Goal: Transaction & Acquisition: Book appointment/travel/reservation

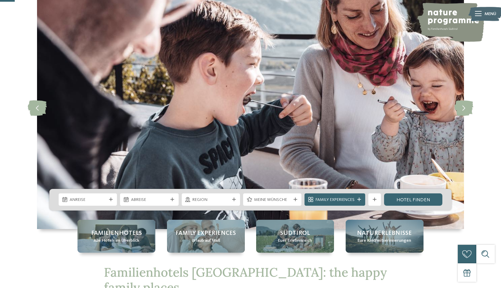
scroll to position [114, 0]
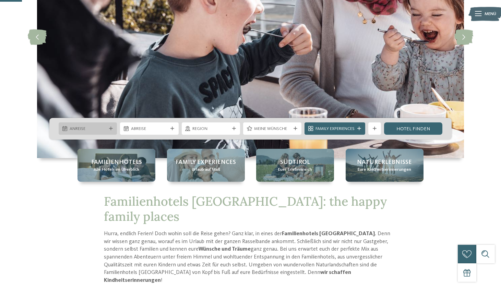
click at [111, 127] on icon at bounding box center [111, 129] width 4 height 4
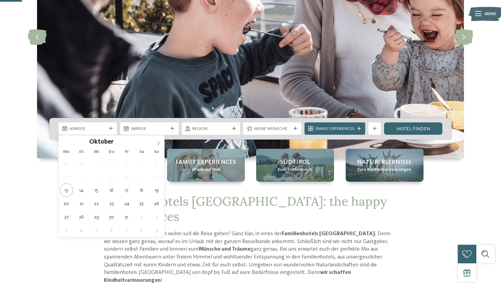
click at [158, 144] on icon at bounding box center [158, 143] width 5 height 5
type input "****"
click at [158, 144] on icon at bounding box center [158, 143] width 5 height 5
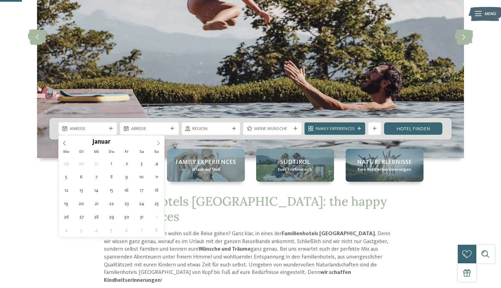
click at [158, 144] on icon at bounding box center [158, 143] width 5 height 5
type div "24.02.2026"
type input "****"
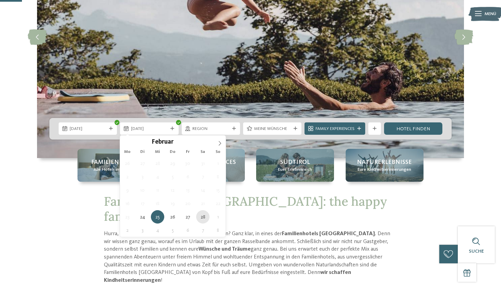
type div "28.02.2026"
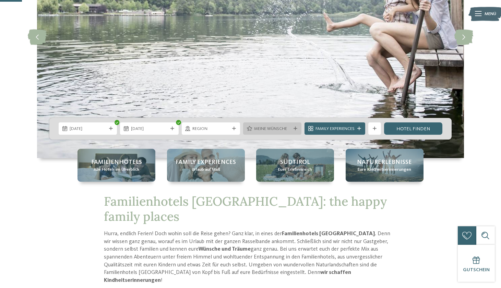
click at [292, 128] on div at bounding box center [295, 129] width 6 height 4
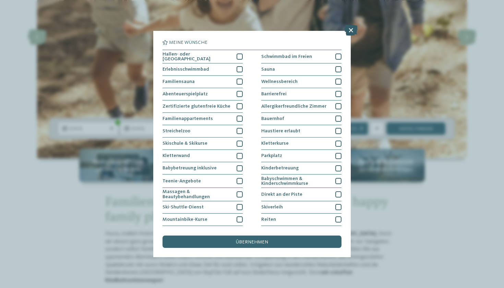
click at [348, 33] on icon at bounding box center [350, 30] width 13 height 11
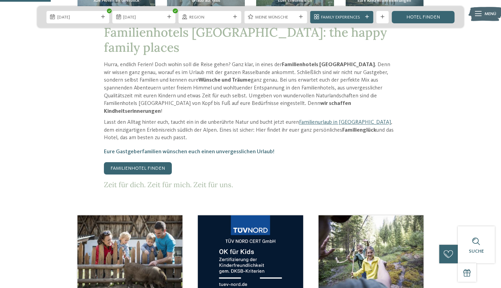
scroll to position [284, 0]
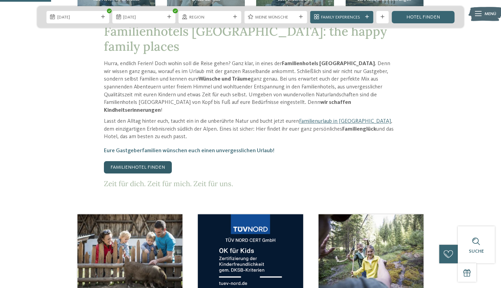
click at [150, 161] on link "Familienhotel finden" at bounding box center [138, 167] width 68 height 12
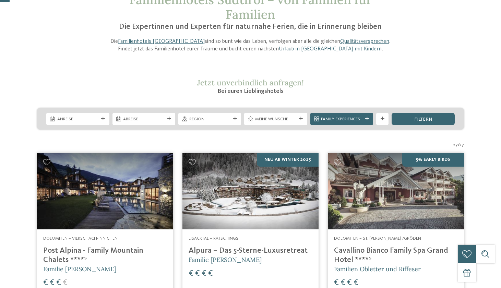
scroll to position [53, 0]
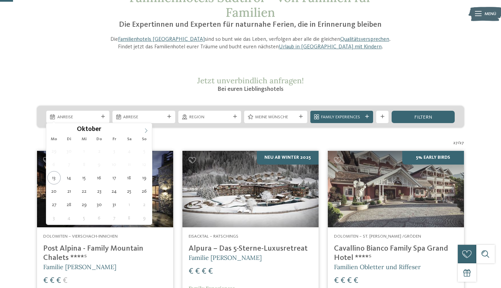
click at [147, 131] on icon at bounding box center [146, 130] width 5 height 5
type input "****"
click at [147, 131] on icon at bounding box center [146, 130] width 5 height 5
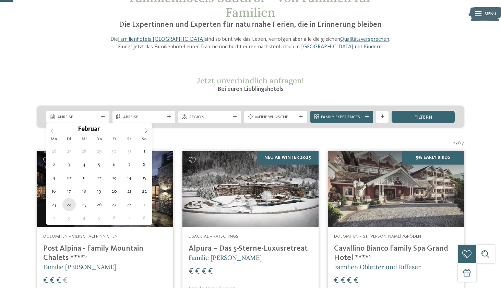
type div "24.02.2026"
type input "****"
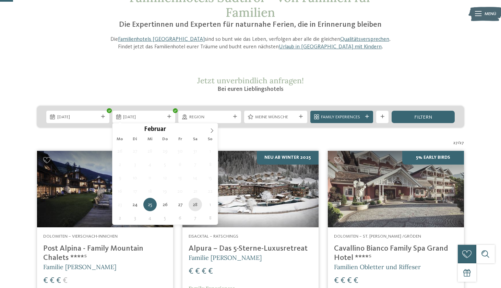
type div "28.02.2026"
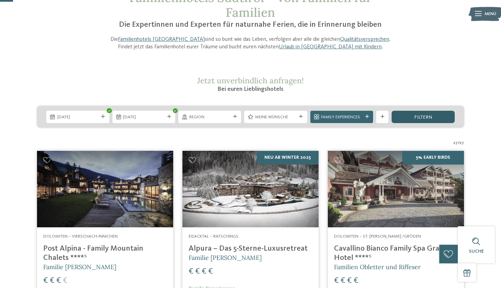
click at [424, 115] on span "filtern" at bounding box center [423, 117] width 18 height 5
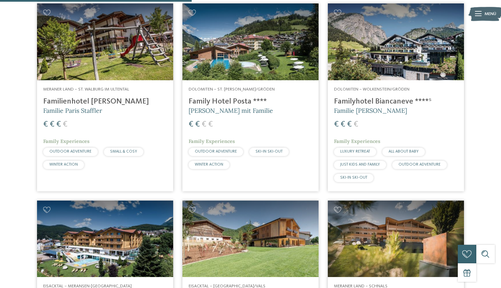
scroll to position [619, 0]
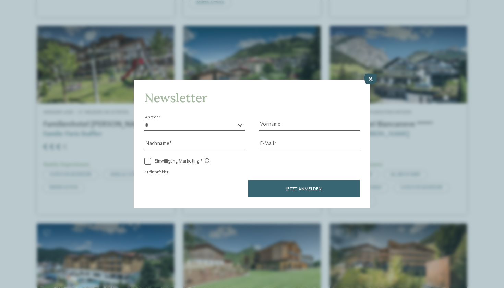
click at [371, 74] on icon at bounding box center [370, 79] width 13 height 11
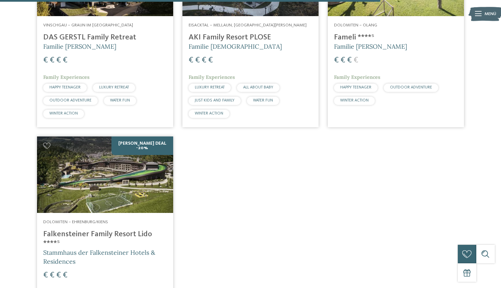
scroll to position [1283, 0]
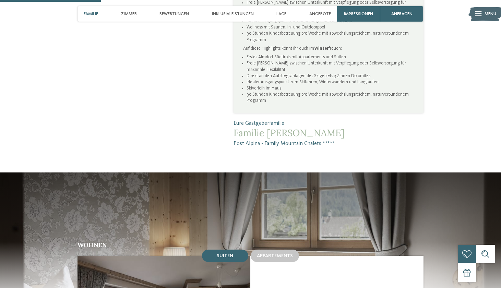
scroll to position [499, 0]
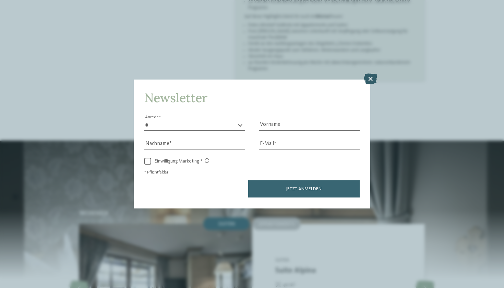
click at [369, 74] on icon at bounding box center [370, 79] width 13 height 11
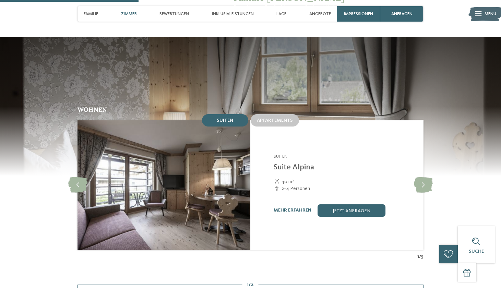
scroll to position [602, 0]
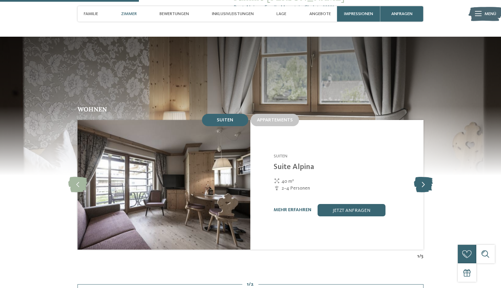
click at [425, 177] on icon at bounding box center [423, 184] width 19 height 15
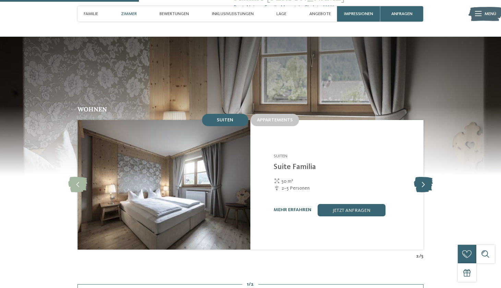
click at [425, 177] on icon at bounding box center [423, 184] width 19 height 15
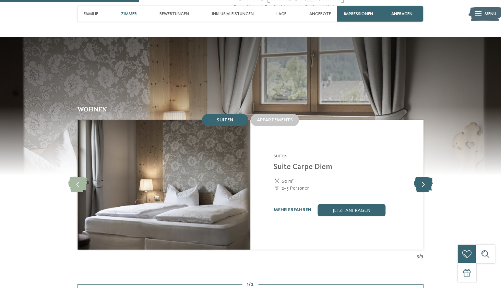
click at [425, 177] on icon at bounding box center [423, 184] width 19 height 15
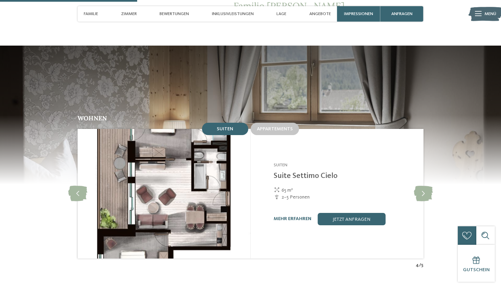
scroll to position [595, 0]
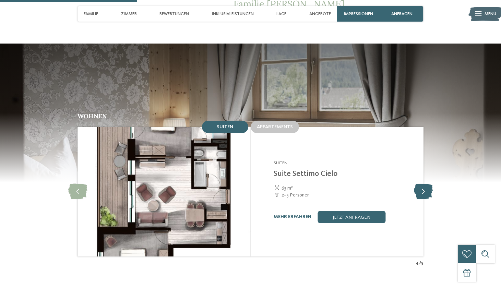
click at [427, 184] on icon at bounding box center [423, 191] width 19 height 15
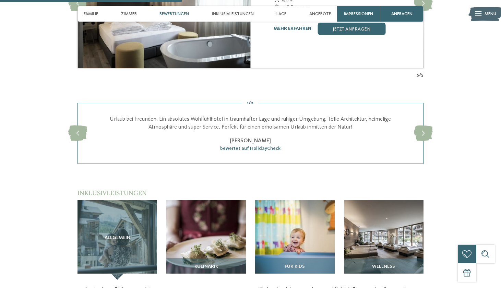
scroll to position [789, 0]
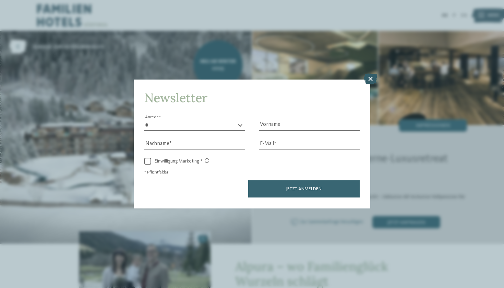
click at [370, 74] on icon at bounding box center [370, 79] width 13 height 11
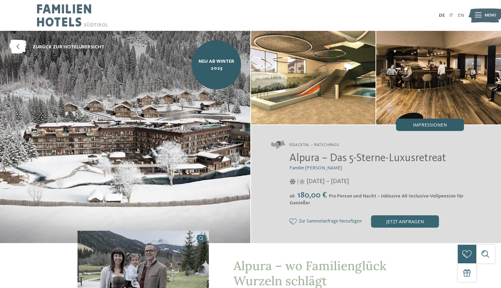
click at [421, 123] on span "Impressionen" at bounding box center [430, 125] width 34 height 5
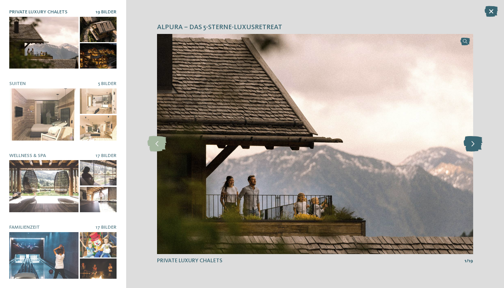
click at [476, 145] on icon at bounding box center [472, 143] width 19 height 15
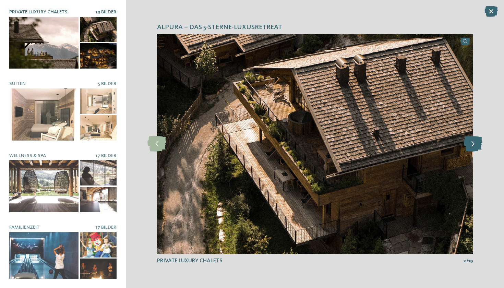
click at [476, 145] on icon at bounding box center [472, 143] width 19 height 15
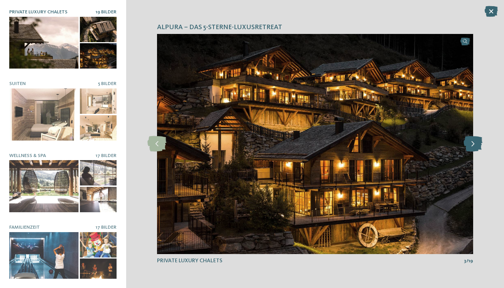
click at [476, 145] on icon at bounding box center [472, 143] width 19 height 15
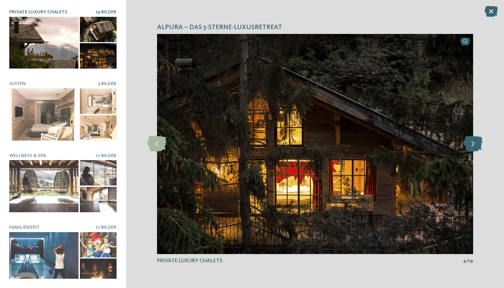
click at [476, 145] on icon at bounding box center [472, 143] width 19 height 15
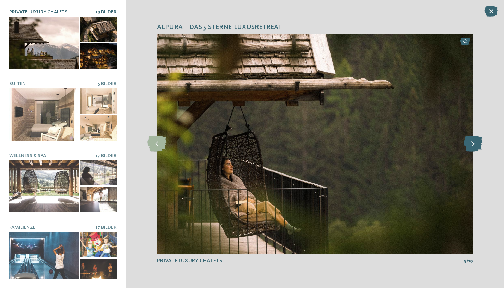
click at [476, 145] on icon at bounding box center [472, 143] width 19 height 15
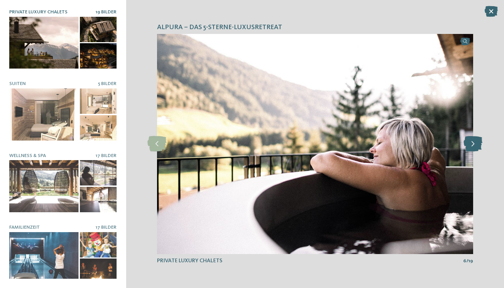
click at [476, 145] on icon at bounding box center [472, 143] width 19 height 15
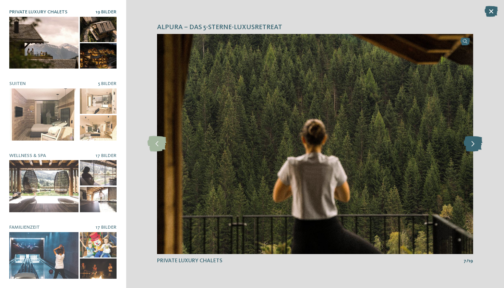
click at [476, 145] on icon at bounding box center [472, 143] width 19 height 15
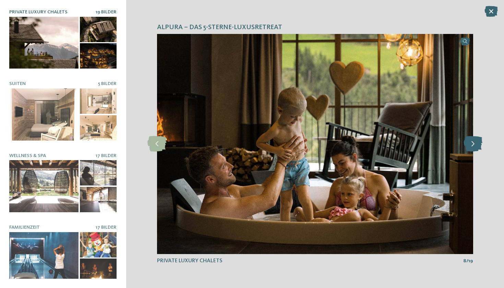
click at [476, 145] on icon at bounding box center [472, 143] width 19 height 15
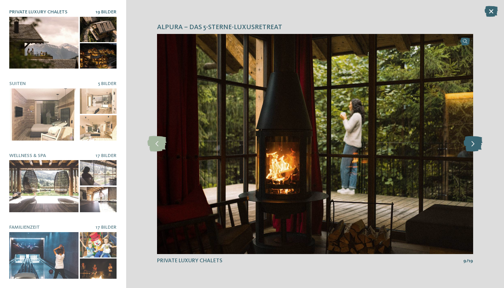
click at [476, 145] on icon at bounding box center [472, 143] width 19 height 15
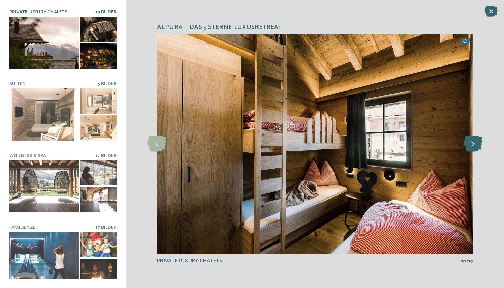
click at [476, 145] on icon at bounding box center [472, 143] width 19 height 15
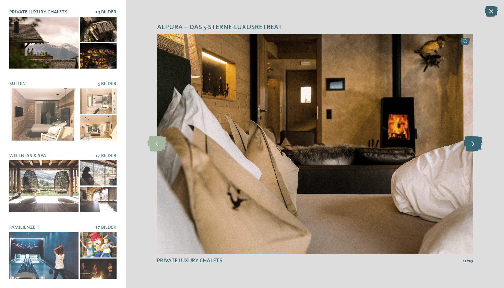
click at [476, 145] on icon at bounding box center [472, 143] width 19 height 15
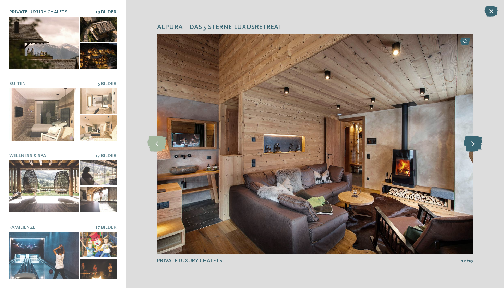
click at [476, 145] on icon at bounding box center [472, 143] width 19 height 15
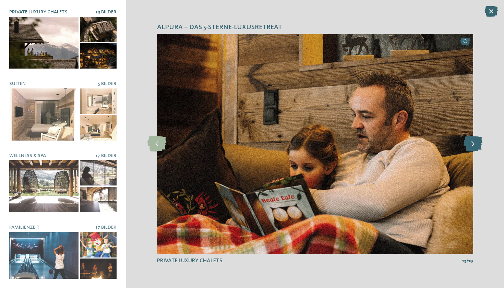
click at [476, 145] on icon at bounding box center [472, 143] width 19 height 15
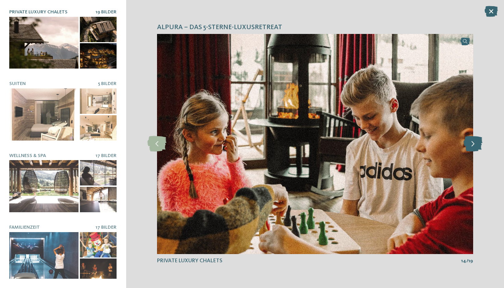
click at [476, 145] on icon at bounding box center [472, 143] width 19 height 15
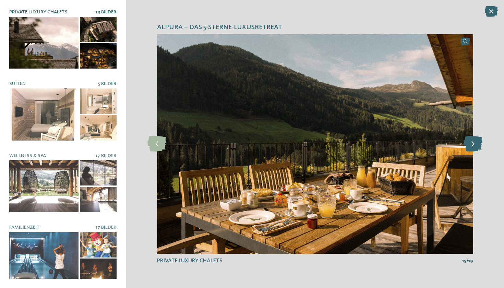
click at [476, 145] on icon at bounding box center [472, 143] width 19 height 15
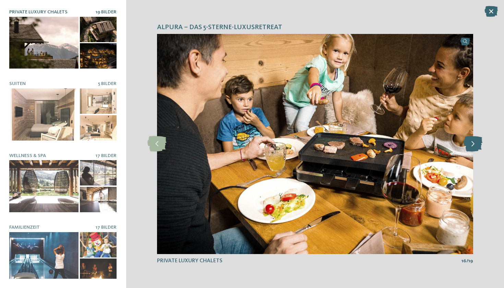
click at [476, 145] on icon at bounding box center [472, 143] width 19 height 15
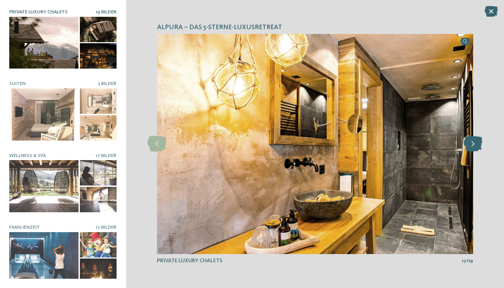
click at [476, 145] on icon at bounding box center [472, 143] width 19 height 15
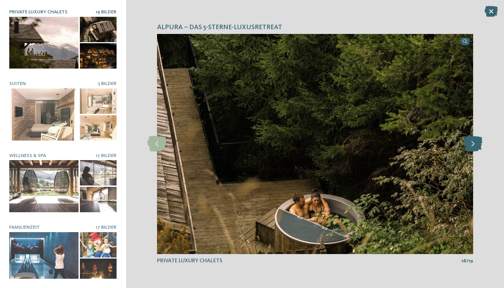
click at [476, 145] on icon at bounding box center [472, 143] width 19 height 15
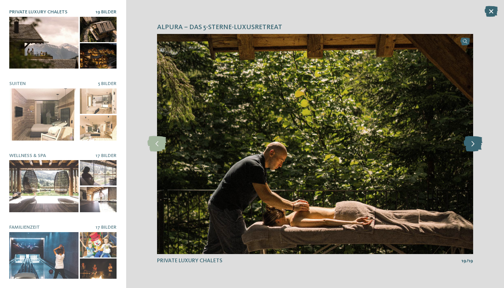
click at [476, 145] on icon at bounding box center [472, 143] width 19 height 15
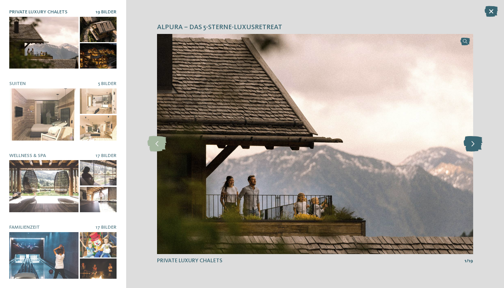
click at [476, 145] on icon at bounding box center [472, 143] width 19 height 15
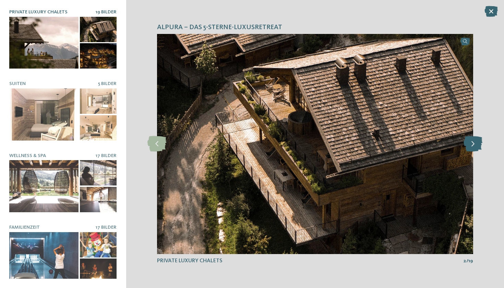
click at [476, 145] on icon at bounding box center [472, 143] width 19 height 15
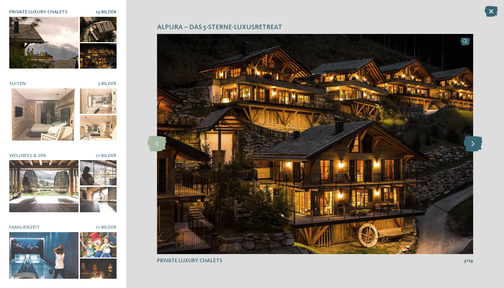
click at [476, 145] on icon at bounding box center [472, 143] width 19 height 15
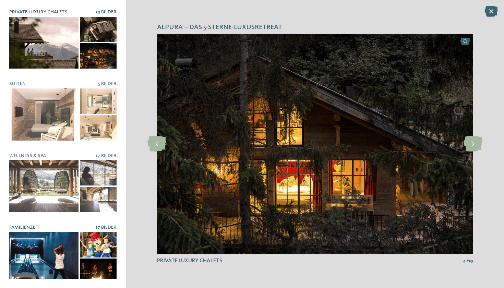
click at [50, 259] on div at bounding box center [43, 258] width 69 height 52
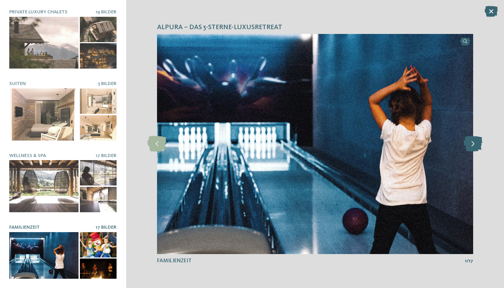
click at [474, 147] on icon at bounding box center [472, 143] width 19 height 15
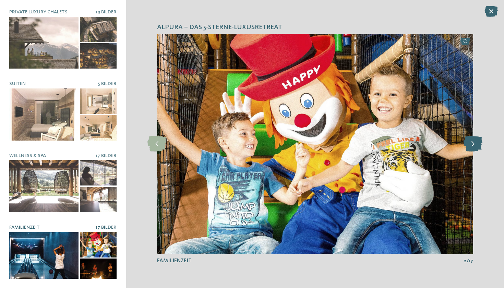
click at [474, 147] on icon at bounding box center [472, 143] width 19 height 15
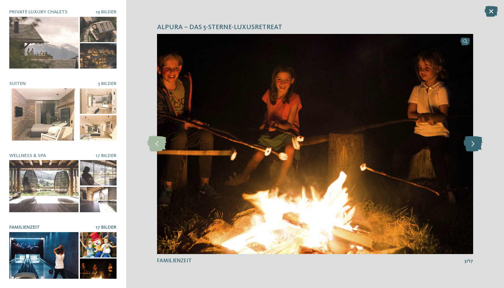
click at [474, 147] on icon at bounding box center [472, 143] width 19 height 15
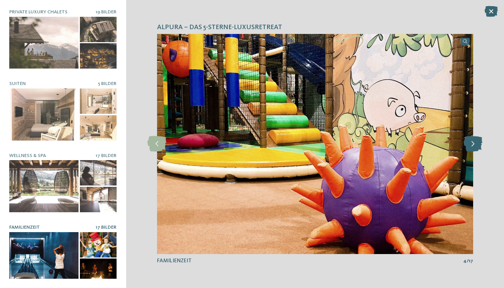
click at [474, 147] on icon at bounding box center [472, 143] width 19 height 15
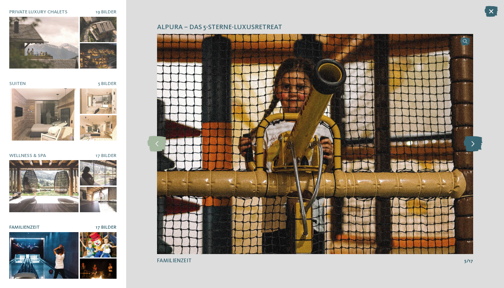
click at [474, 147] on icon at bounding box center [472, 143] width 19 height 15
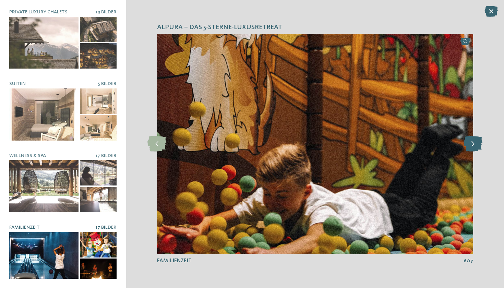
click at [474, 147] on icon at bounding box center [472, 143] width 19 height 15
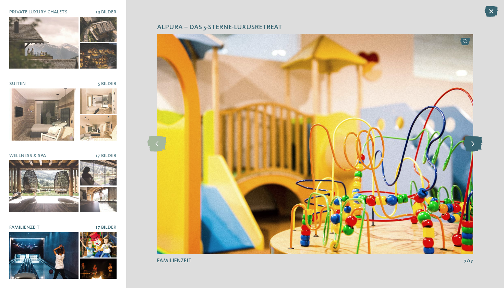
click at [474, 147] on icon at bounding box center [472, 143] width 19 height 15
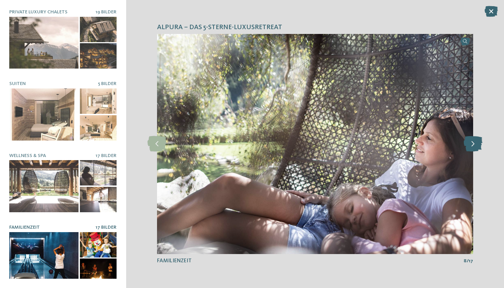
click at [474, 147] on icon at bounding box center [472, 143] width 19 height 15
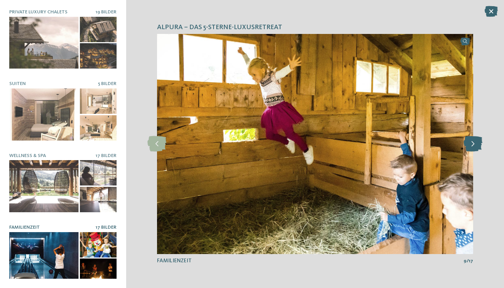
click at [474, 147] on icon at bounding box center [472, 143] width 19 height 15
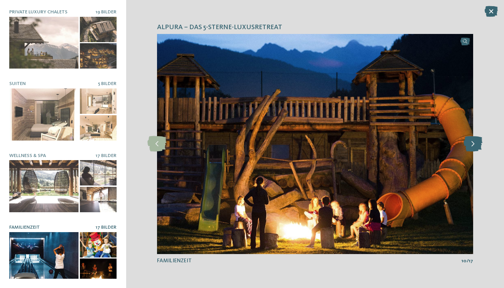
click at [474, 147] on icon at bounding box center [472, 143] width 19 height 15
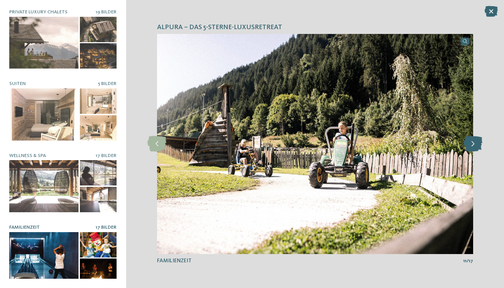
click at [474, 147] on icon at bounding box center [472, 143] width 19 height 15
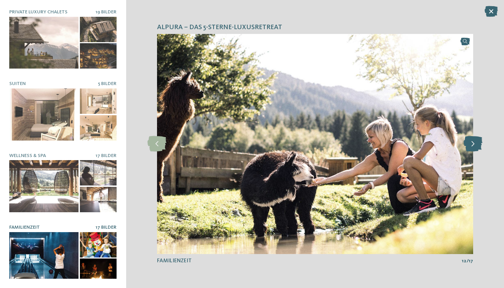
click at [474, 147] on icon at bounding box center [472, 143] width 19 height 15
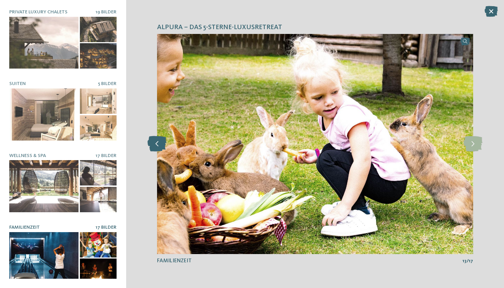
click at [162, 149] on icon at bounding box center [156, 143] width 19 height 15
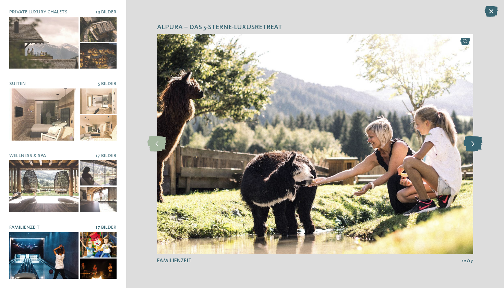
click at [476, 142] on icon at bounding box center [472, 143] width 19 height 15
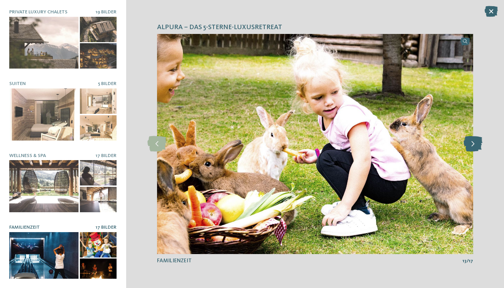
click at [476, 142] on icon at bounding box center [472, 143] width 19 height 15
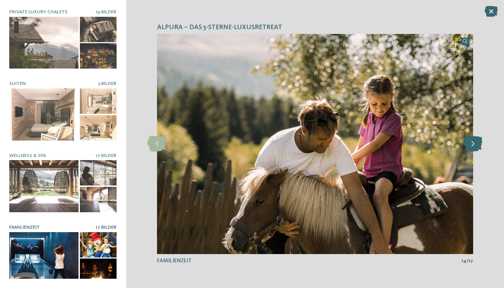
click at [476, 142] on icon at bounding box center [472, 143] width 19 height 15
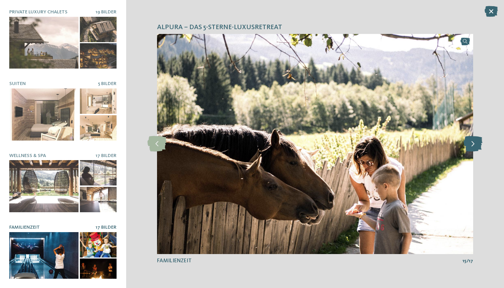
click at [476, 142] on icon at bounding box center [472, 143] width 19 height 15
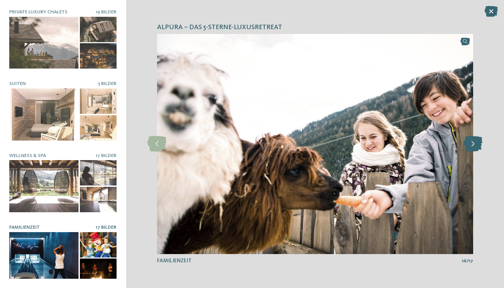
click at [476, 142] on icon at bounding box center [472, 143] width 19 height 15
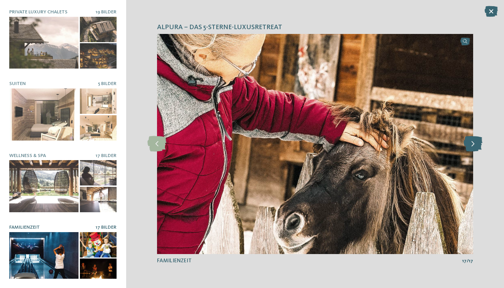
click at [476, 142] on icon at bounding box center [472, 143] width 19 height 15
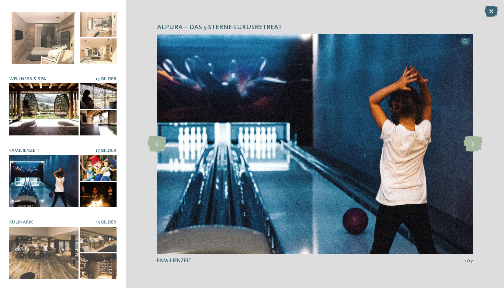
scroll to position [76, 0]
click at [63, 113] on div at bounding box center [43, 110] width 69 height 52
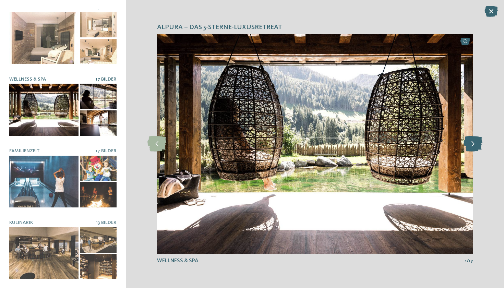
click at [477, 146] on icon at bounding box center [472, 143] width 19 height 15
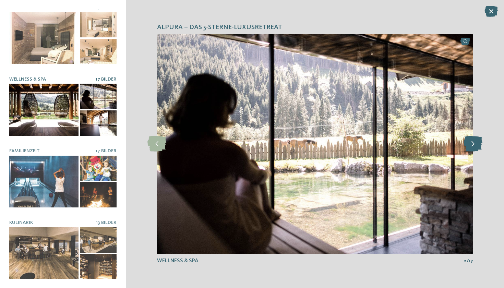
click at [477, 146] on icon at bounding box center [472, 143] width 19 height 15
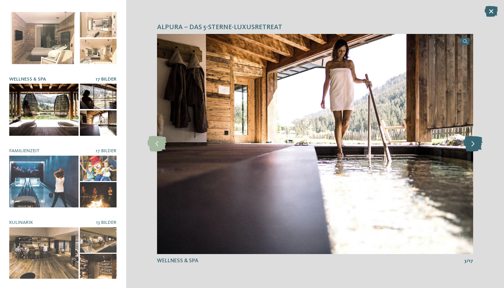
click at [477, 146] on icon at bounding box center [472, 143] width 19 height 15
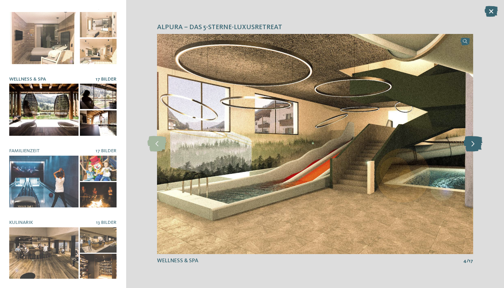
click at [477, 146] on icon at bounding box center [472, 143] width 19 height 15
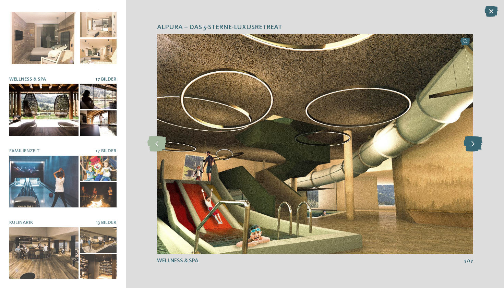
click at [477, 146] on icon at bounding box center [472, 143] width 19 height 15
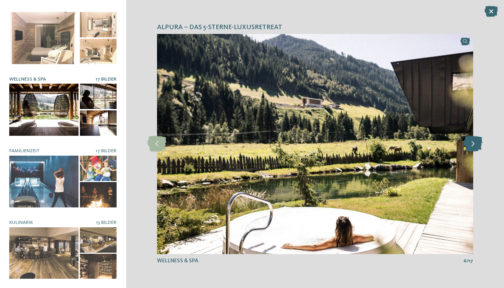
click at [477, 146] on icon at bounding box center [472, 143] width 19 height 15
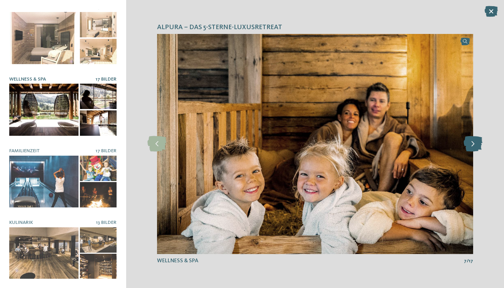
click at [477, 146] on icon at bounding box center [472, 143] width 19 height 15
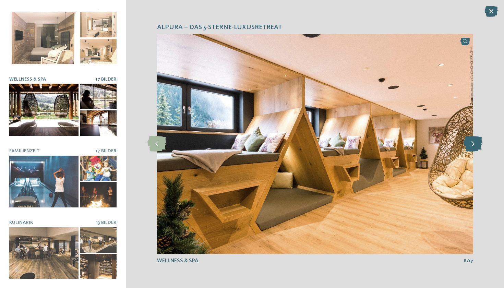
click at [477, 146] on icon at bounding box center [472, 143] width 19 height 15
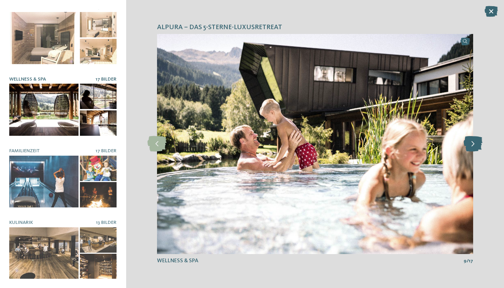
click at [477, 146] on icon at bounding box center [472, 143] width 19 height 15
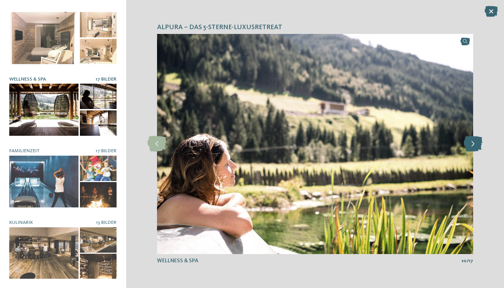
click at [477, 146] on icon at bounding box center [472, 143] width 19 height 15
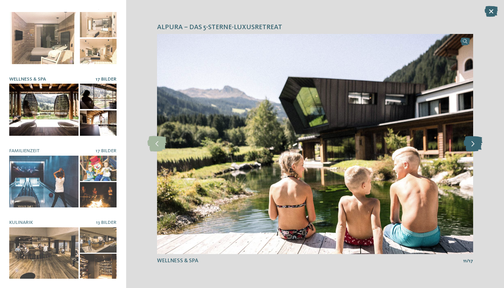
click at [477, 146] on icon at bounding box center [472, 143] width 19 height 15
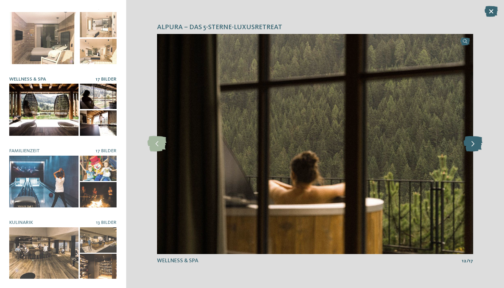
click at [477, 146] on icon at bounding box center [472, 143] width 19 height 15
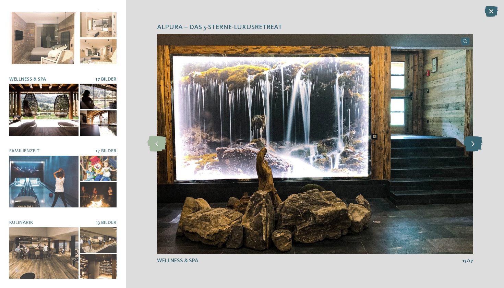
click at [477, 146] on icon at bounding box center [472, 143] width 19 height 15
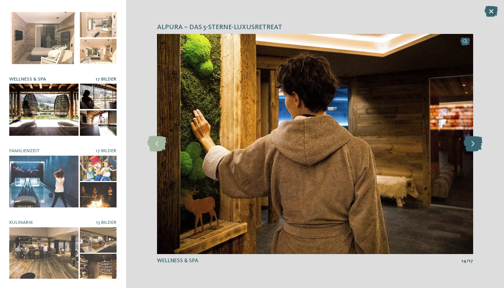
click at [477, 146] on icon at bounding box center [472, 143] width 19 height 15
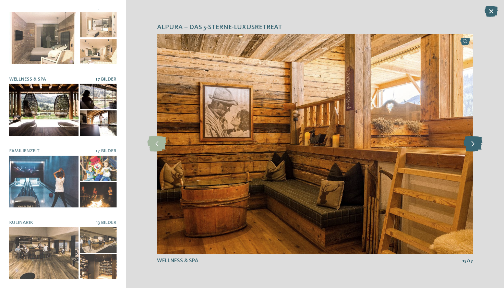
click at [477, 146] on icon at bounding box center [472, 143] width 19 height 15
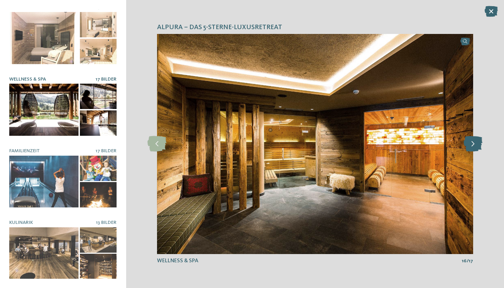
click at [477, 146] on icon at bounding box center [472, 143] width 19 height 15
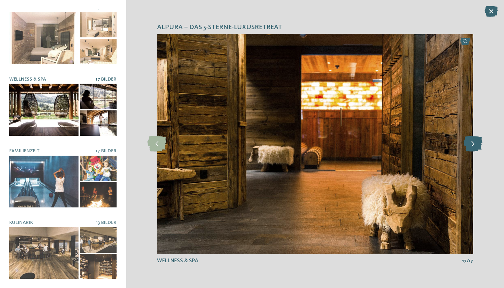
click at [477, 146] on icon at bounding box center [472, 143] width 19 height 15
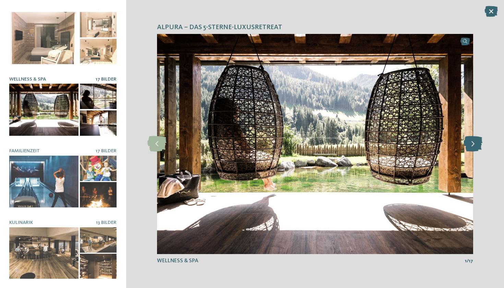
click at [477, 146] on icon at bounding box center [472, 143] width 19 height 15
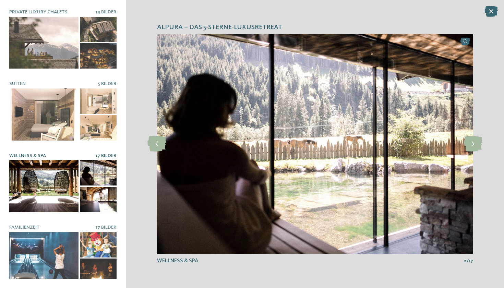
scroll to position [0, 0]
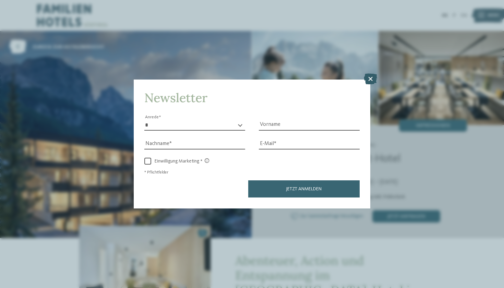
click at [371, 74] on icon at bounding box center [370, 79] width 13 height 11
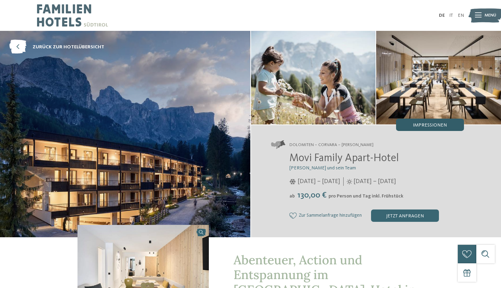
click at [425, 124] on span "Impressionen" at bounding box center [430, 125] width 34 height 5
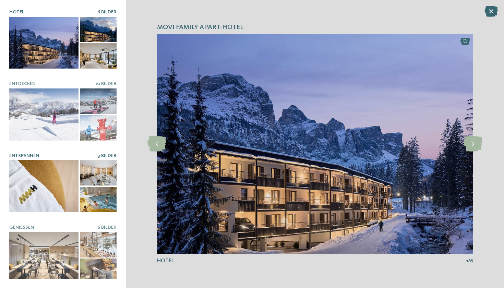
click at [58, 188] on div at bounding box center [43, 186] width 69 height 52
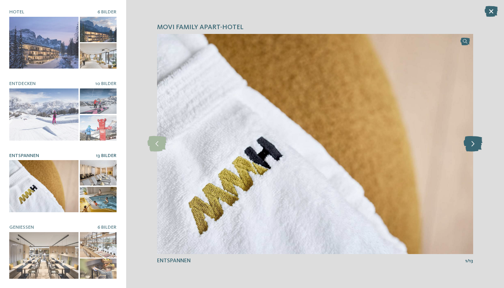
click at [468, 145] on icon at bounding box center [472, 143] width 19 height 15
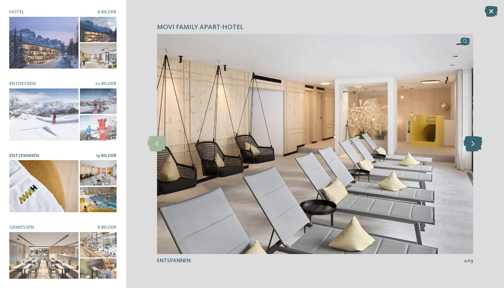
click at [468, 145] on icon at bounding box center [472, 143] width 19 height 15
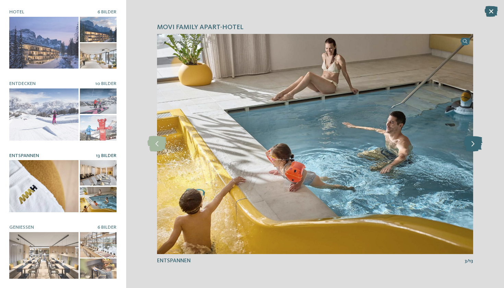
click at [468, 145] on icon at bounding box center [472, 143] width 19 height 15
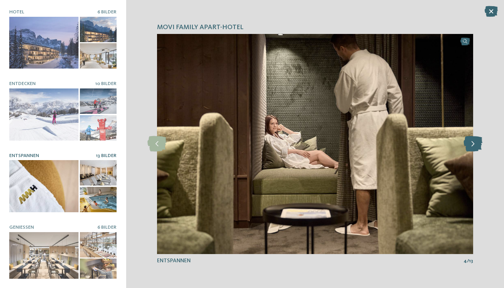
click at [468, 145] on icon at bounding box center [472, 143] width 19 height 15
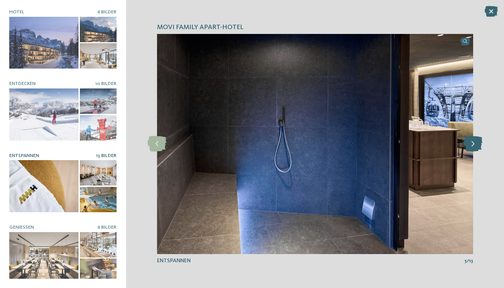
click at [468, 145] on icon at bounding box center [472, 143] width 19 height 15
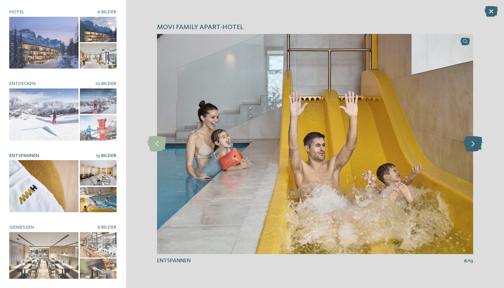
click at [468, 145] on icon at bounding box center [472, 143] width 19 height 15
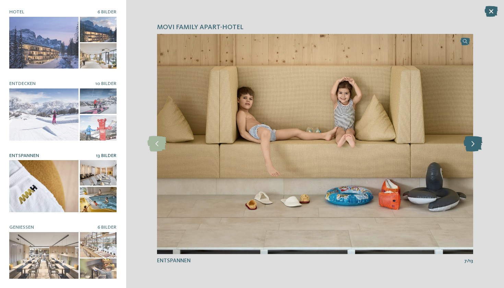
click at [468, 145] on icon at bounding box center [472, 143] width 19 height 15
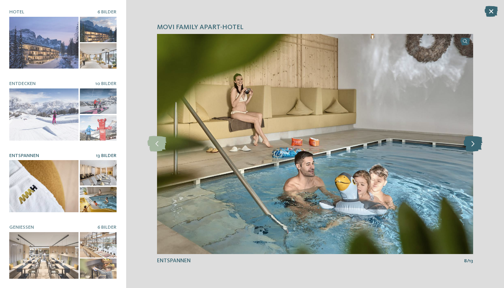
click at [468, 145] on icon at bounding box center [472, 143] width 19 height 15
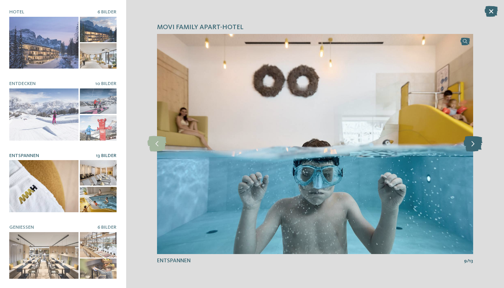
click at [468, 145] on icon at bounding box center [472, 143] width 19 height 15
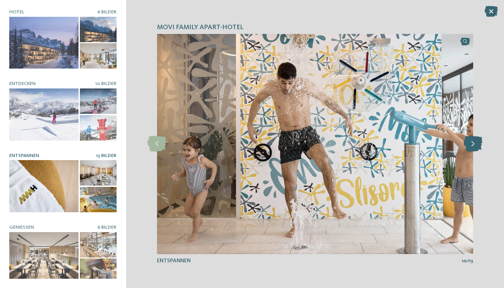
click at [468, 145] on icon at bounding box center [472, 143] width 19 height 15
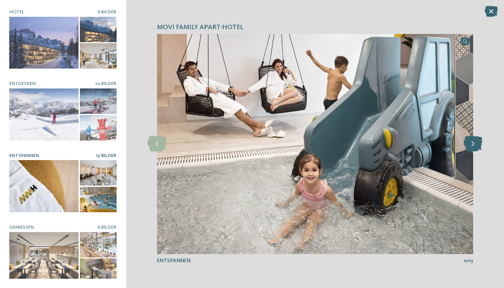
click at [468, 145] on icon at bounding box center [472, 143] width 19 height 15
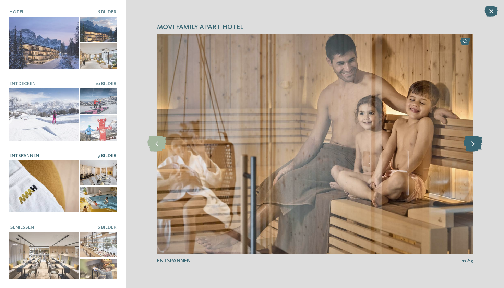
click at [468, 145] on icon at bounding box center [472, 143] width 19 height 15
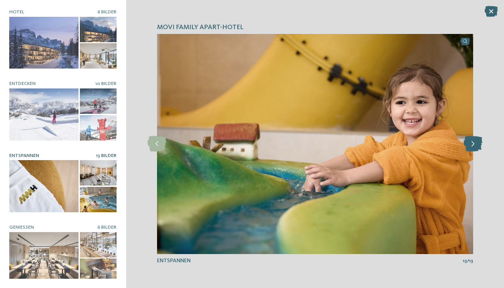
click at [468, 145] on icon at bounding box center [472, 143] width 19 height 15
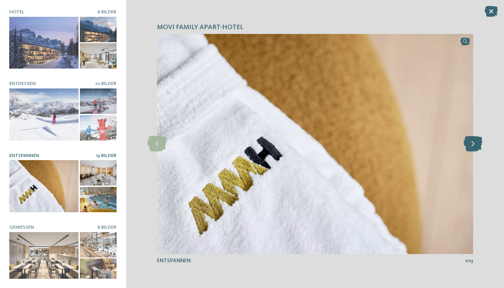
click at [468, 145] on icon at bounding box center [472, 143] width 19 height 15
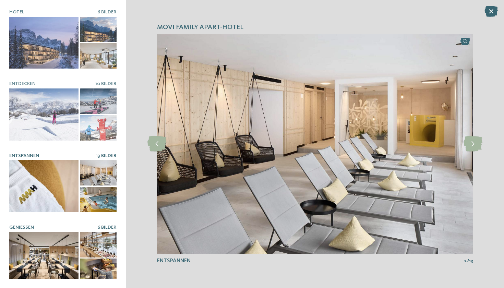
click at [54, 257] on div at bounding box center [43, 258] width 69 height 52
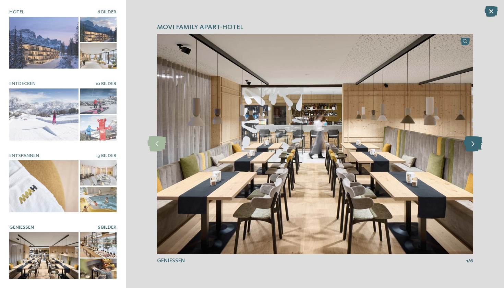
click at [471, 145] on icon at bounding box center [472, 143] width 19 height 15
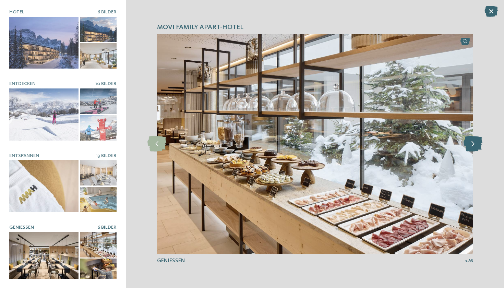
click at [471, 145] on icon at bounding box center [472, 143] width 19 height 15
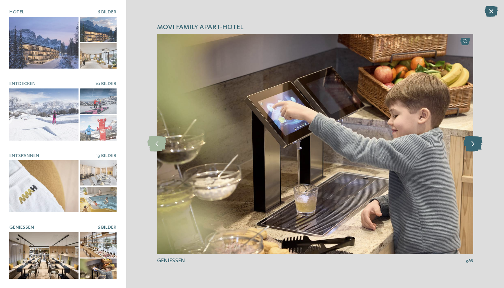
click at [471, 145] on icon at bounding box center [472, 143] width 19 height 15
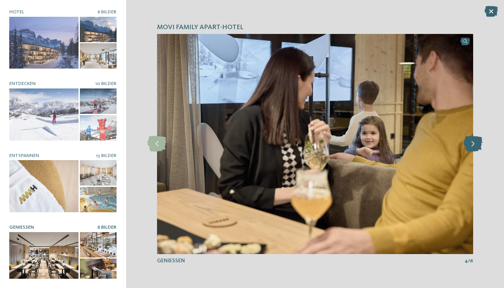
click at [471, 145] on icon at bounding box center [472, 143] width 19 height 15
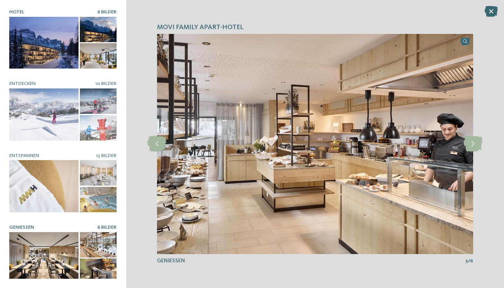
click at [72, 32] on div at bounding box center [43, 43] width 69 height 52
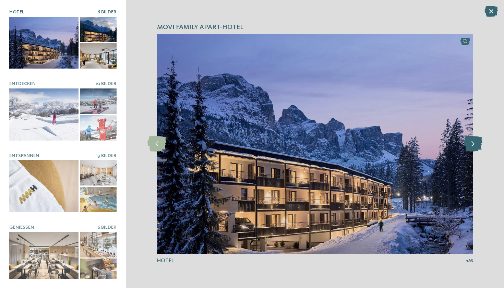
click at [471, 147] on icon at bounding box center [472, 143] width 19 height 15
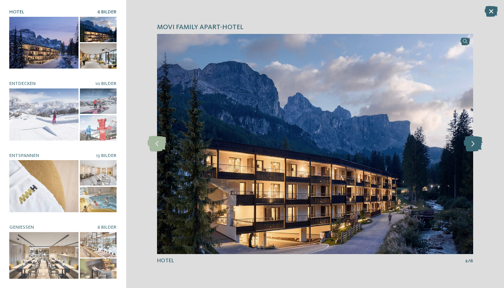
click at [471, 147] on icon at bounding box center [472, 143] width 19 height 15
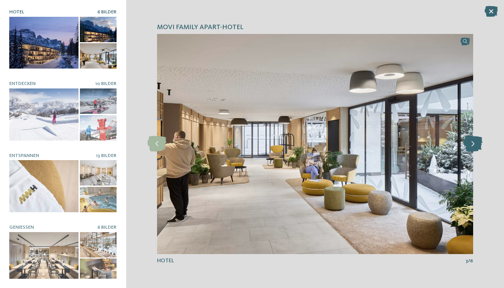
click at [471, 147] on icon at bounding box center [472, 143] width 19 height 15
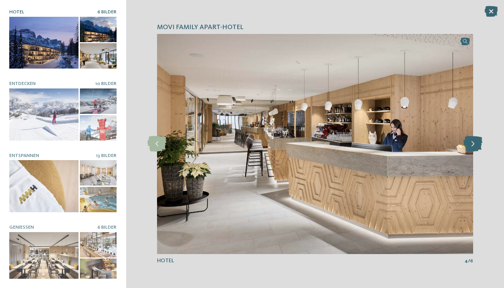
click at [471, 147] on icon at bounding box center [472, 143] width 19 height 15
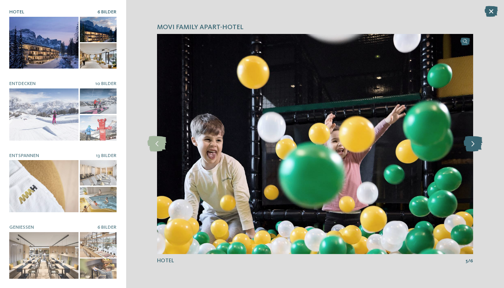
click at [471, 147] on icon at bounding box center [472, 143] width 19 height 15
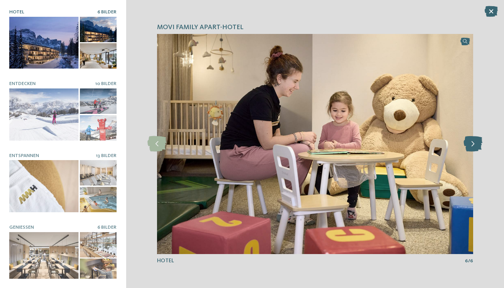
click at [471, 147] on icon at bounding box center [472, 143] width 19 height 15
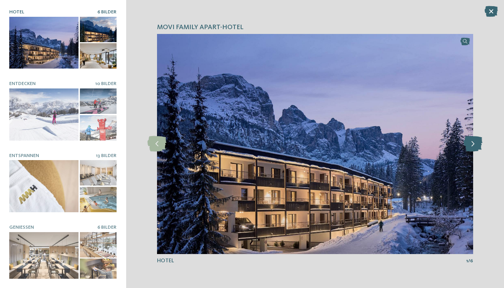
click at [471, 147] on icon at bounding box center [472, 143] width 19 height 15
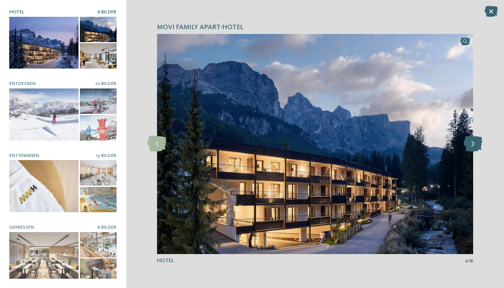
click at [471, 147] on icon at bounding box center [472, 143] width 19 height 15
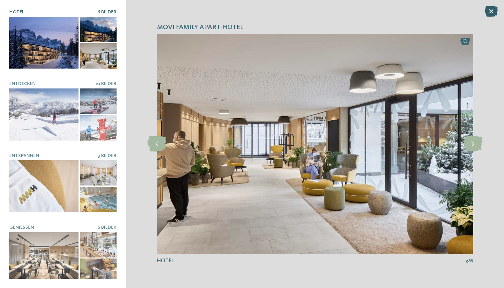
click at [490, 12] on icon at bounding box center [490, 11] width 13 height 11
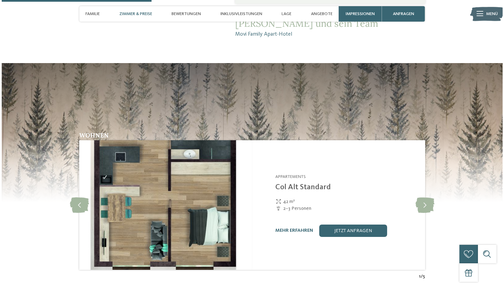
scroll to position [655, 0]
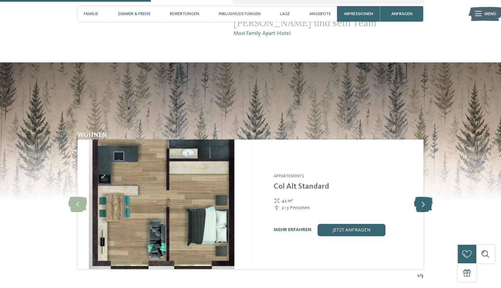
click at [424, 197] on icon at bounding box center [423, 204] width 19 height 15
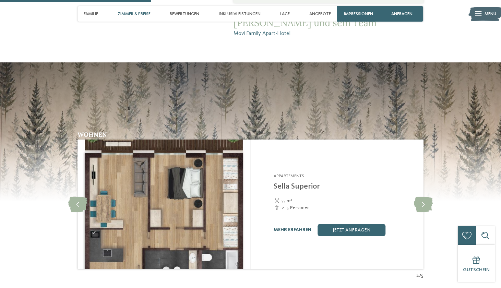
click at [287, 227] on link "mehr erfahren" at bounding box center [292, 229] width 38 height 5
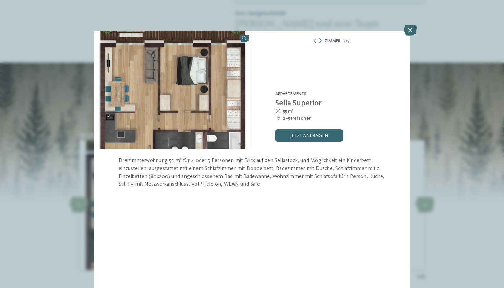
click at [217, 113] on img at bounding box center [173, 90] width 158 height 119
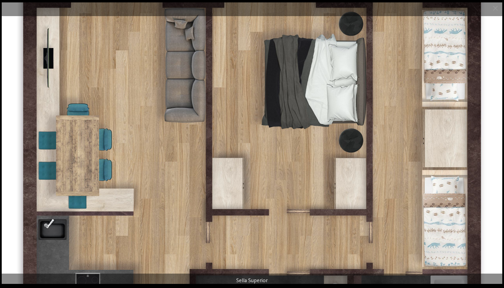
click at [493, 139] on img at bounding box center [252, 142] width 500 height 281
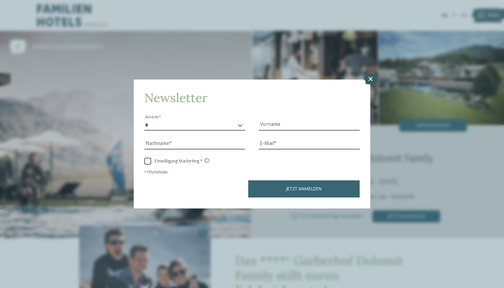
click at [370, 74] on icon at bounding box center [370, 79] width 13 height 11
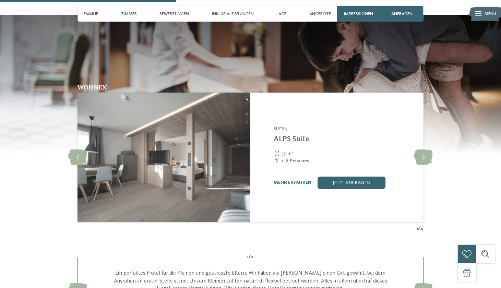
scroll to position [884, 0]
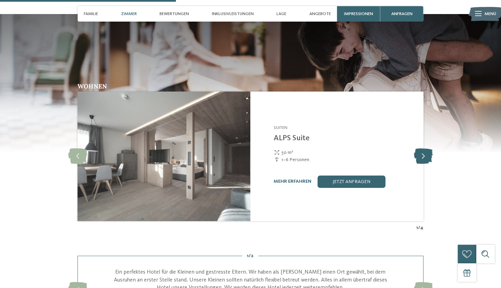
click at [426, 148] on icon at bounding box center [423, 155] width 19 height 15
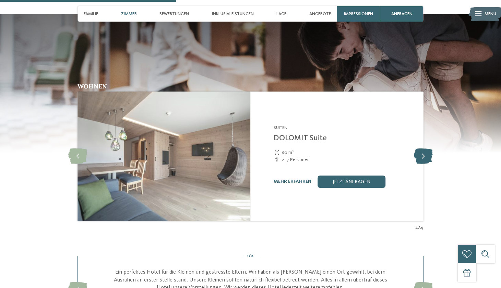
click at [426, 148] on icon at bounding box center [423, 155] width 19 height 15
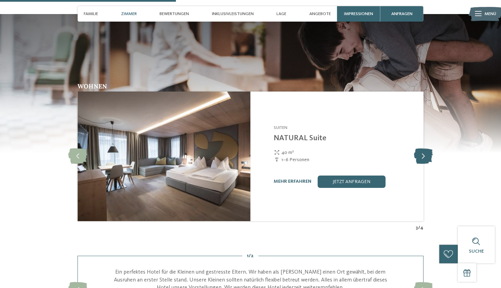
click at [426, 148] on icon at bounding box center [423, 155] width 19 height 15
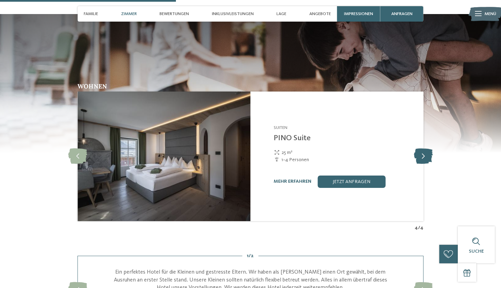
click at [426, 148] on icon at bounding box center [423, 155] width 19 height 15
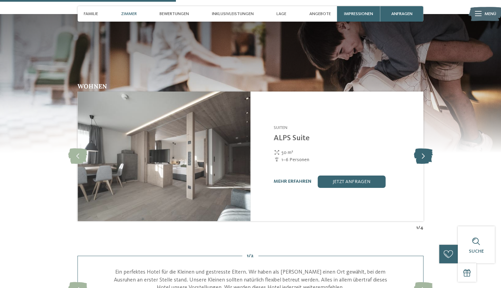
click at [426, 148] on icon at bounding box center [423, 155] width 19 height 15
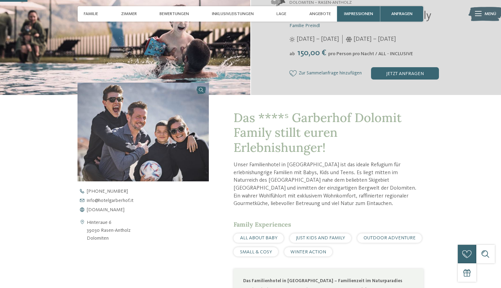
scroll to position [135, 0]
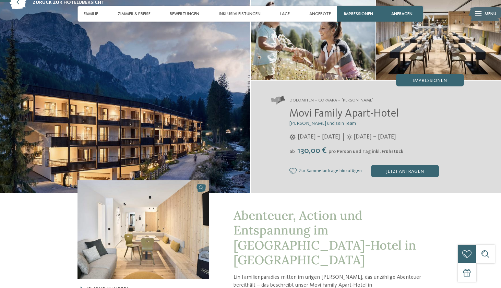
scroll to position [37, 0]
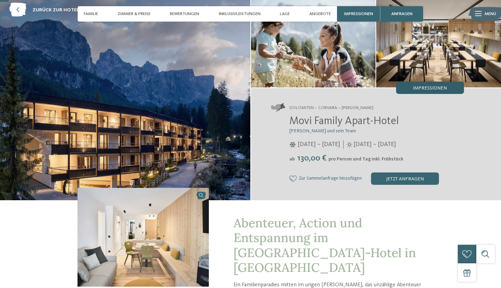
click at [432, 91] on div "Impressionen" at bounding box center [430, 88] width 68 height 12
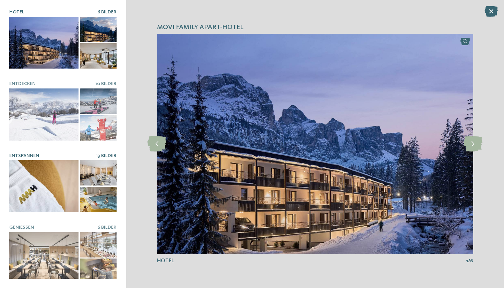
click at [55, 187] on div at bounding box center [43, 186] width 69 height 52
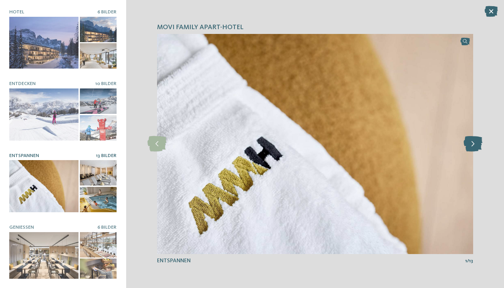
click at [467, 139] on icon at bounding box center [472, 143] width 19 height 15
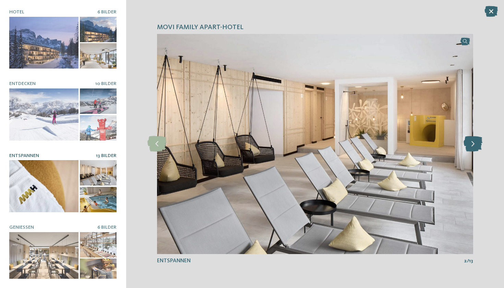
click at [467, 139] on icon at bounding box center [472, 143] width 19 height 15
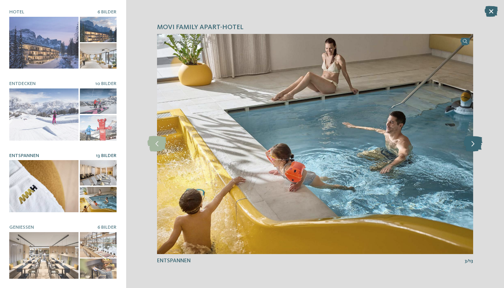
click at [467, 139] on icon at bounding box center [472, 143] width 19 height 15
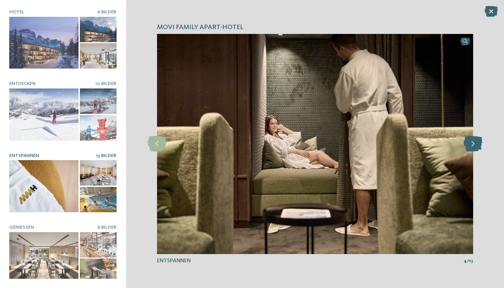
click at [467, 139] on icon at bounding box center [472, 143] width 19 height 15
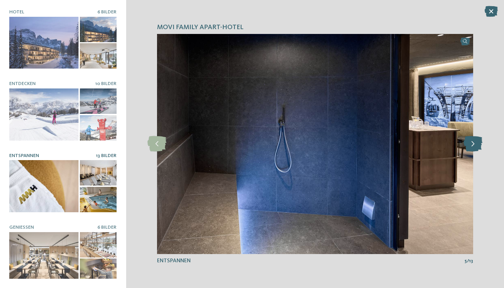
click at [467, 139] on icon at bounding box center [472, 143] width 19 height 15
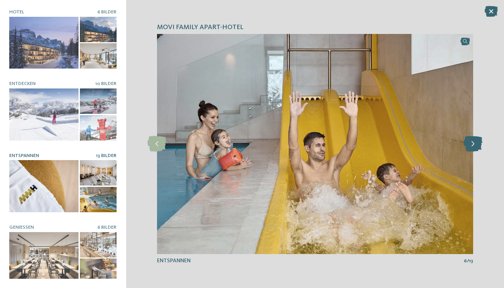
click at [467, 139] on icon at bounding box center [472, 143] width 19 height 15
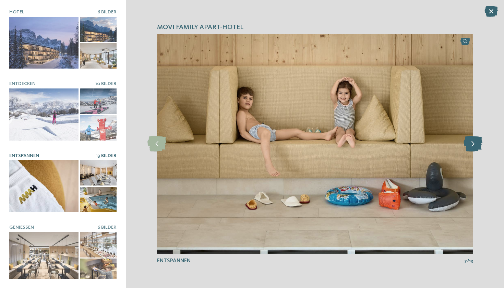
click at [467, 139] on icon at bounding box center [472, 143] width 19 height 15
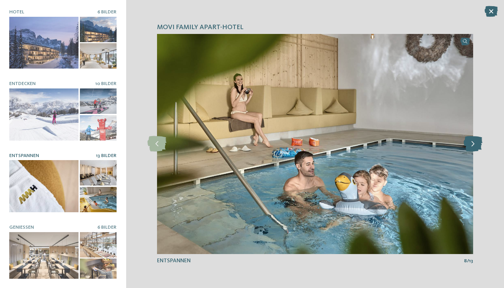
click at [467, 139] on icon at bounding box center [472, 143] width 19 height 15
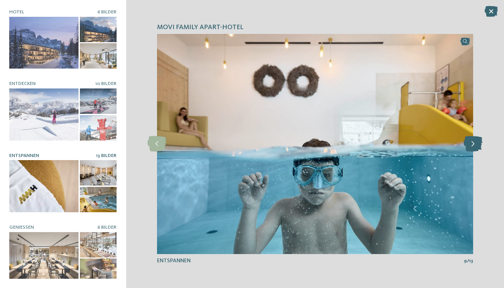
click at [467, 139] on icon at bounding box center [472, 143] width 19 height 15
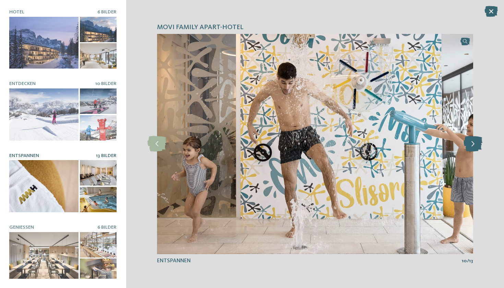
click at [467, 139] on icon at bounding box center [472, 143] width 19 height 15
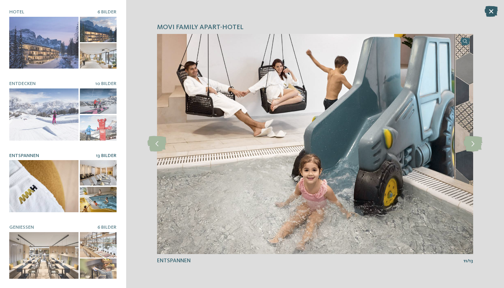
click at [491, 10] on icon at bounding box center [490, 11] width 13 height 11
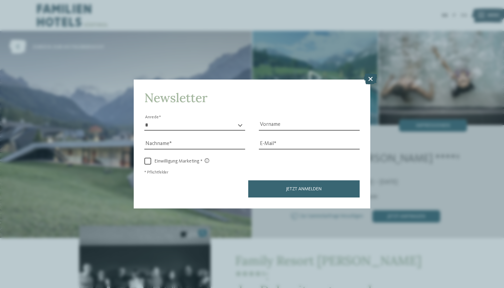
click at [370, 74] on icon at bounding box center [370, 79] width 13 height 11
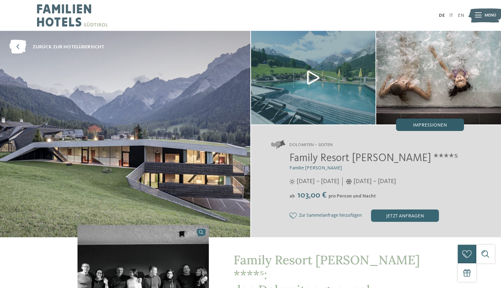
click at [426, 121] on div "Impressionen" at bounding box center [430, 125] width 68 height 12
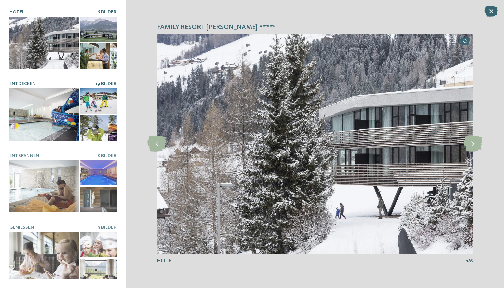
click at [57, 112] on div at bounding box center [43, 114] width 69 height 52
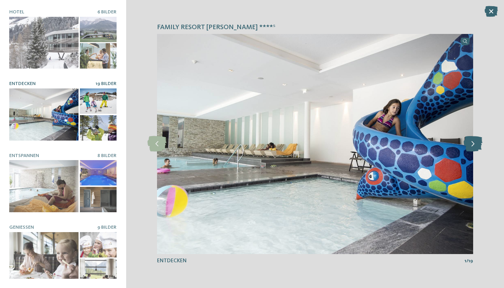
click at [469, 143] on icon at bounding box center [472, 143] width 19 height 15
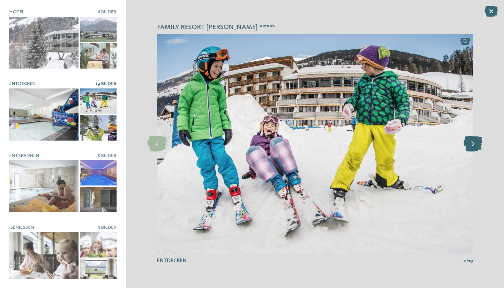
click at [469, 143] on icon at bounding box center [472, 143] width 19 height 15
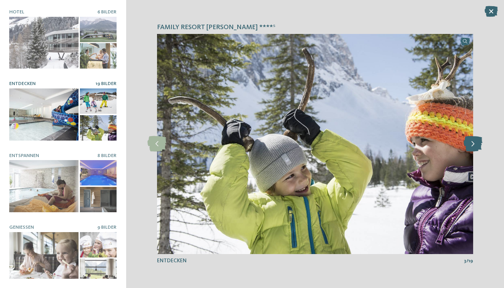
click at [469, 143] on icon at bounding box center [472, 143] width 19 height 15
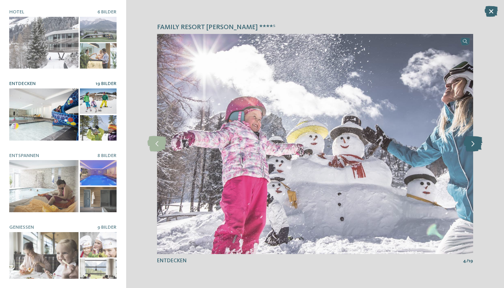
click at [469, 143] on icon at bounding box center [472, 143] width 19 height 15
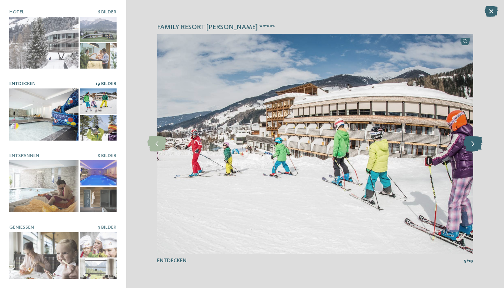
click at [473, 143] on icon at bounding box center [472, 143] width 19 height 15
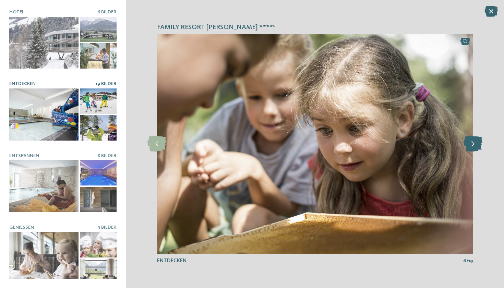
click at [473, 143] on icon at bounding box center [472, 143] width 19 height 15
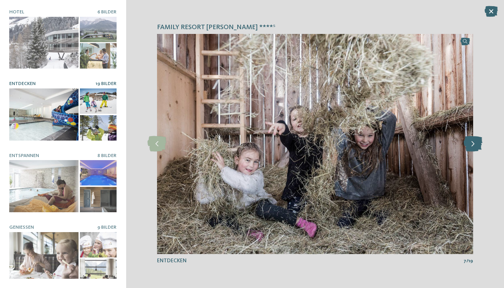
click at [473, 143] on icon at bounding box center [472, 143] width 19 height 15
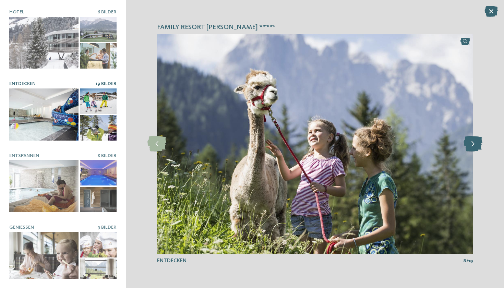
click at [473, 143] on icon at bounding box center [472, 143] width 19 height 15
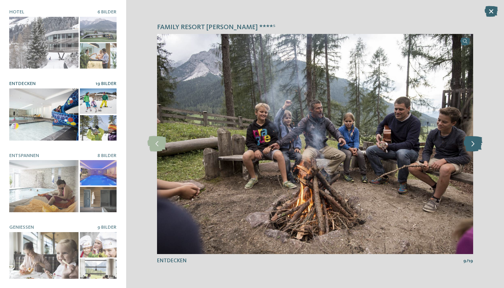
click at [473, 143] on icon at bounding box center [472, 143] width 19 height 15
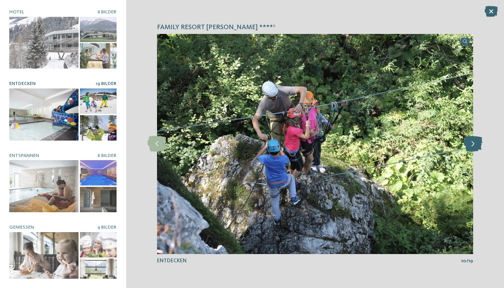
click at [473, 143] on icon at bounding box center [472, 143] width 19 height 15
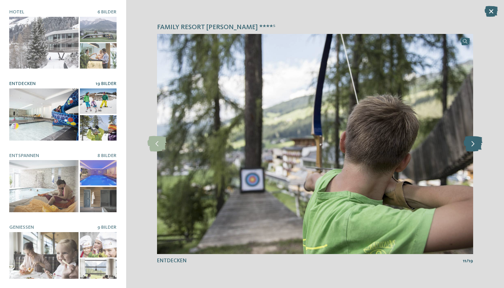
click at [473, 143] on icon at bounding box center [472, 143] width 19 height 15
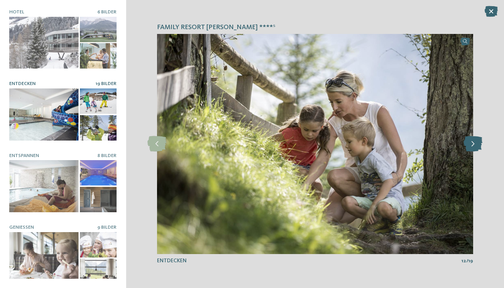
click at [473, 143] on icon at bounding box center [472, 143] width 19 height 15
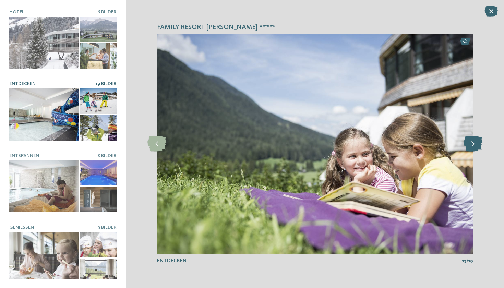
click at [473, 143] on icon at bounding box center [472, 143] width 19 height 15
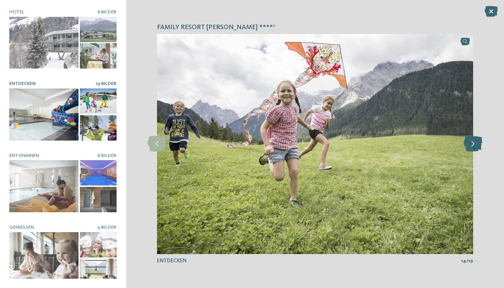
click at [473, 143] on icon at bounding box center [472, 143] width 19 height 15
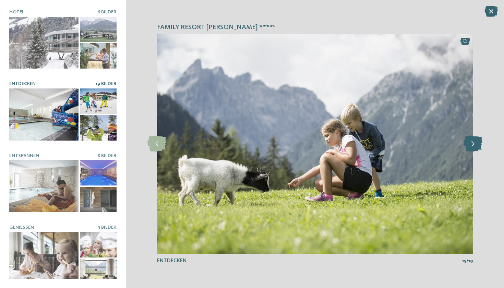
click at [473, 143] on icon at bounding box center [472, 143] width 19 height 15
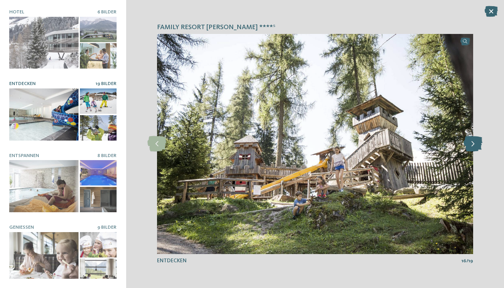
click at [473, 143] on icon at bounding box center [472, 143] width 19 height 15
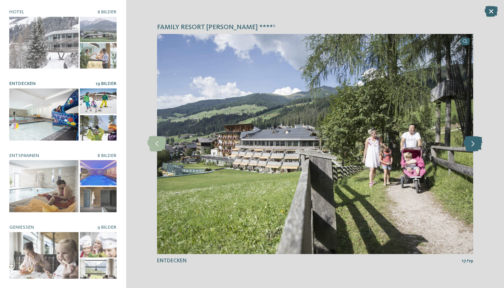
click at [473, 143] on icon at bounding box center [472, 143] width 19 height 15
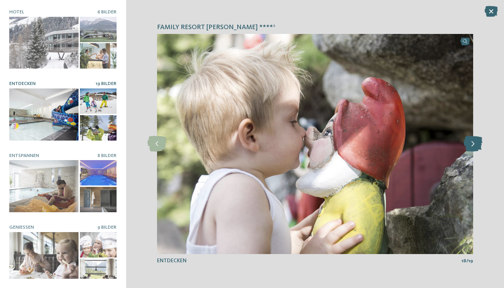
click at [473, 143] on icon at bounding box center [472, 143] width 19 height 15
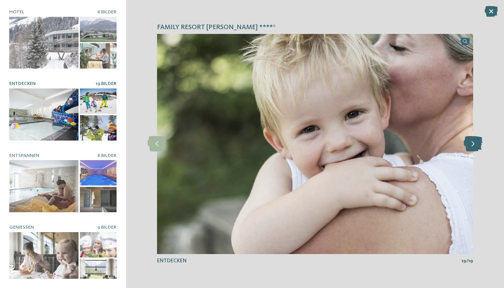
click at [473, 143] on icon at bounding box center [472, 143] width 19 height 15
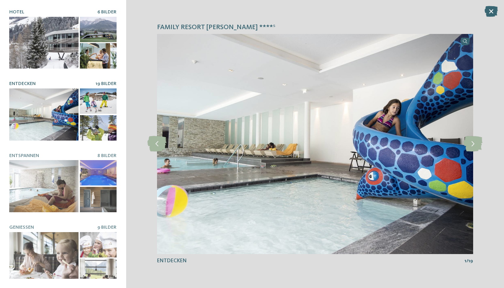
click at [42, 41] on div at bounding box center [43, 43] width 69 height 52
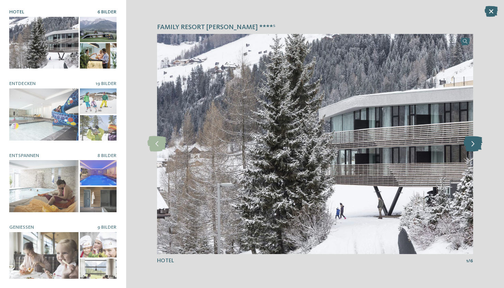
click at [474, 143] on icon at bounding box center [472, 143] width 19 height 15
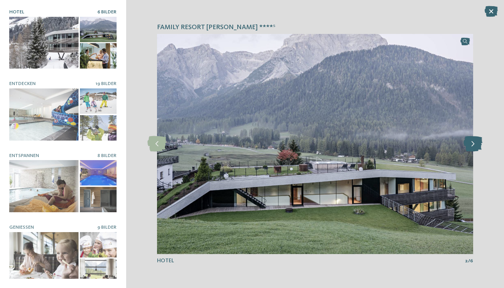
click at [474, 143] on icon at bounding box center [472, 143] width 19 height 15
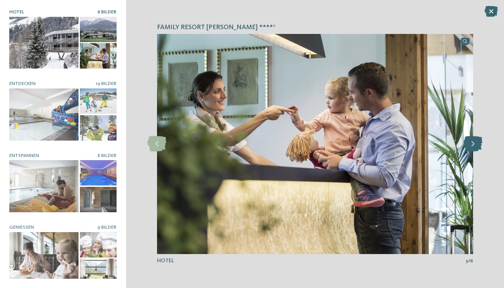
click at [474, 143] on icon at bounding box center [472, 143] width 19 height 15
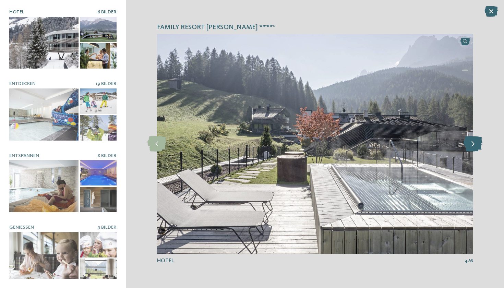
click at [474, 143] on icon at bounding box center [472, 143] width 19 height 15
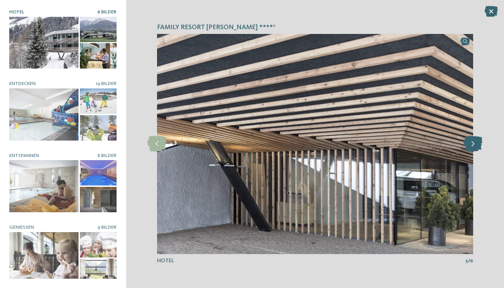
click at [474, 143] on icon at bounding box center [472, 143] width 19 height 15
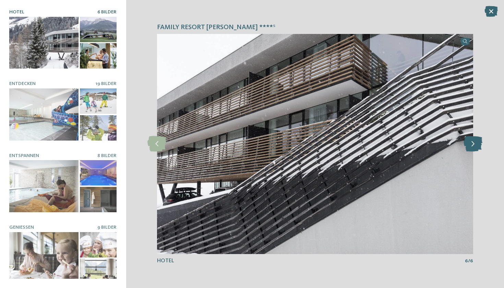
click at [474, 143] on icon at bounding box center [472, 143] width 19 height 15
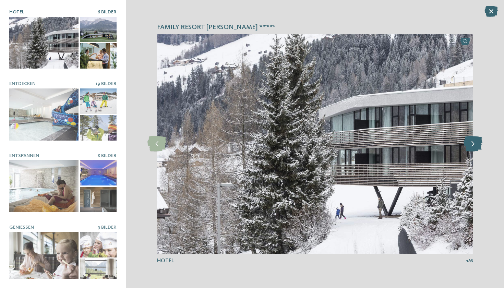
click at [474, 143] on icon at bounding box center [472, 143] width 19 height 15
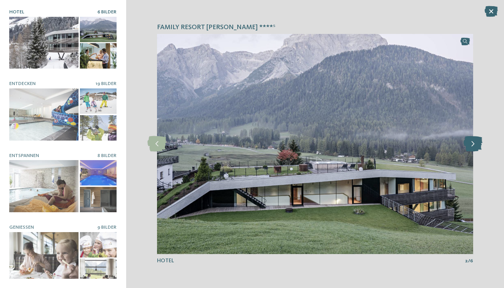
click at [474, 143] on icon at bounding box center [472, 143] width 19 height 15
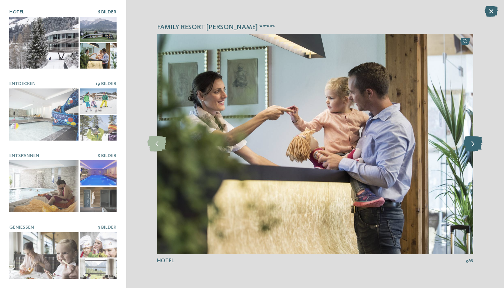
click at [474, 143] on icon at bounding box center [472, 143] width 19 height 15
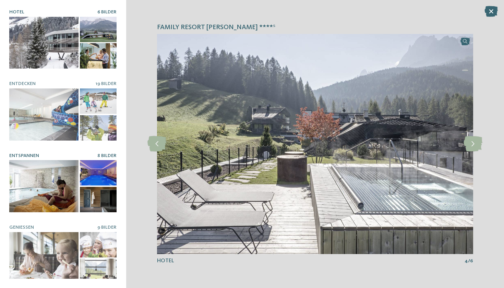
click at [54, 187] on div at bounding box center [43, 186] width 69 height 52
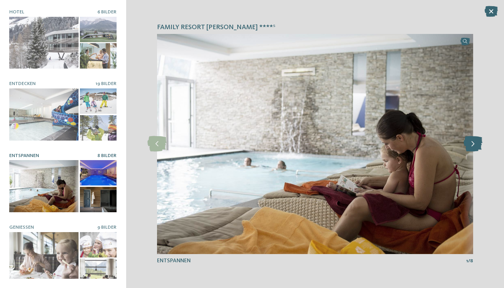
click at [470, 141] on icon at bounding box center [472, 143] width 19 height 15
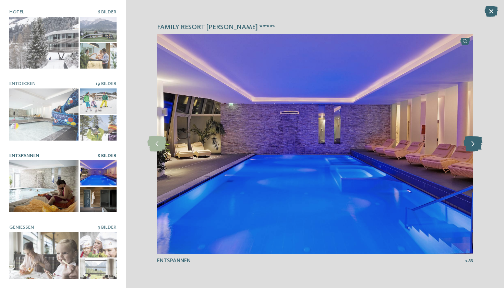
click at [470, 141] on icon at bounding box center [472, 143] width 19 height 15
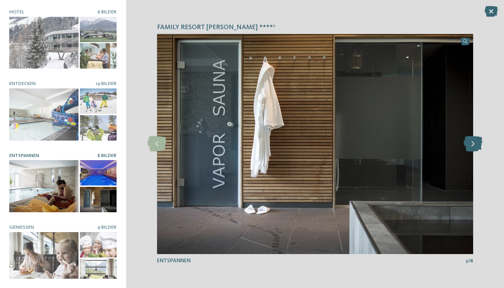
click at [470, 141] on icon at bounding box center [472, 143] width 19 height 15
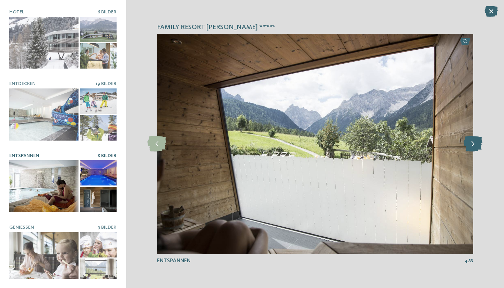
click at [470, 141] on icon at bounding box center [472, 143] width 19 height 15
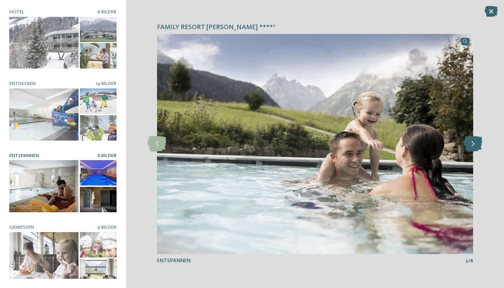
click at [470, 141] on icon at bounding box center [472, 143] width 19 height 15
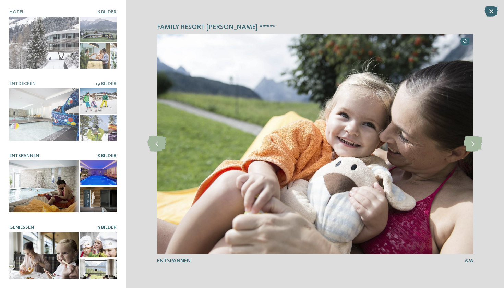
click at [56, 250] on div at bounding box center [43, 258] width 69 height 52
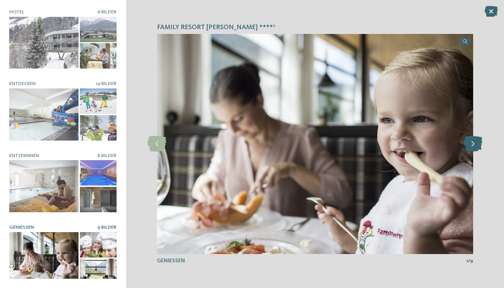
click at [476, 146] on icon at bounding box center [472, 143] width 19 height 15
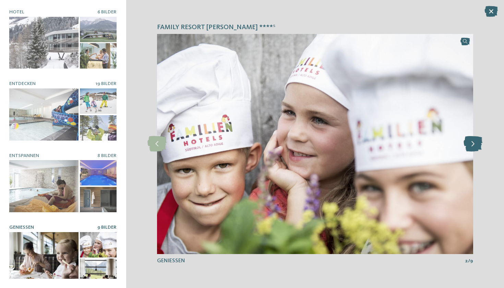
click at [476, 146] on icon at bounding box center [472, 143] width 19 height 15
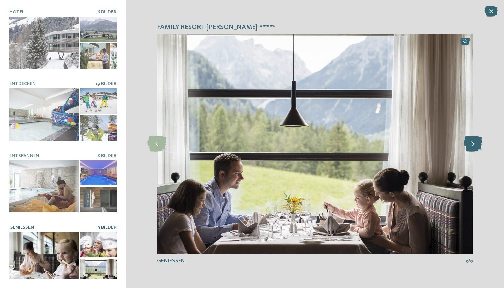
click at [476, 146] on icon at bounding box center [472, 143] width 19 height 15
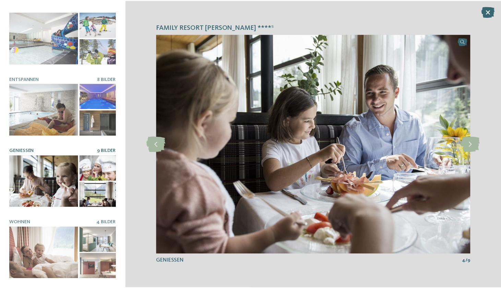
scroll to position [76, 0]
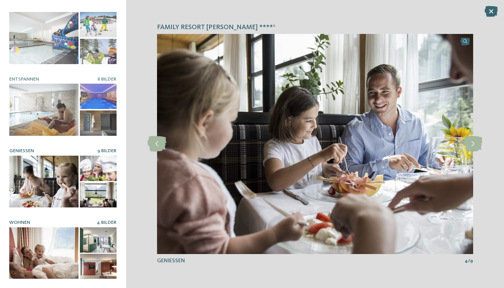
click at [65, 256] on div at bounding box center [43, 253] width 69 height 52
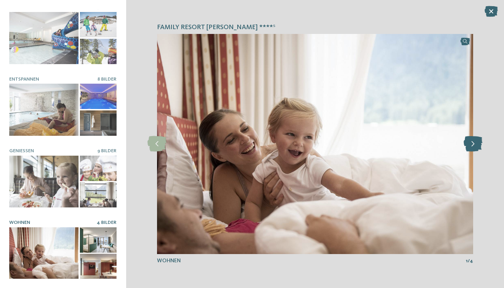
click at [472, 147] on icon at bounding box center [472, 143] width 19 height 15
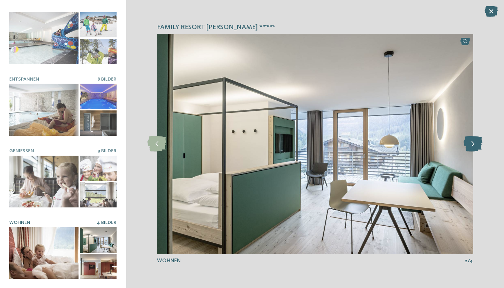
click at [472, 147] on icon at bounding box center [472, 143] width 19 height 15
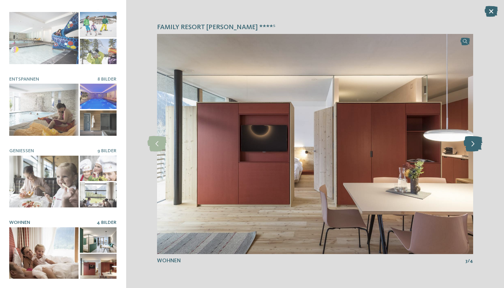
click at [472, 147] on icon at bounding box center [472, 143] width 19 height 15
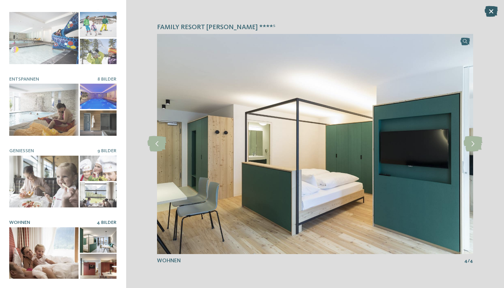
click at [490, 13] on icon at bounding box center [490, 11] width 13 height 11
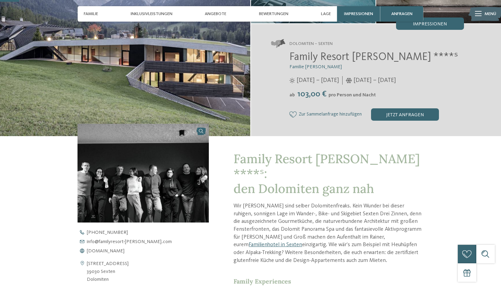
scroll to position [46, 0]
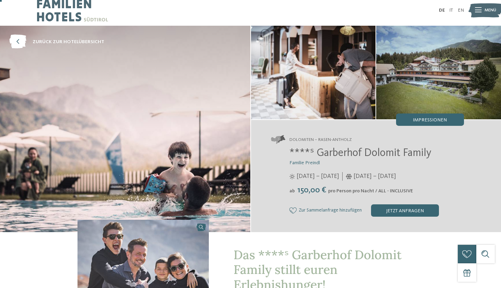
scroll to position [8, 0]
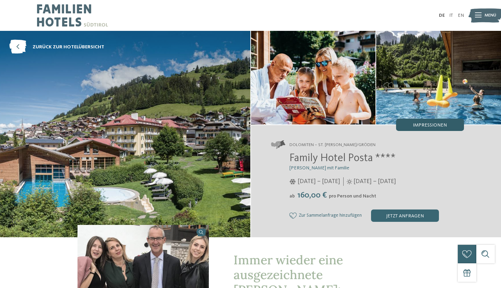
click at [422, 127] on span "Impressionen" at bounding box center [430, 125] width 34 height 5
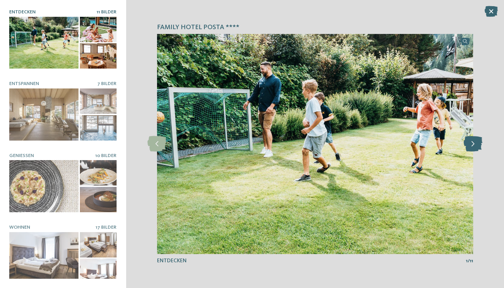
click at [471, 140] on icon at bounding box center [472, 143] width 19 height 15
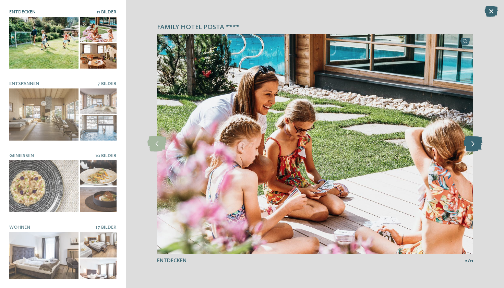
click at [471, 140] on icon at bounding box center [472, 143] width 19 height 15
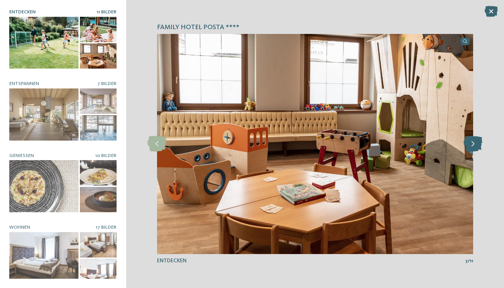
click at [471, 140] on icon at bounding box center [472, 143] width 19 height 15
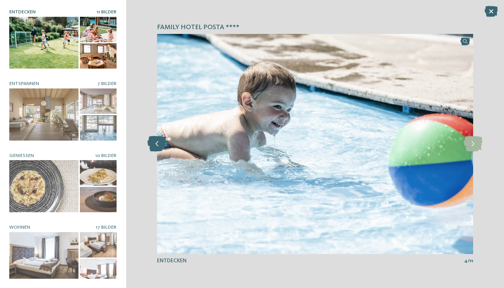
click at [165, 146] on icon at bounding box center [156, 143] width 19 height 15
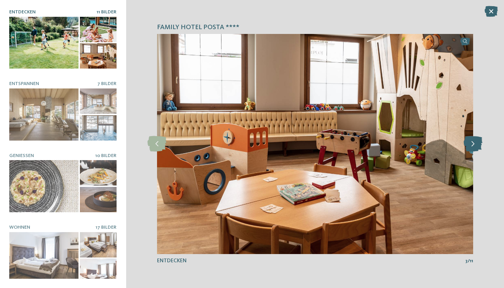
click at [476, 142] on icon at bounding box center [472, 143] width 19 height 15
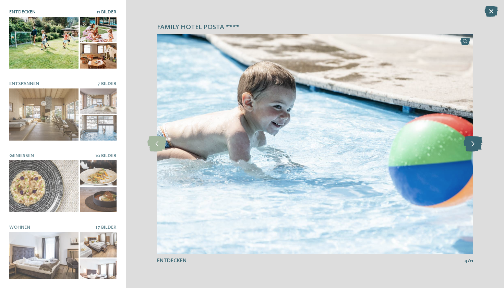
click at [476, 142] on icon at bounding box center [472, 143] width 19 height 15
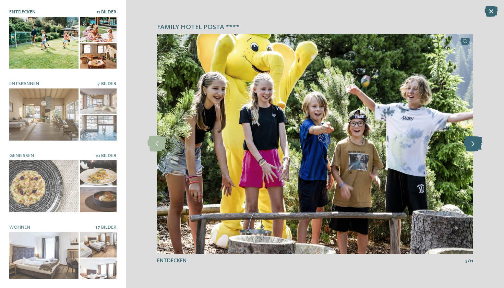
click at [476, 142] on icon at bounding box center [472, 143] width 19 height 15
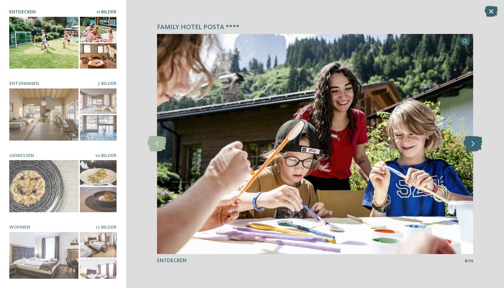
click at [476, 142] on icon at bounding box center [472, 143] width 19 height 15
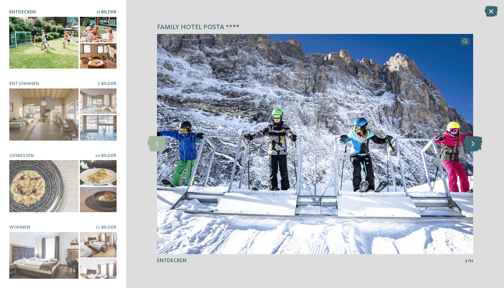
click at [476, 142] on icon at bounding box center [472, 143] width 19 height 15
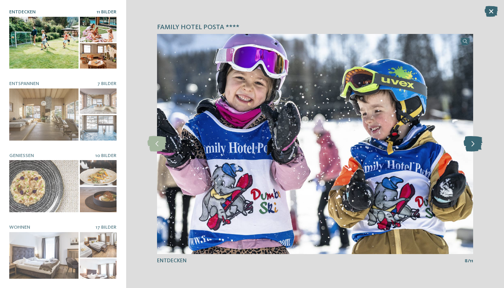
click at [476, 142] on icon at bounding box center [472, 143] width 19 height 15
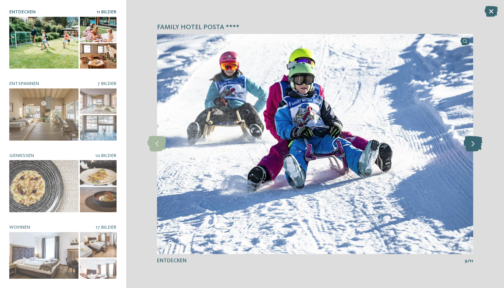
click at [476, 142] on icon at bounding box center [472, 143] width 19 height 15
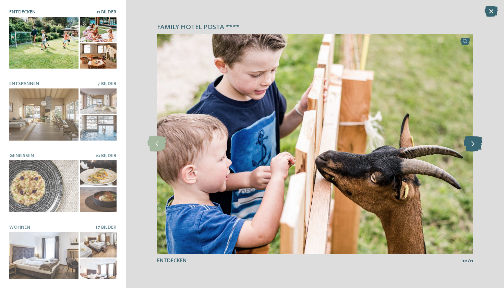
click at [476, 142] on icon at bounding box center [472, 143] width 19 height 15
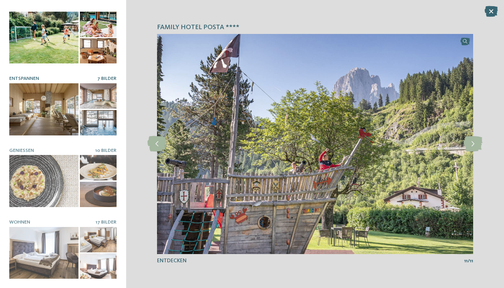
scroll to position [5, 0]
click at [66, 129] on div at bounding box center [43, 110] width 69 height 52
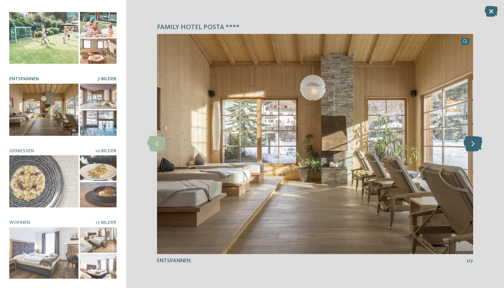
click at [471, 146] on icon at bounding box center [472, 143] width 19 height 15
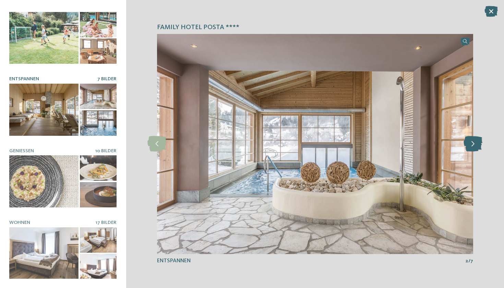
click at [471, 146] on icon at bounding box center [472, 143] width 19 height 15
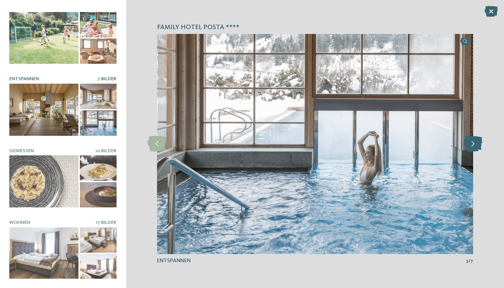
click at [471, 146] on icon at bounding box center [472, 143] width 19 height 15
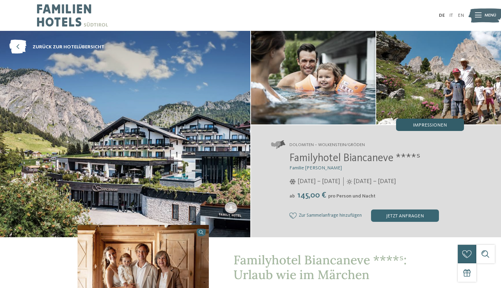
click at [436, 126] on span "Impressionen" at bounding box center [430, 125] width 34 height 5
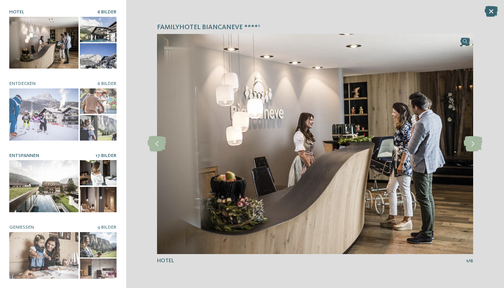
click at [56, 186] on div at bounding box center [43, 186] width 69 height 52
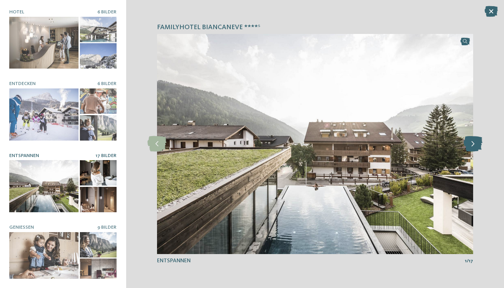
click at [473, 143] on icon at bounding box center [472, 143] width 19 height 15
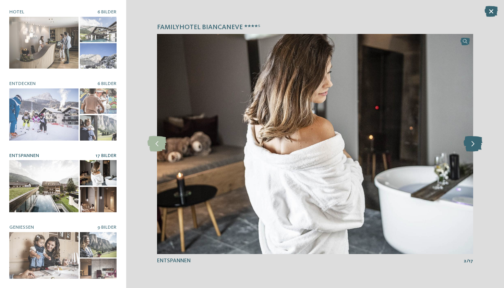
click at [473, 143] on icon at bounding box center [472, 143] width 19 height 15
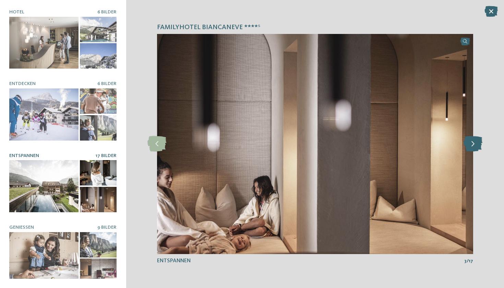
click at [473, 143] on icon at bounding box center [472, 143] width 19 height 15
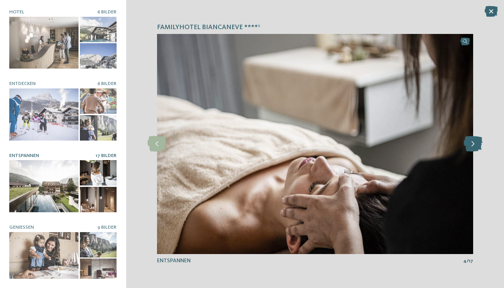
click at [473, 143] on icon at bounding box center [472, 143] width 19 height 15
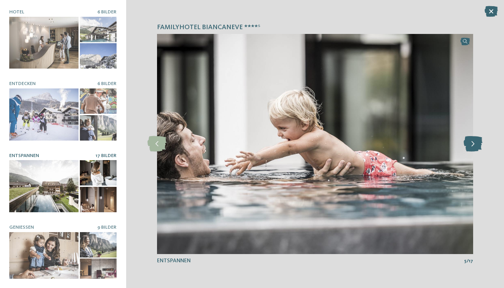
click at [473, 143] on icon at bounding box center [472, 143] width 19 height 15
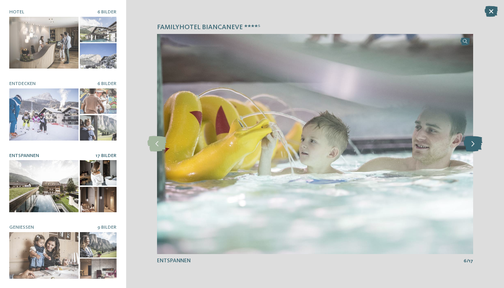
click at [473, 143] on icon at bounding box center [472, 143] width 19 height 15
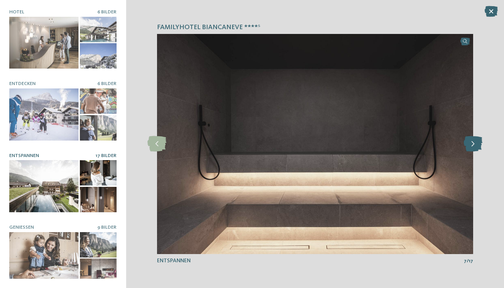
click at [473, 143] on icon at bounding box center [472, 143] width 19 height 15
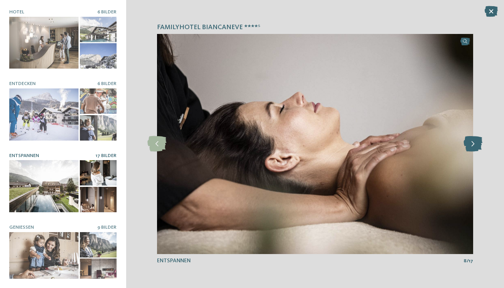
click at [473, 143] on icon at bounding box center [472, 143] width 19 height 15
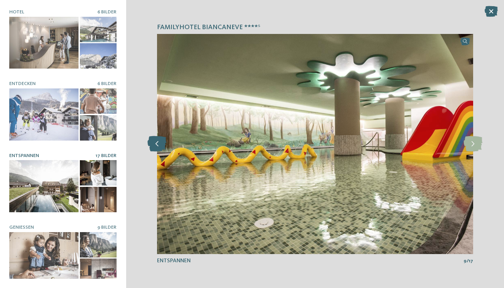
click at [159, 145] on icon at bounding box center [156, 143] width 19 height 15
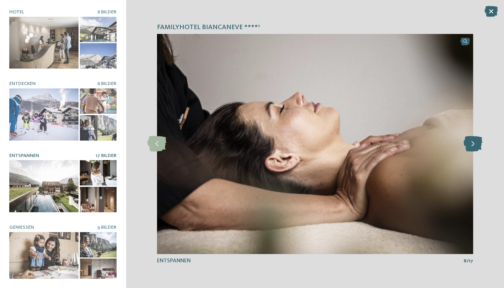
click at [471, 146] on icon at bounding box center [472, 143] width 19 height 15
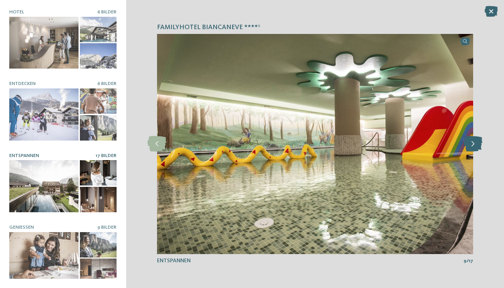
click at [471, 146] on icon at bounding box center [472, 143] width 19 height 15
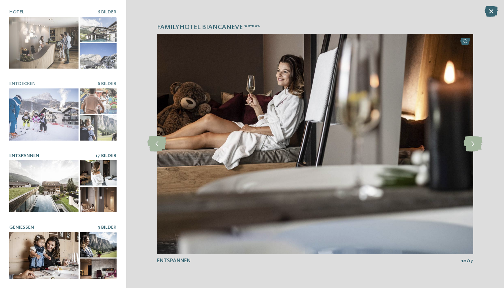
click at [52, 249] on div at bounding box center [43, 258] width 69 height 52
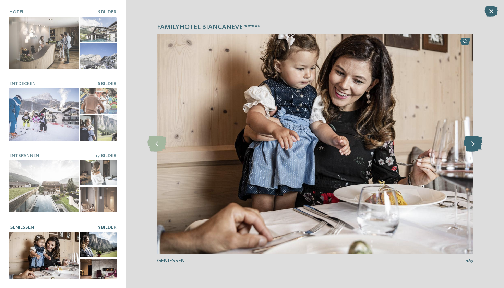
click at [470, 144] on icon at bounding box center [472, 143] width 19 height 15
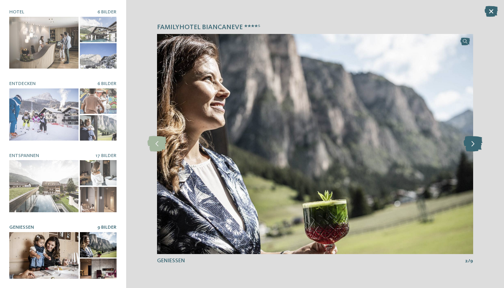
click at [470, 144] on icon at bounding box center [472, 143] width 19 height 15
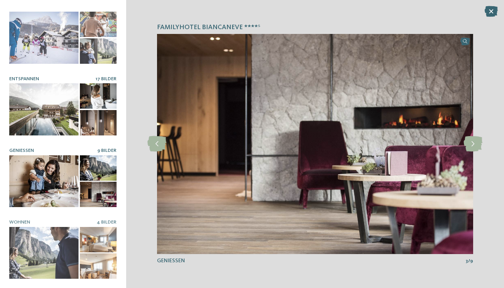
scroll to position [76, 0]
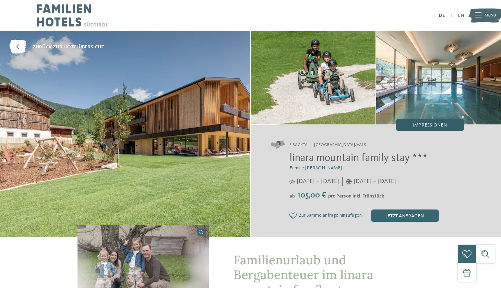
click at [435, 126] on span "Impressionen" at bounding box center [430, 125] width 34 height 5
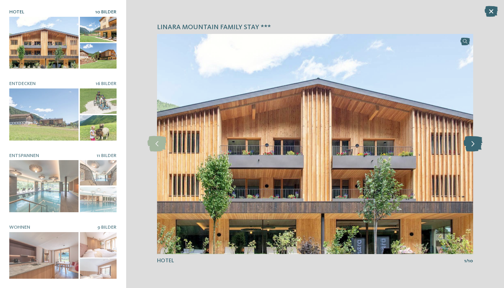
click at [470, 143] on icon at bounding box center [472, 143] width 19 height 15
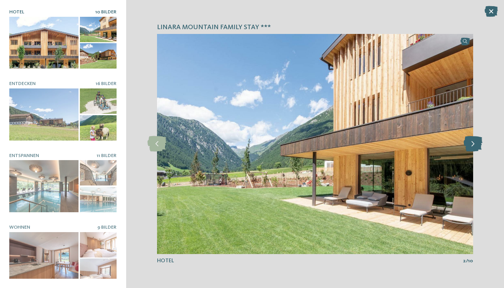
click at [470, 143] on icon at bounding box center [472, 143] width 19 height 15
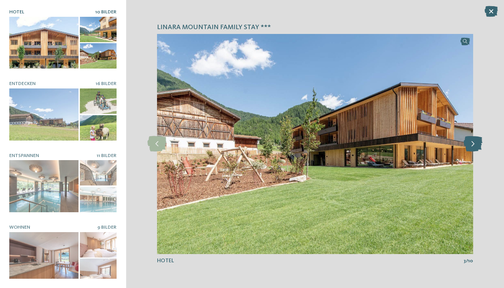
click at [470, 143] on icon at bounding box center [472, 143] width 19 height 15
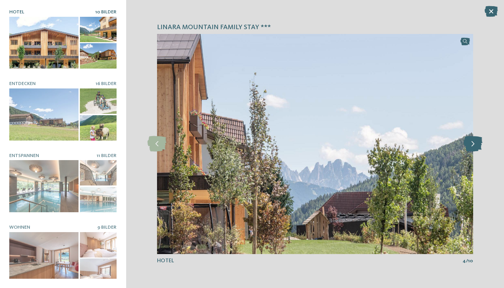
click at [470, 143] on icon at bounding box center [472, 143] width 19 height 15
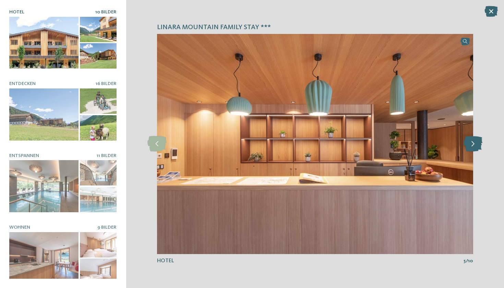
click at [470, 143] on icon at bounding box center [472, 143] width 19 height 15
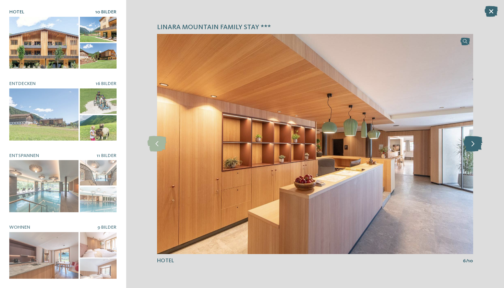
click at [470, 143] on icon at bounding box center [472, 143] width 19 height 15
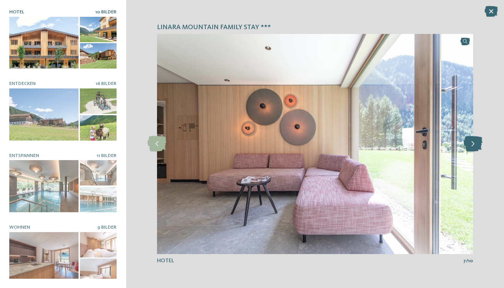
click at [470, 143] on icon at bounding box center [472, 143] width 19 height 15
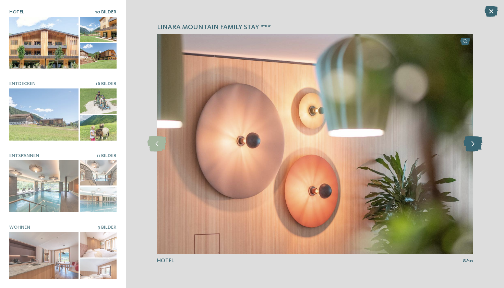
click at [470, 143] on icon at bounding box center [472, 143] width 19 height 15
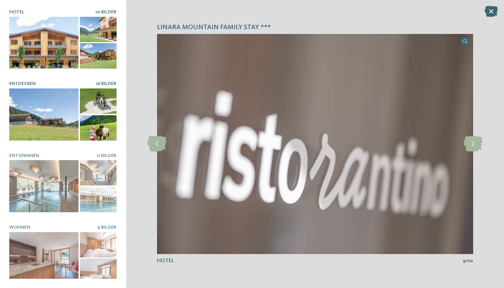
click at [68, 110] on div at bounding box center [43, 114] width 69 height 52
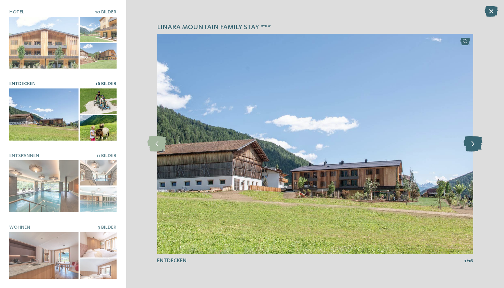
click at [468, 145] on icon at bounding box center [472, 143] width 19 height 15
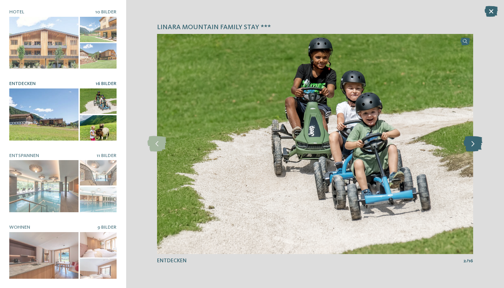
click at [468, 145] on icon at bounding box center [472, 143] width 19 height 15
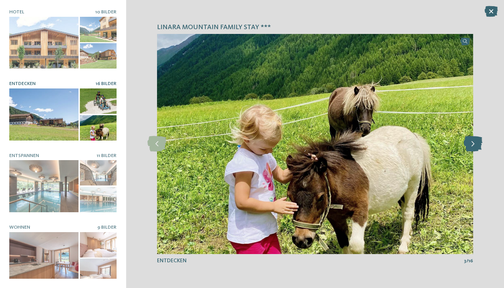
click at [468, 145] on icon at bounding box center [472, 143] width 19 height 15
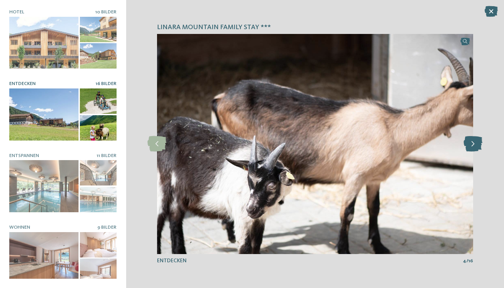
click at [468, 145] on icon at bounding box center [472, 143] width 19 height 15
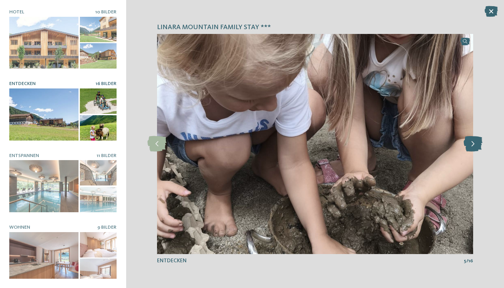
click at [468, 145] on icon at bounding box center [472, 143] width 19 height 15
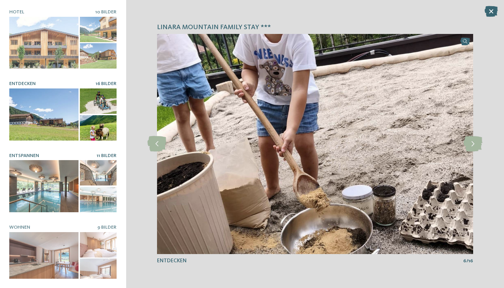
click at [35, 193] on div at bounding box center [43, 186] width 69 height 52
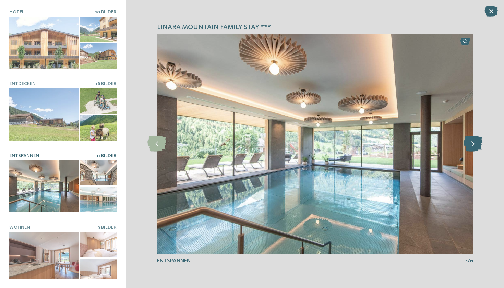
click at [469, 143] on icon at bounding box center [472, 143] width 19 height 15
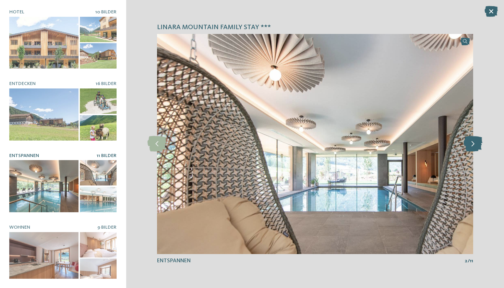
click at [469, 143] on icon at bounding box center [472, 143] width 19 height 15
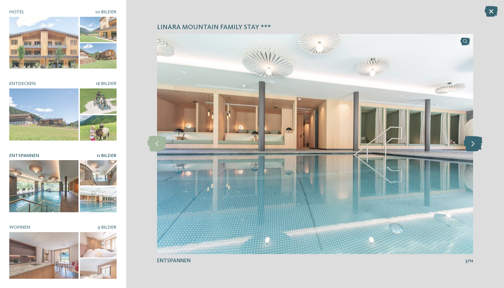
click at [469, 143] on icon at bounding box center [472, 143] width 19 height 15
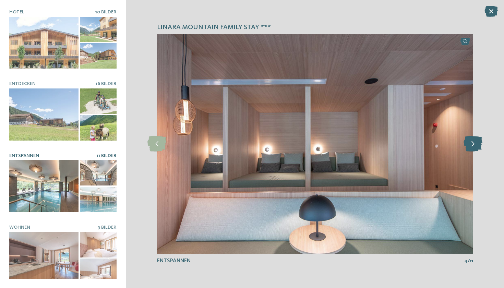
click at [469, 143] on icon at bounding box center [472, 143] width 19 height 15
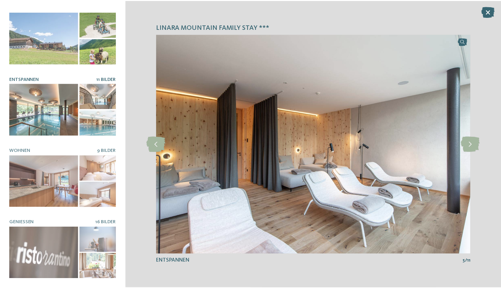
scroll to position [76, 0]
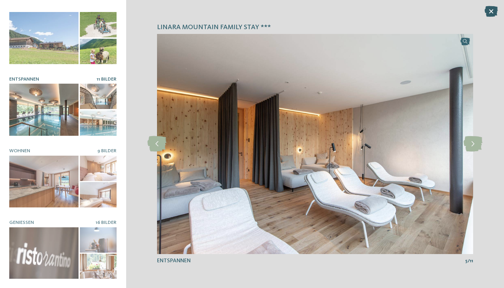
click at [490, 11] on icon at bounding box center [490, 11] width 13 height 11
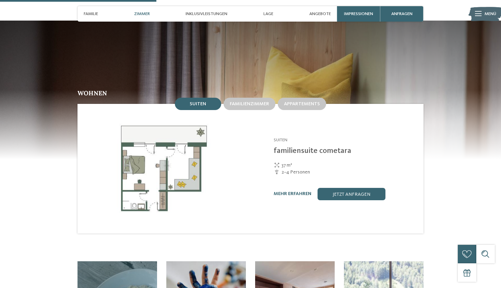
scroll to position [617, 0]
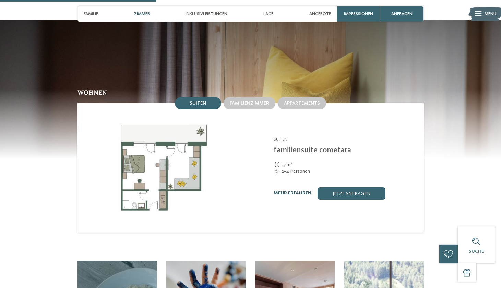
click at [293, 191] on link "mehr erfahren" at bounding box center [292, 193] width 38 height 5
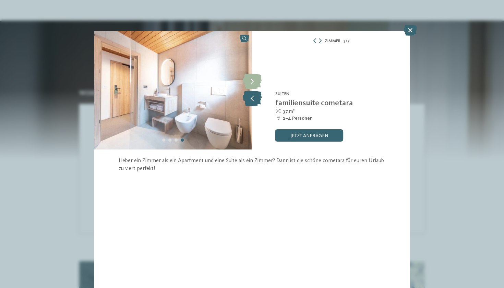
click at [252, 100] on icon at bounding box center [252, 98] width 19 height 15
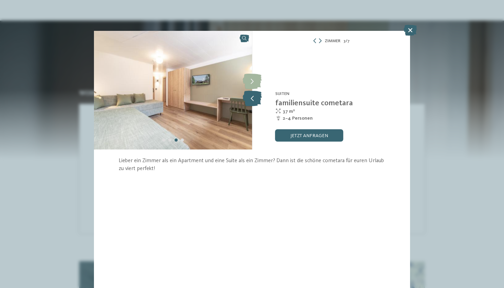
click at [252, 100] on icon at bounding box center [252, 98] width 19 height 15
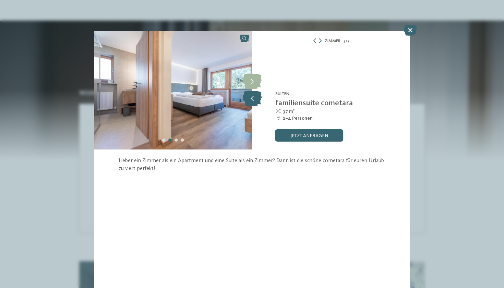
click at [252, 100] on icon at bounding box center [252, 98] width 19 height 15
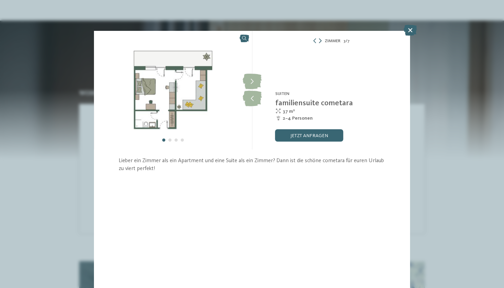
click at [320, 42] on icon at bounding box center [320, 40] width 3 height 5
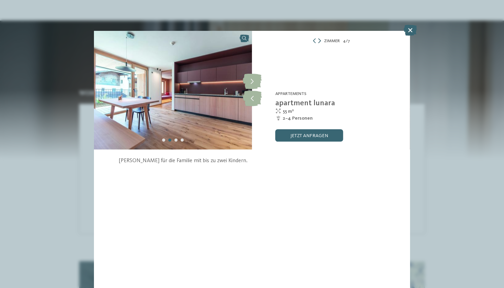
click at [320, 42] on icon at bounding box center [319, 40] width 3 height 5
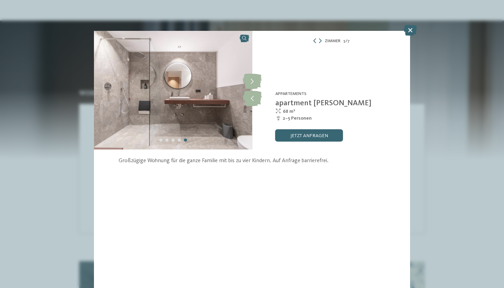
click at [314, 40] on icon at bounding box center [314, 40] width 5 height 5
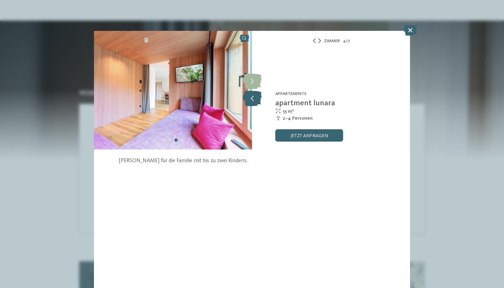
click at [254, 99] on icon at bounding box center [252, 98] width 19 height 15
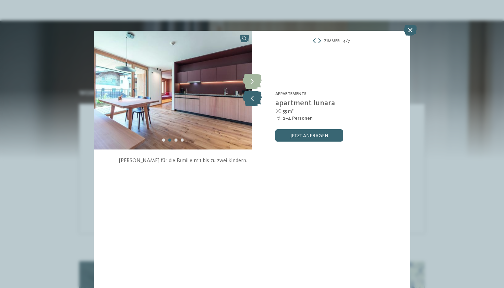
click at [254, 99] on icon at bounding box center [252, 98] width 19 height 15
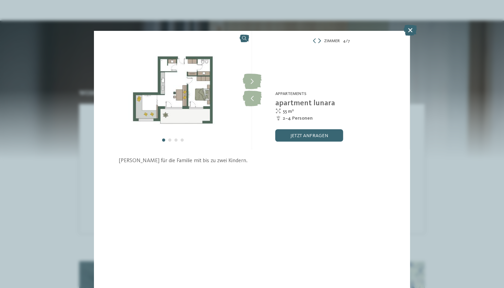
click at [320, 41] on icon at bounding box center [319, 40] width 3 height 5
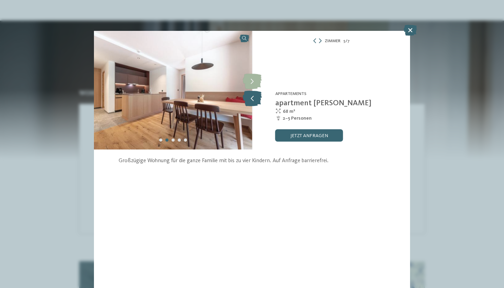
click at [254, 100] on icon at bounding box center [252, 98] width 19 height 15
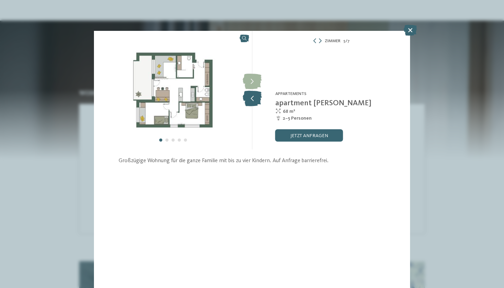
click at [254, 100] on icon at bounding box center [252, 98] width 19 height 15
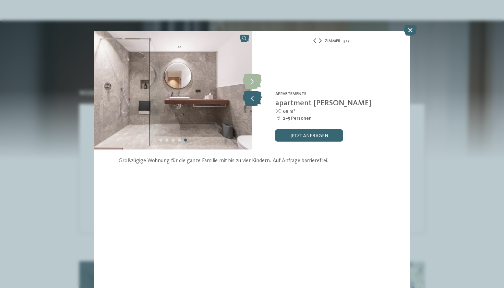
click at [254, 100] on icon at bounding box center [252, 98] width 19 height 15
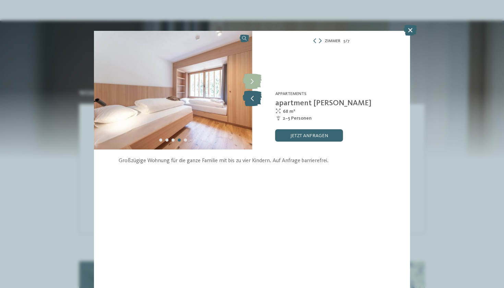
click at [254, 100] on icon at bounding box center [252, 98] width 19 height 15
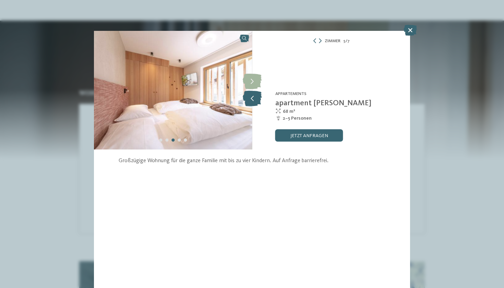
click at [254, 100] on icon at bounding box center [252, 98] width 19 height 15
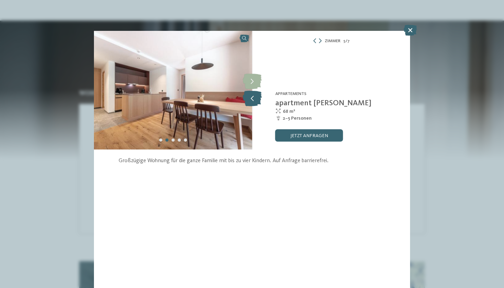
click at [254, 100] on icon at bounding box center [252, 98] width 19 height 15
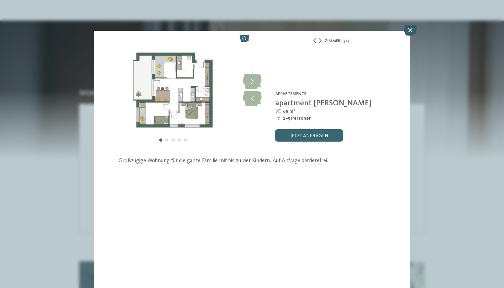
click at [411, 29] on icon at bounding box center [409, 30] width 13 height 11
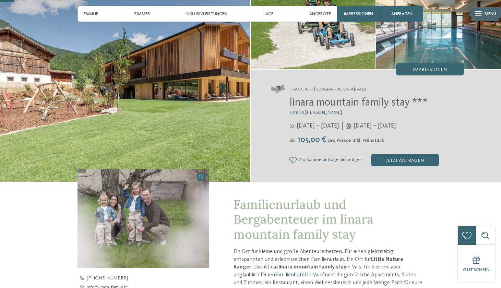
scroll to position [52, 0]
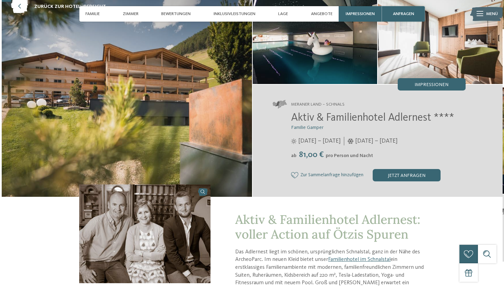
scroll to position [40, 0]
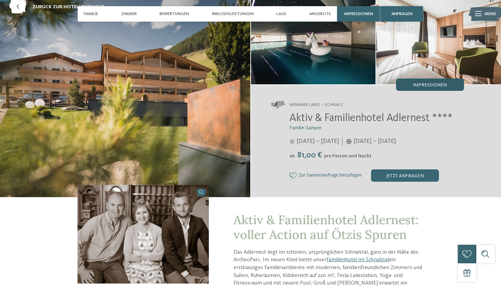
click at [420, 86] on span "Impressionen" at bounding box center [430, 85] width 34 height 5
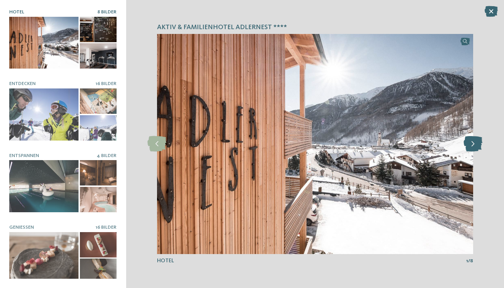
click at [477, 147] on icon at bounding box center [472, 143] width 19 height 15
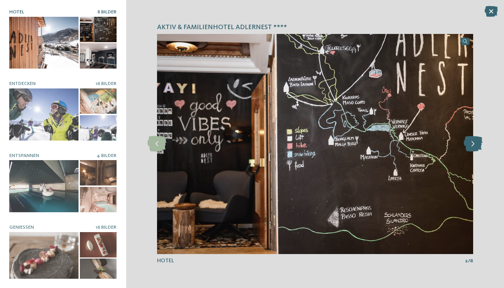
click at [477, 147] on icon at bounding box center [472, 143] width 19 height 15
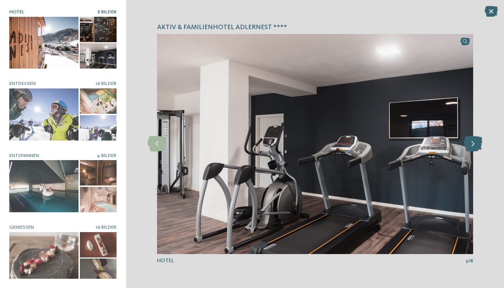
click at [477, 147] on icon at bounding box center [472, 143] width 19 height 15
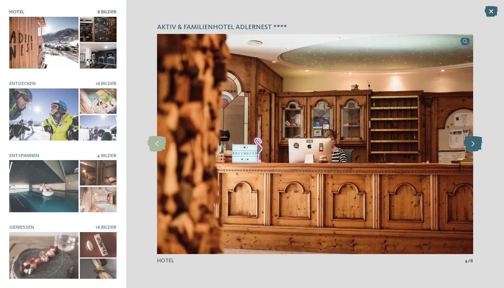
click at [477, 147] on icon at bounding box center [472, 143] width 19 height 15
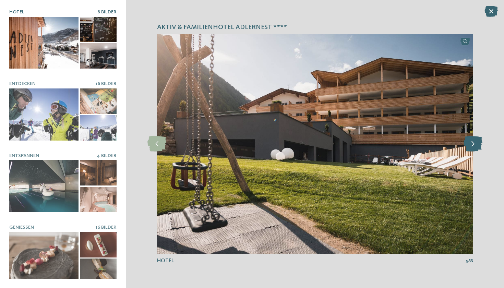
click at [477, 147] on icon at bounding box center [472, 143] width 19 height 15
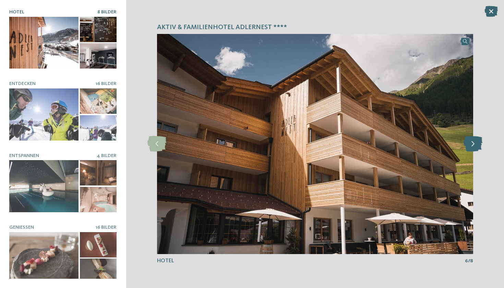
click at [477, 147] on icon at bounding box center [472, 143] width 19 height 15
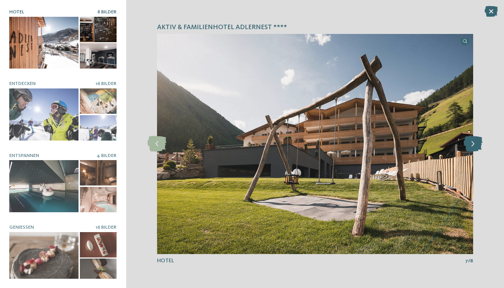
click at [477, 147] on icon at bounding box center [472, 143] width 19 height 15
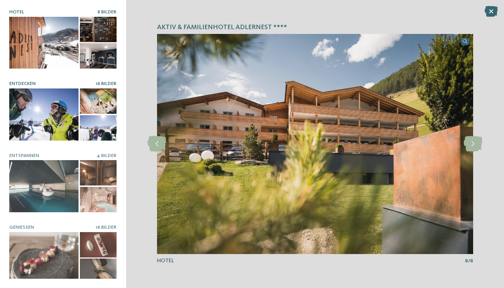
click at [34, 114] on div at bounding box center [43, 114] width 69 height 52
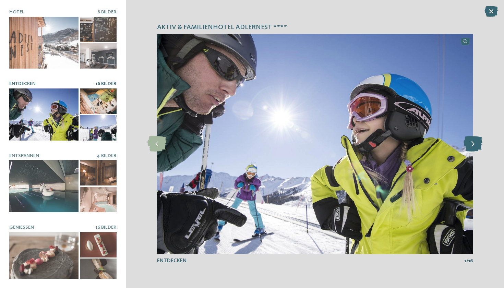
click at [472, 145] on icon at bounding box center [472, 143] width 19 height 15
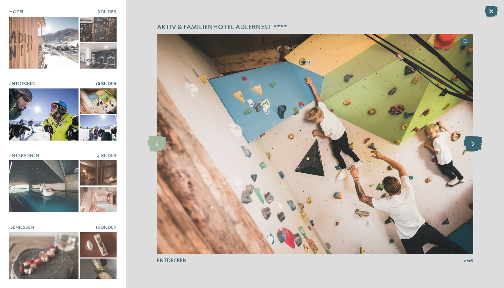
click at [472, 145] on icon at bounding box center [472, 143] width 19 height 15
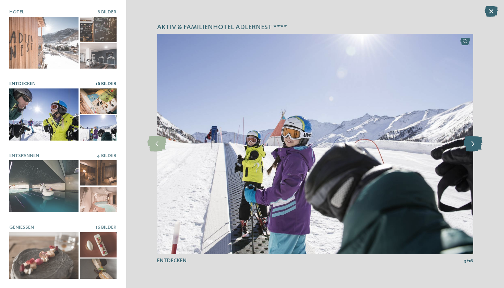
click at [472, 145] on icon at bounding box center [472, 143] width 19 height 15
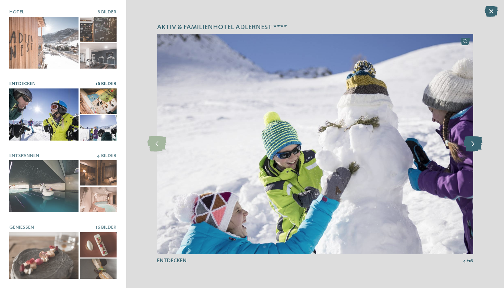
click at [472, 145] on icon at bounding box center [472, 143] width 19 height 15
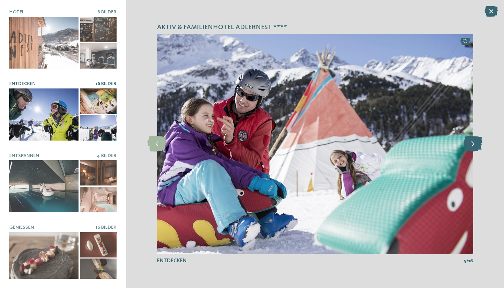
click at [472, 145] on icon at bounding box center [472, 143] width 19 height 15
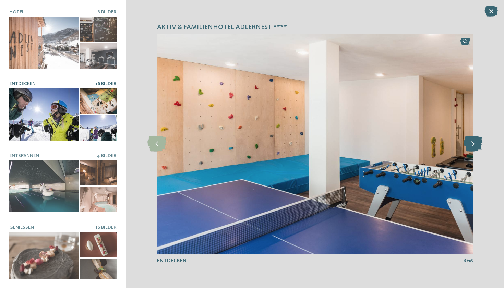
click at [472, 145] on icon at bounding box center [472, 143] width 19 height 15
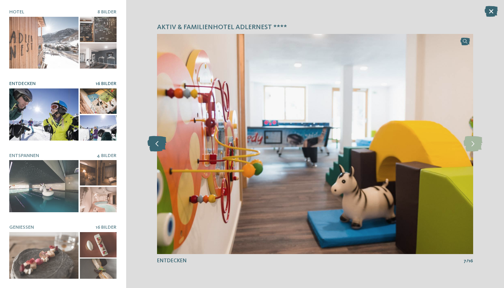
click at [156, 148] on icon at bounding box center [156, 143] width 19 height 15
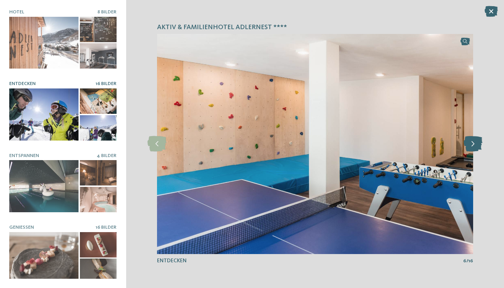
click at [475, 140] on icon at bounding box center [472, 143] width 19 height 15
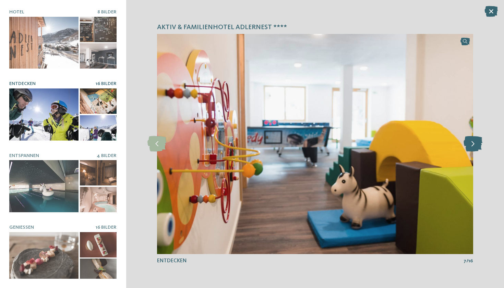
click at [475, 140] on icon at bounding box center [472, 143] width 19 height 15
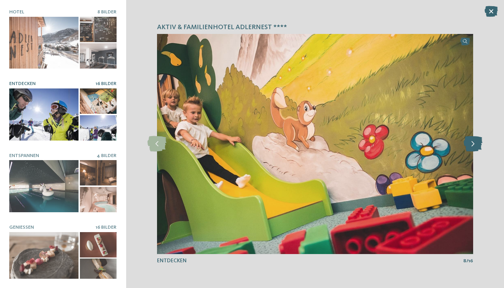
click at [475, 140] on icon at bounding box center [472, 143] width 19 height 15
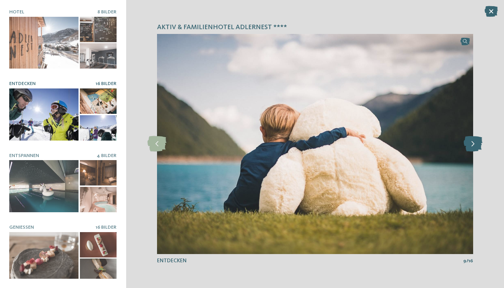
click at [475, 140] on icon at bounding box center [472, 143] width 19 height 15
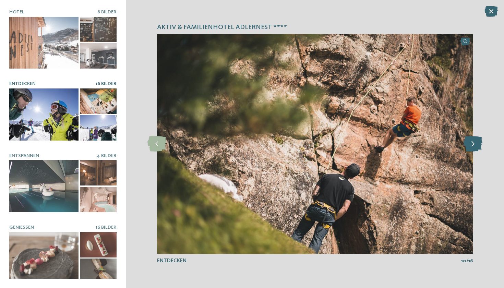
click at [475, 140] on icon at bounding box center [472, 143] width 19 height 15
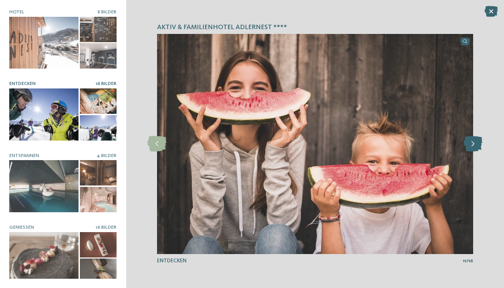
click at [475, 140] on icon at bounding box center [472, 143] width 19 height 15
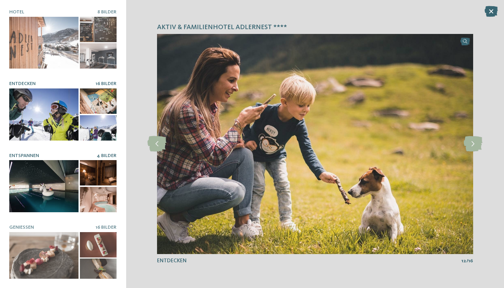
click at [49, 183] on div at bounding box center [43, 186] width 69 height 52
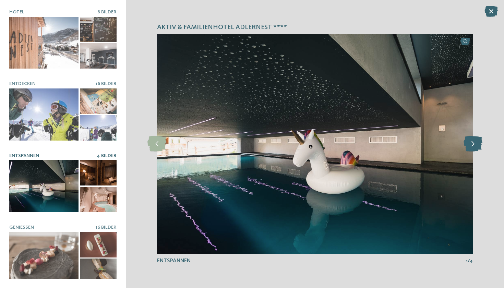
click at [473, 149] on icon at bounding box center [472, 143] width 19 height 15
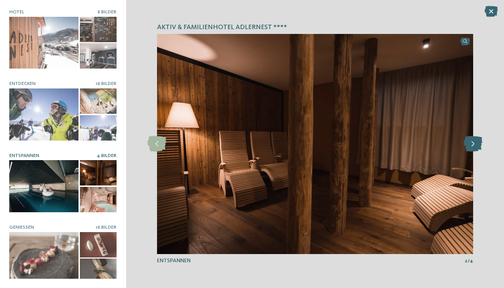
click at [473, 149] on icon at bounding box center [472, 143] width 19 height 15
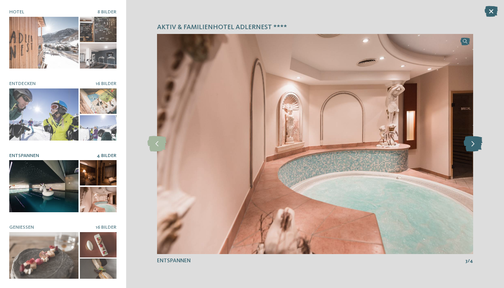
click at [473, 149] on icon at bounding box center [472, 143] width 19 height 15
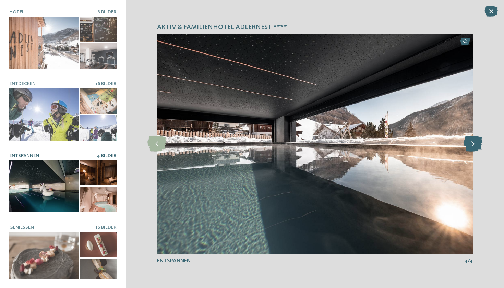
click at [473, 149] on icon at bounding box center [472, 143] width 19 height 15
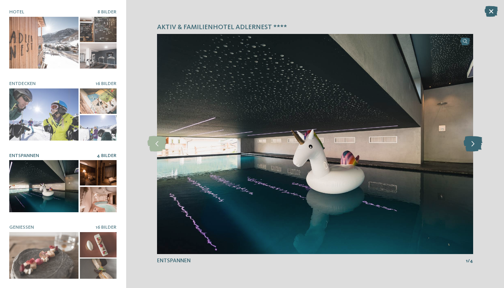
click at [473, 149] on icon at bounding box center [472, 143] width 19 height 15
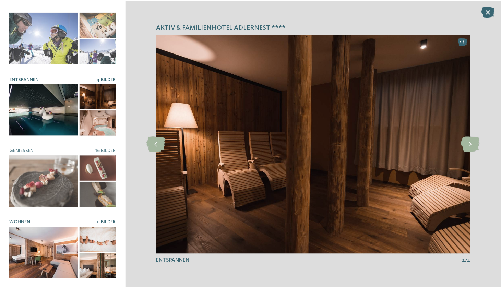
scroll to position [76, 0]
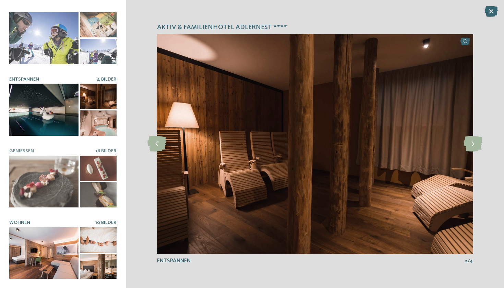
click at [58, 246] on div at bounding box center [43, 253] width 69 height 52
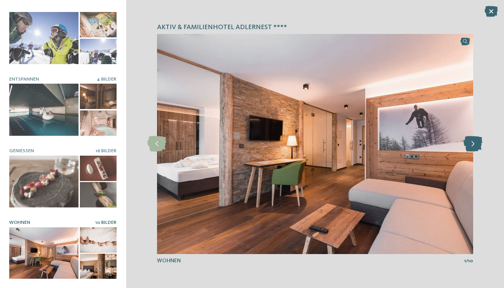
click at [475, 142] on icon at bounding box center [472, 143] width 19 height 15
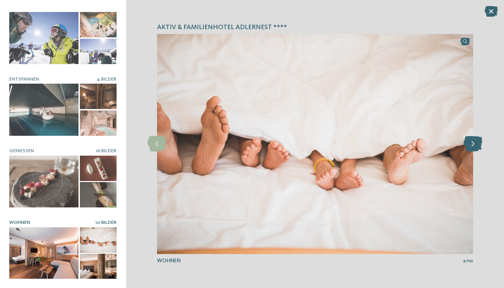
click at [475, 142] on icon at bounding box center [472, 143] width 19 height 15
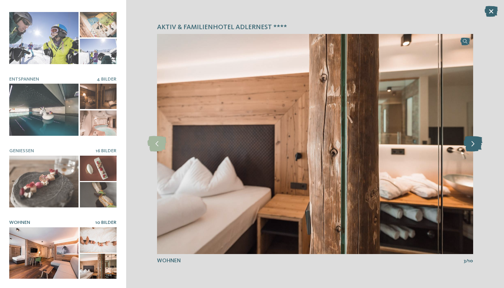
click at [475, 142] on icon at bounding box center [472, 143] width 19 height 15
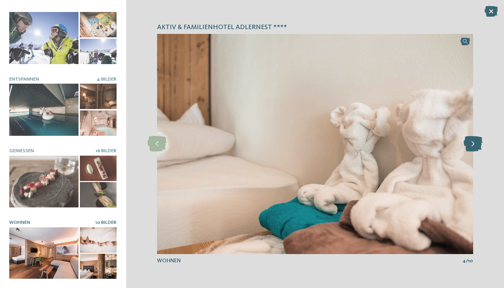
click at [475, 142] on icon at bounding box center [472, 143] width 19 height 15
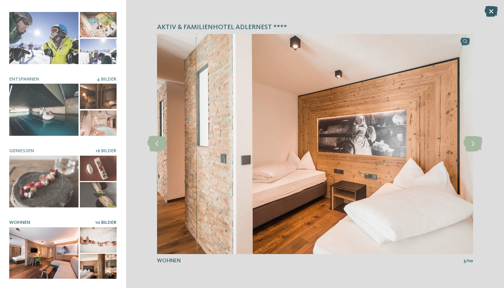
click at [489, 11] on icon at bounding box center [490, 11] width 13 height 11
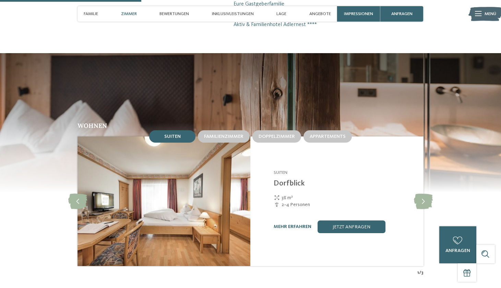
scroll to position [588, 0]
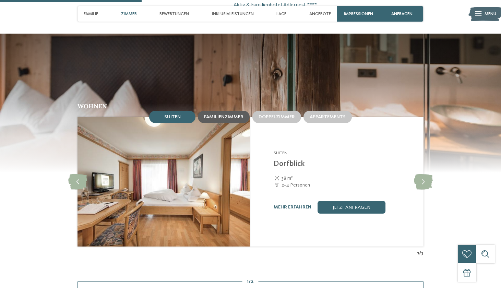
click at [228, 114] on span "Familienzimmer" at bounding box center [223, 116] width 39 height 5
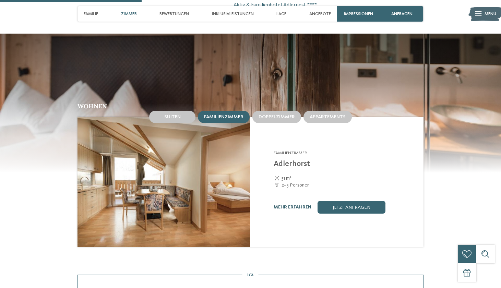
click at [286, 205] on link "mehr erfahren" at bounding box center [292, 207] width 38 height 5
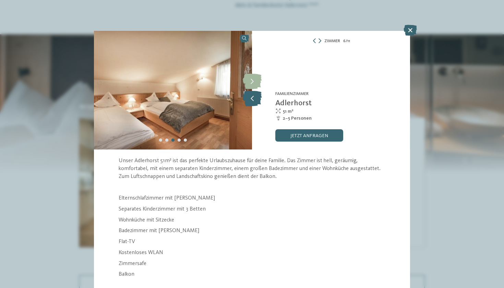
click at [254, 100] on icon at bounding box center [252, 98] width 19 height 15
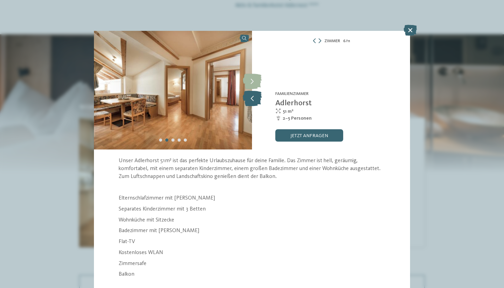
click at [254, 100] on icon at bounding box center [252, 98] width 19 height 15
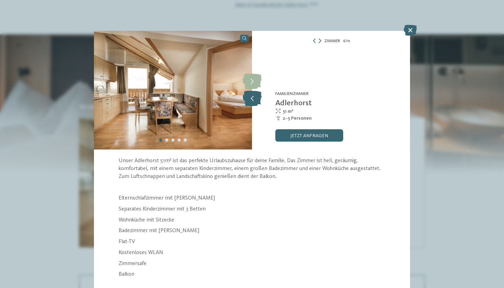
click at [254, 100] on icon at bounding box center [252, 98] width 19 height 15
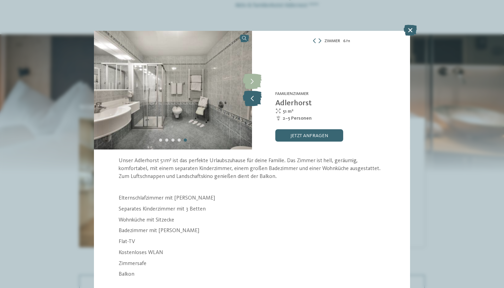
click at [254, 100] on icon at bounding box center [252, 98] width 19 height 15
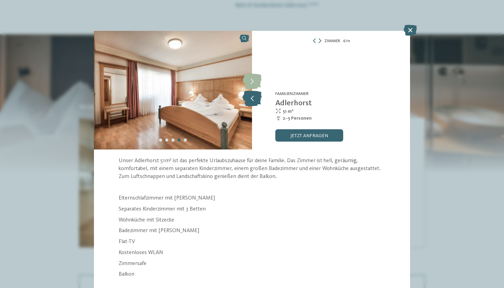
click at [254, 100] on icon at bounding box center [252, 98] width 19 height 15
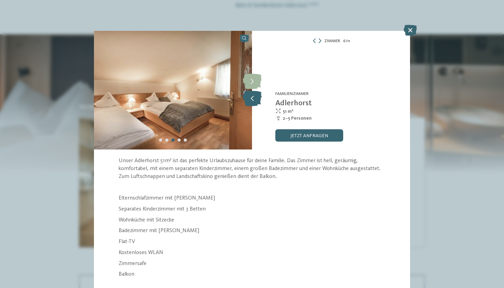
click at [254, 100] on icon at bounding box center [252, 98] width 19 height 15
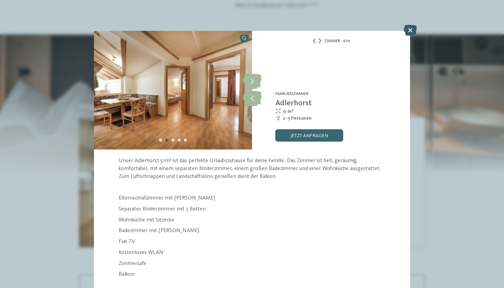
click at [413, 32] on icon at bounding box center [409, 30] width 13 height 11
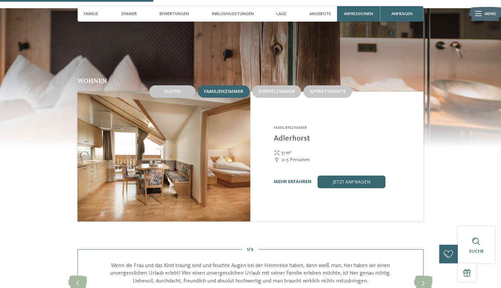
scroll to position [589, 0]
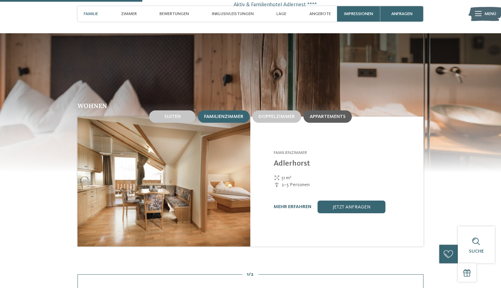
click at [327, 114] on span "Appartements" at bounding box center [327, 116] width 36 height 5
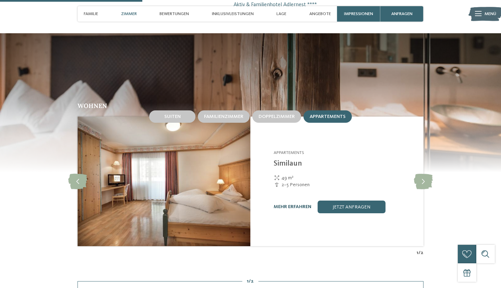
click at [289, 204] on link "mehr erfahren" at bounding box center [292, 206] width 38 height 5
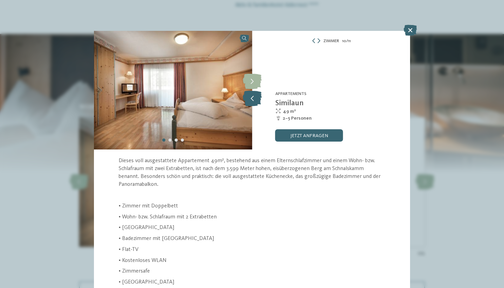
click at [256, 101] on icon at bounding box center [252, 98] width 19 height 15
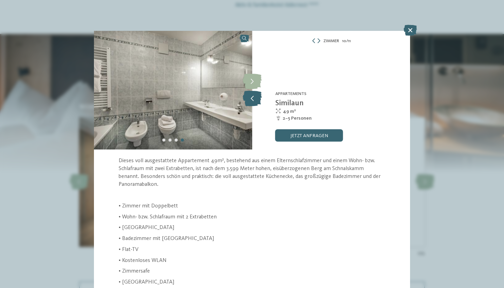
click at [256, 101] on icon at bounding box center [252, 98] width 19 height 15
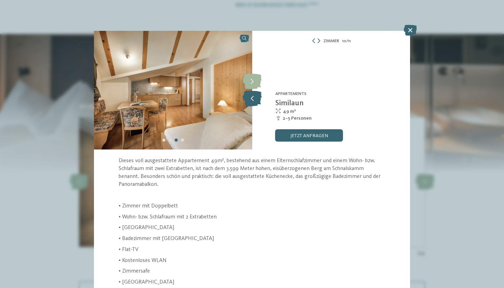
click at [256, 101] on icon at bounding box center [252, 98] width 19 height 15
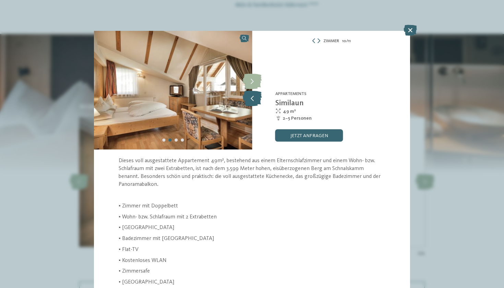
click at [256, 101] on icon at bounding box center [252, 98] width 19 height 15
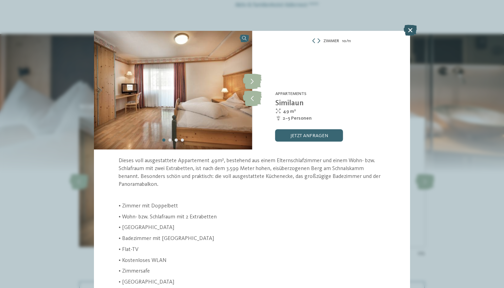
click at [411, 29] on icon at bounding box center [409, 30] width 13 height 11
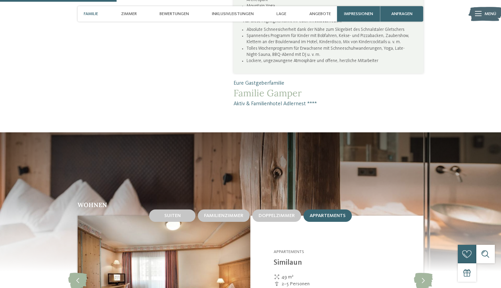
scroll to position [481, 0]
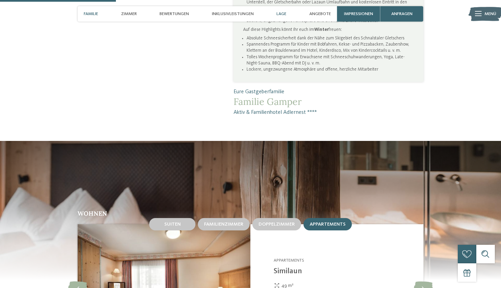
click at [281, 14] on span "Lage" at bounding box center [281, 13] width 10 height 5
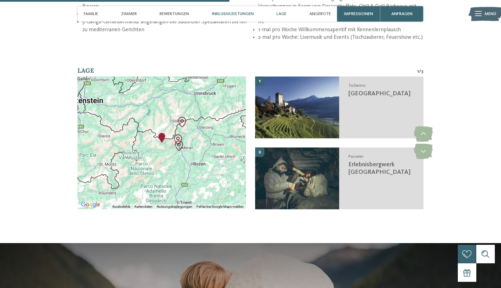
scroll to position [1082, 0]
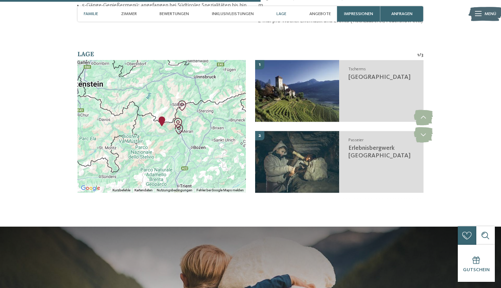
click at [95, 16] on span "Familie" at bounding box center [91, 13] width 14 height 5
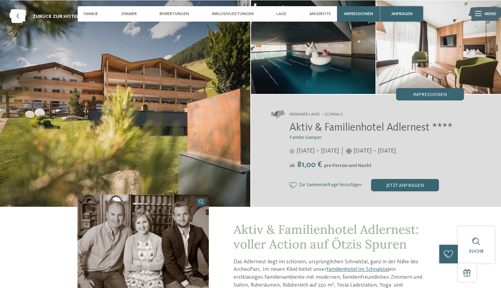
scroll to position [28, 0]
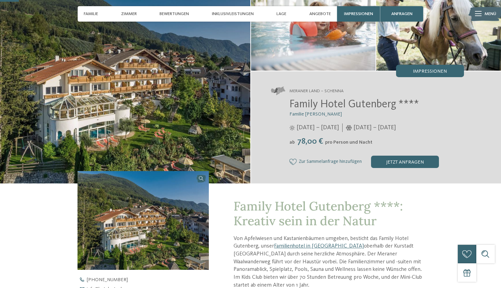
scroll to position [23, 0]
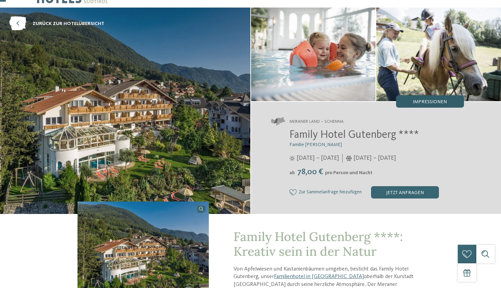
click at [428, 99] on span "Impressionen" at bounding box center [430, 101] width 34 height 5
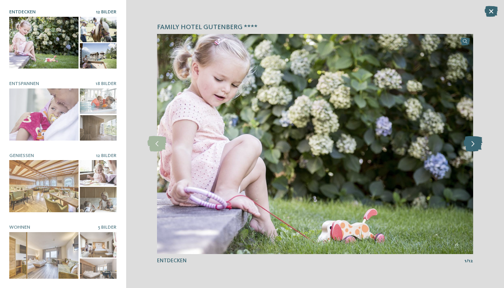
click at [471, 144] on icon at bounding box center [472, 143] width 19 height 15
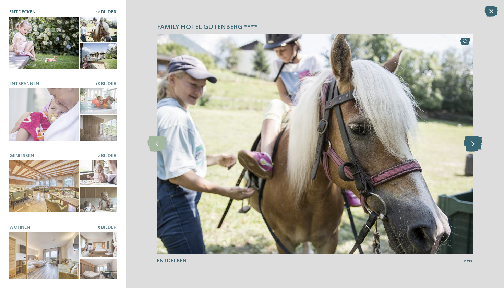
click at [471, 144] on icon at bounding box center [472, 143] width 19 height 15
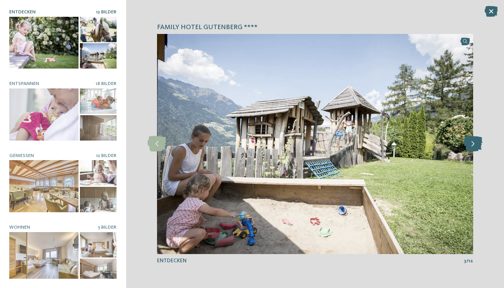
click at [471, 144] on icon at bounding box center [472, 143] width 19 height 15
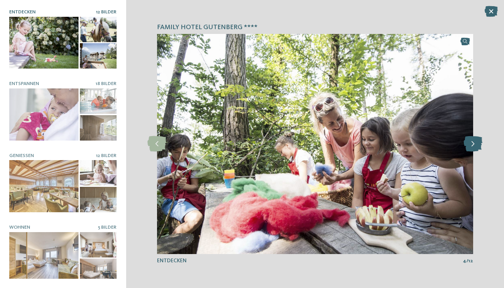
click at [471, 144] on icon at bounding box center [472, 143] width 19 height 15
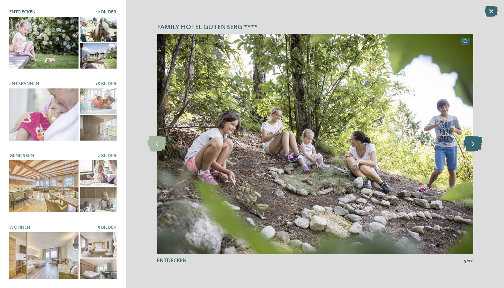
click at [471, 144] on icon at bounding box center [472, 143] width 19 height 15
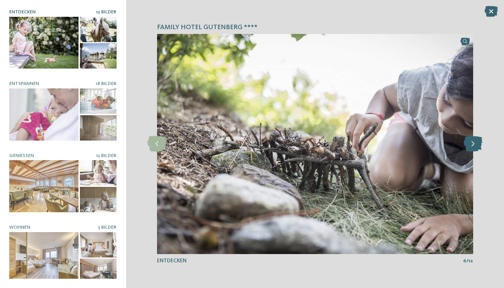
click at [471, 144] on icon at bounding box center [472, 143] width 19 height 15
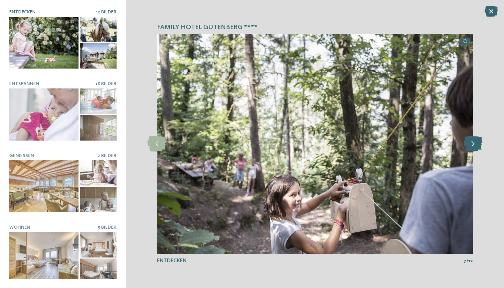
click at [471, 144] on icon at bounding box center [472, 143] width 19 height 15
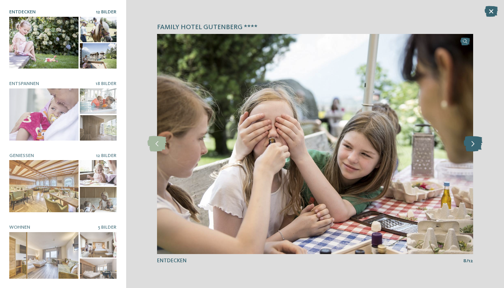
click at [471, 144] on icon at bounding box center [472, 143] width 19 height 15
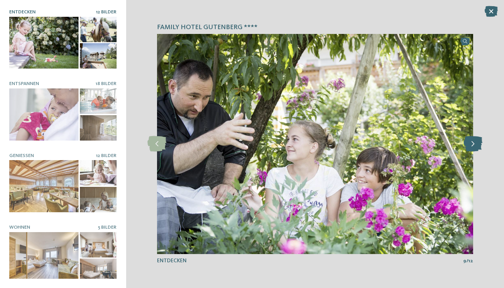
click at [471, 144] on icon at bounding box center [472, 143] width 19 height 15
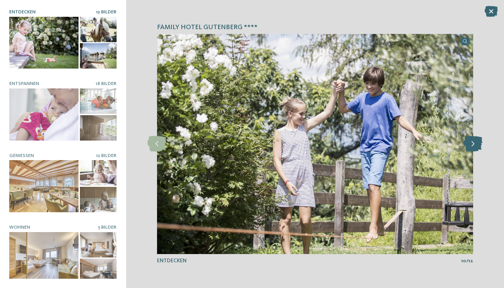
click at [471, 144] on icon at bounding box center [472, 143] width 19 height 15
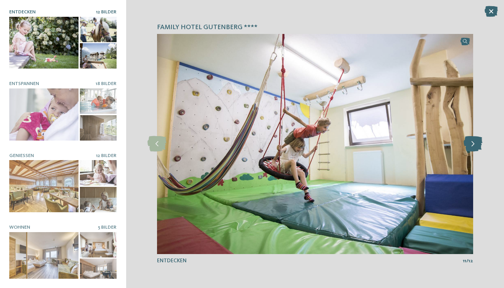
click at [471, 144] on icon at bounding box center [472, 143] width 19 height 15
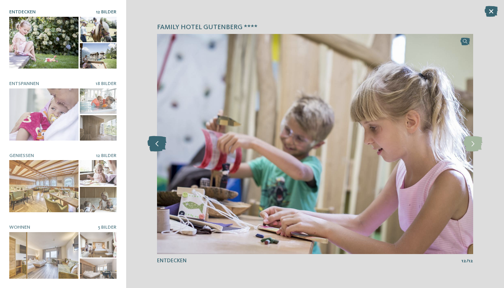
click at [166, 146] on icon at bounding box center [156, 143] width 19 height 15
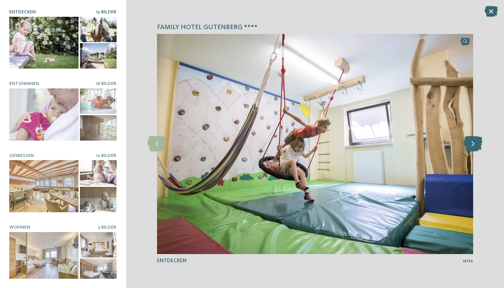
click at [476, 141] on icon at bounding box center [472, 143] width 19 height 15
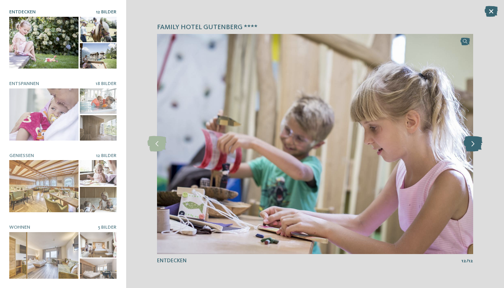
click at [476, 141] on icon at bounding box center [472, 143] width 19 height 15
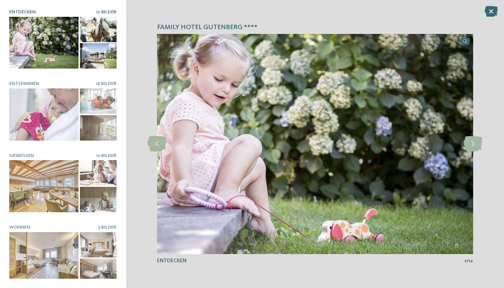
click at [4, 94] on div "Family Hotel Gutenberg **** Entdecken 12 Bilder" at bounding box center [63, 144] width 126 height 288
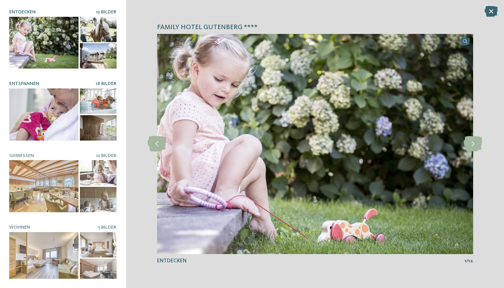
click at [32, 98] on div at bounding box center [43, 114] width 69 height 52
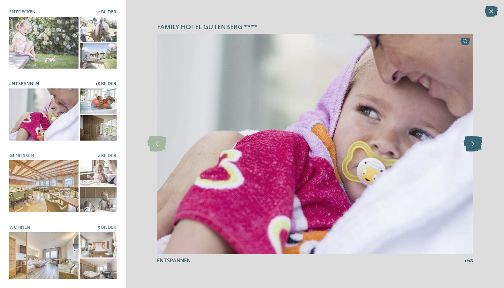
click at [471, 144] on icon at bounding box center [472, 143] width 19 height 15
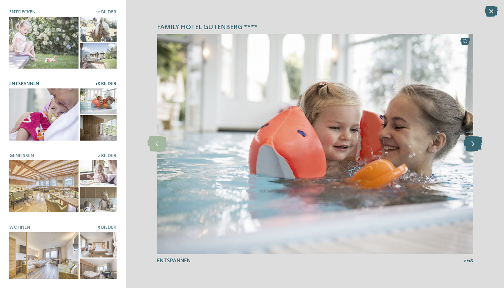
click at [471, 144] on icon at bounding box center [472, 143] width 19 height 15
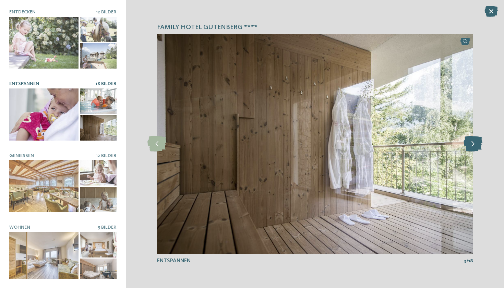
click at [471, 144] on icon at bounding box center [472, 143] width 19 height 15
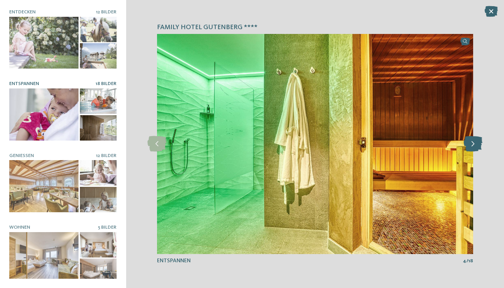
click at [471, 144] on icon at bounding box center [472, 143] width 19 height 15
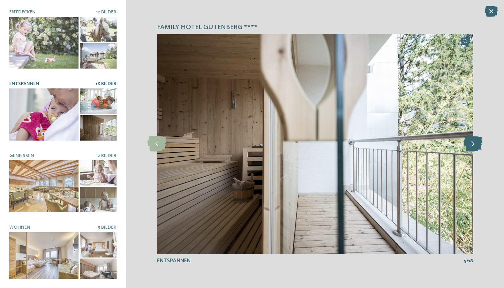
click at [471, 144] on icon at bounding box center [472, 143] width 19 height 15
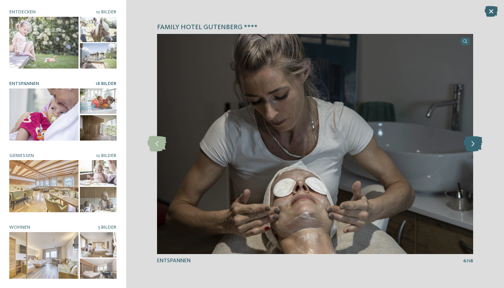
click at [471, 144] on icon at bounding box center [472, 143] width 19 height 15
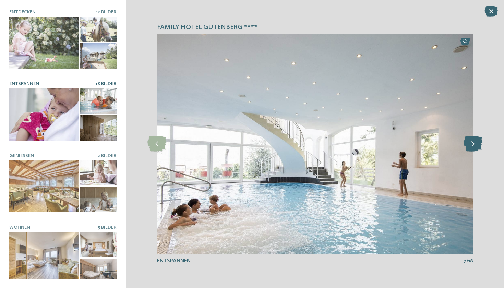
click at [471, 144] on icon at bounding box center [472, 143] width 19 height 15
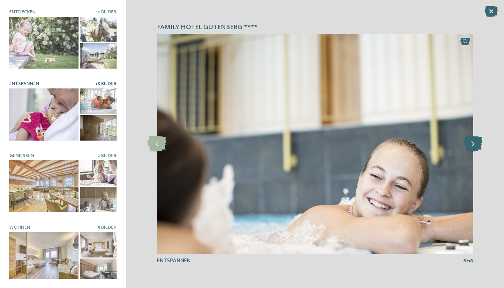
click at [471, 144] on icon at bounding box center [472, 143] width 19 height 15
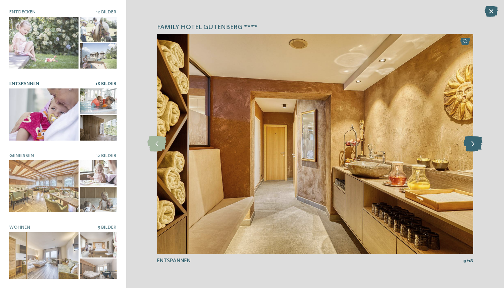
click at [471, 144] on icon at bounding box center [472, 143] width 19 height 15
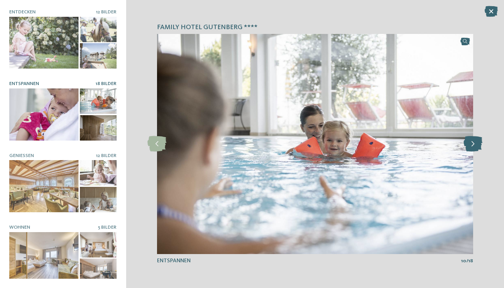
click at [471, 144] on icon at bounding box center [472, 143] width 19 height 15
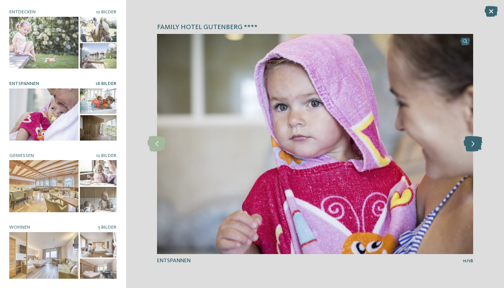
click at [471, 144] on icon at bounding box center [472, 143] width 19 height 15
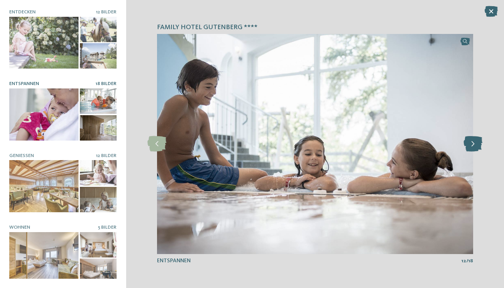
click at [471, 144] on icon at bounding box center [472, 143] width 19 height 15
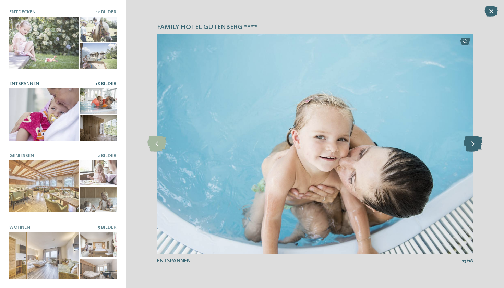
click at [471, 144] on icon at bounding box center [472, 143] width 19 height 15
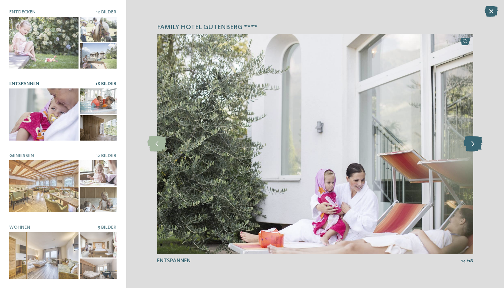
click at [471, 144] on icon at bounding box center [472, 143] width 19 height 15
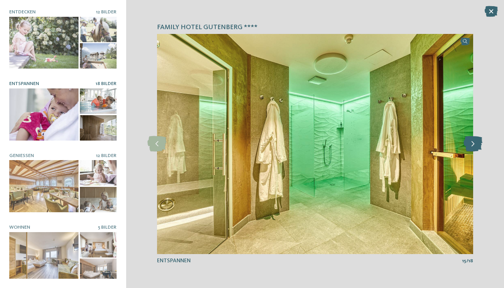
click at [471, 144] on icon at bounding box center [472, 143] width 19 height 15
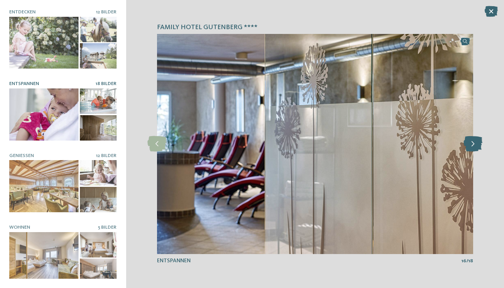
click at [471, 144] on icon at bounding box center [472, 143] width 19 height 15
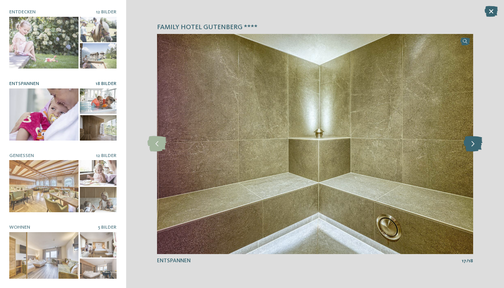
click at [471, 144] on icon at bounding box center [472, 143] width 19 height 15
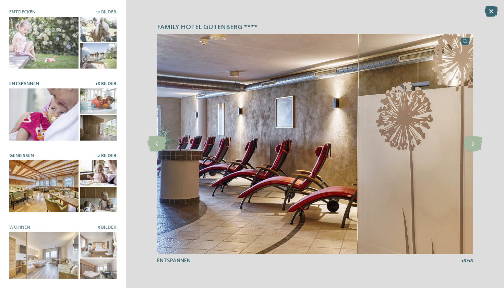
click at [56, 179] on div at bounding box center [43, 186] width 69 height 52
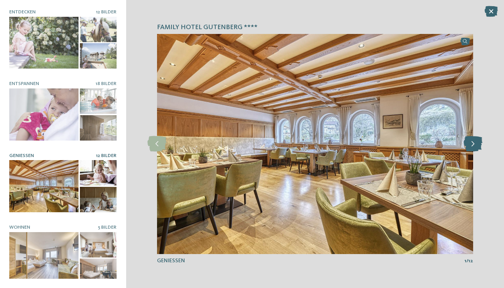
click at [474, 143] on icon at bounding box center [472, 143] width 19 height 15
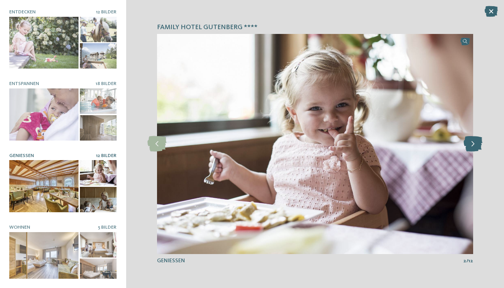
click at [474, 143] on icon at bounding box center [472, 143] width 19 height 15
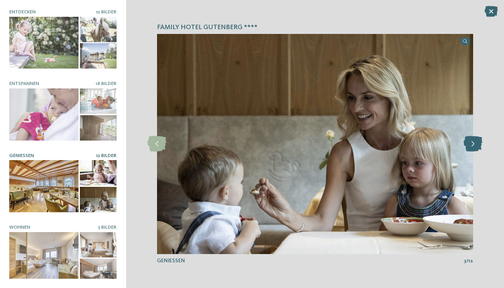
click at [474, 143] on icon at bounding box center [472, 143] width 19 height 15
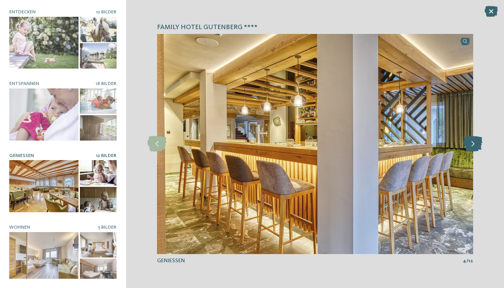
click at [474, 143] on icon at bounding box center [472, 143] width 19 height 15
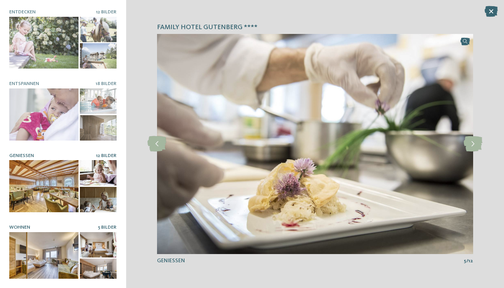
click at [49, 262] on div at bounding box center [43, 258] width 69 height 52
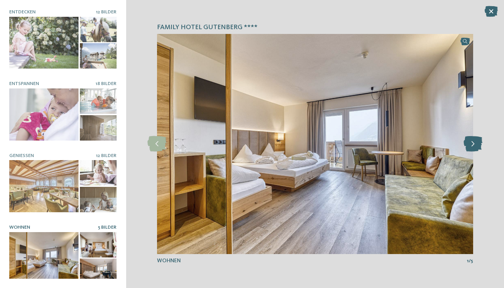
click at [474, 143] on icon at bounding box center [472, 143] width 19 height 15
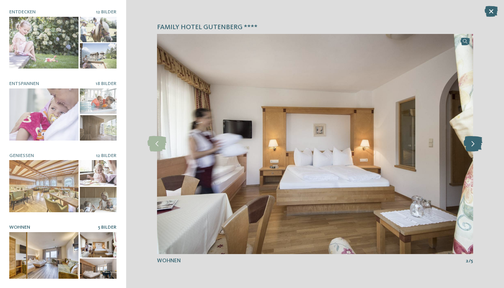
click at [474, 143] on icon at bounding box center [472, 143] width 19 height 15
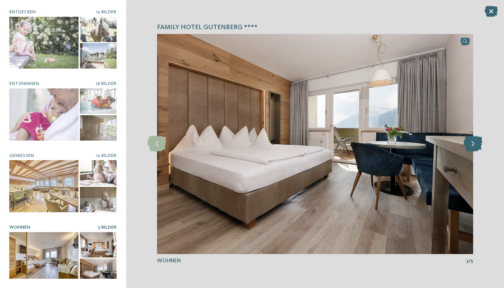
click at [474, 143] on icon at bounding box center [472, 143] width 19 height 15
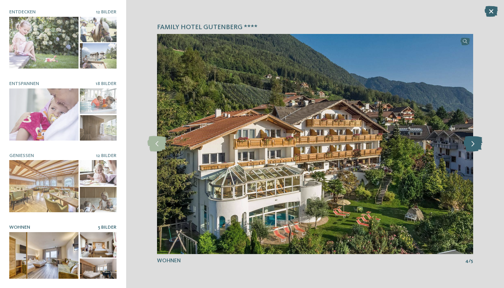
click at [474, 143] on icon at bounding box center [472, 143] width 19 height 15
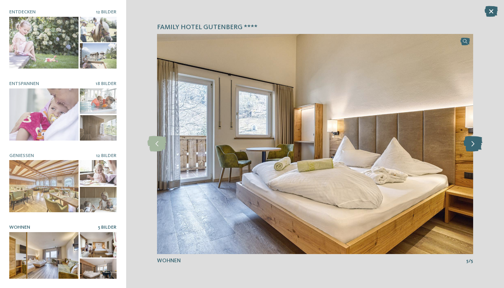
click at [474, 143] on icon at bounding box center [472, 143] width 19 height 15
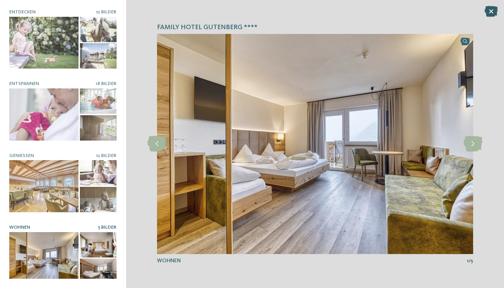
click at [489, 10] on icon at bounding box center [490, 11] width 13 height 11
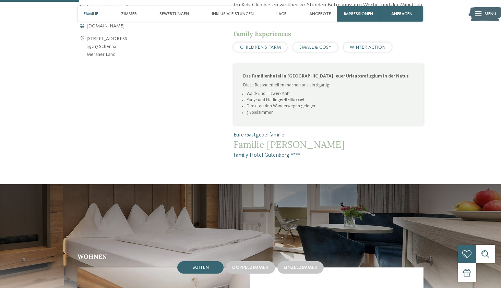
scroll to position [346, 0]
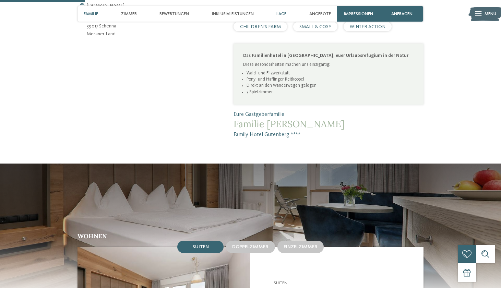
click at [286, 14] on span "Lage" at bounding box center [281, 13] width 10 height 5
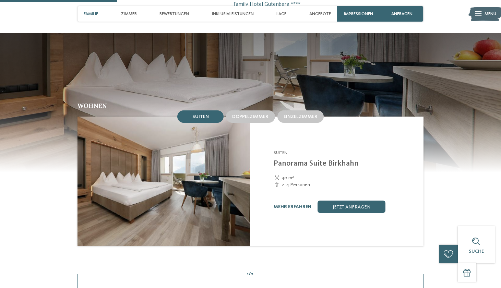
scroll to position [476, 0]
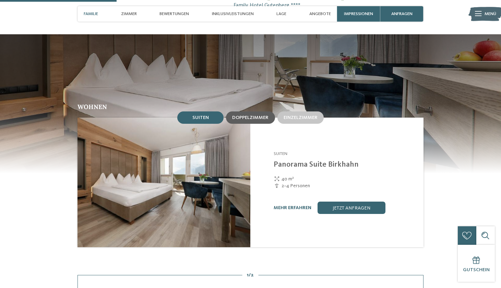
click at [249, 115] on span "Doppelzimmer" at bounding box center [250, 117] width 36 height 5
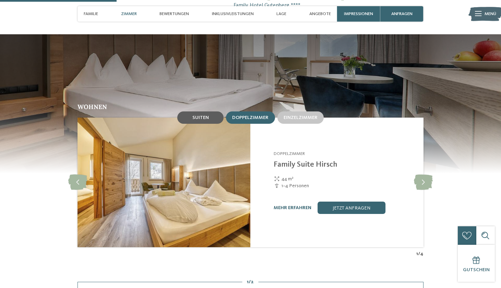
click at [209, 111] on div "Suiten" at bounding box center [200, 117] width 46 height 12
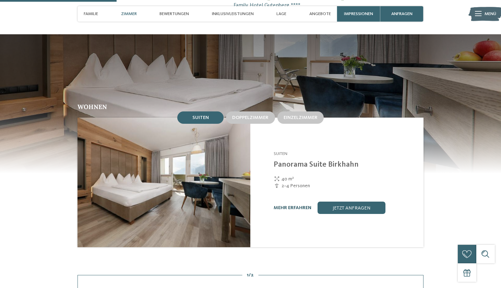
click at [299, 205] on link "mehr erfahren" at bounding box center [292, 207] width 38 height 5
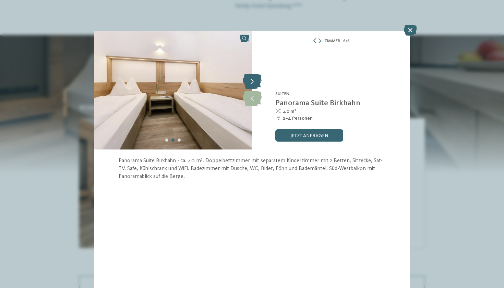
click at [252, 84] on icon at bounding box center [252, 81] width 19 height 15
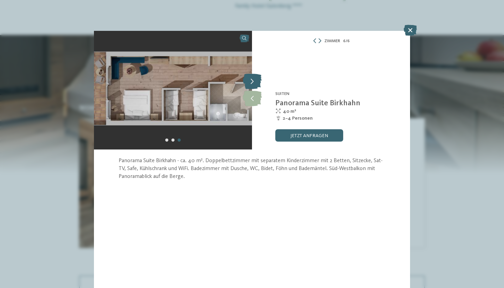
click at [252, 84] on icon at bounding box center [252, 81] width 19 height 15
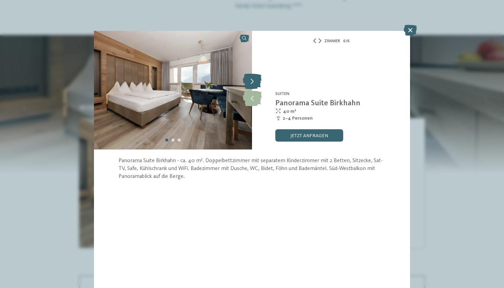
click at [252, 84] on icon at bounding box center [252, 81] width 19 height 15
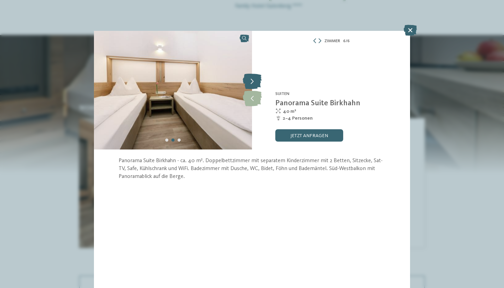
click at [252, 84] on icon at bounding box center [252, 81] width 19 height 15
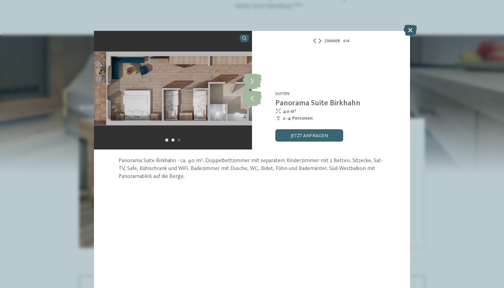
click at [409, 32] on icon at bounding box center [409, 30] width 13 height 11
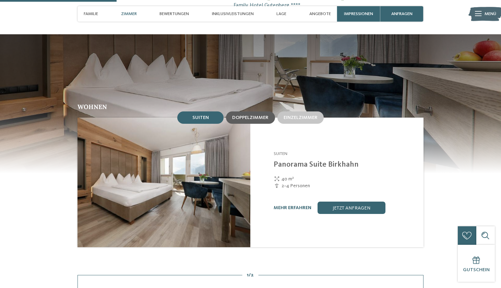
click at [250, 115] on span "Doppelzimmer" at bounding box center [250, 117] width 36 height 5
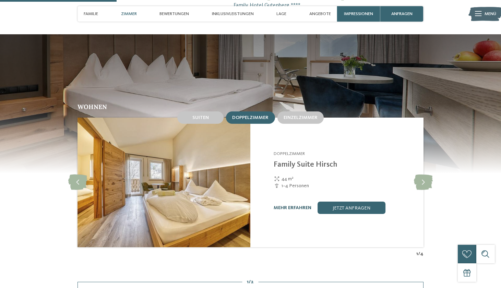
click at [289, 205] on link "mehr erfahren" at bounding box center [292, 207] width 38 height 5
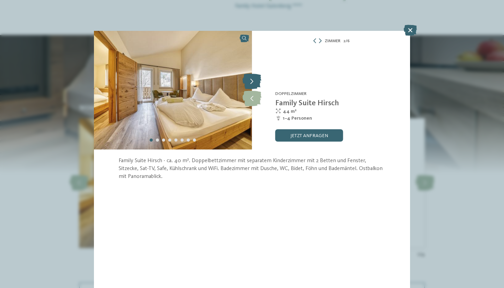
click at [249, 82] on icon at bounding box center [251, 81] width 19 height 15
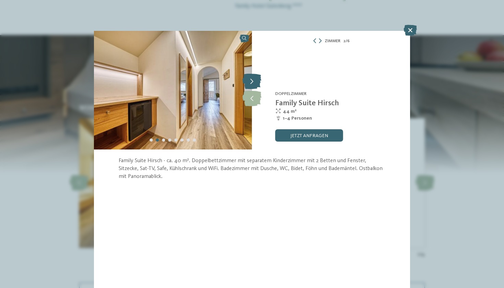
click at [249, 82] on icon at bounding box center [251, 81] width 19 height 15
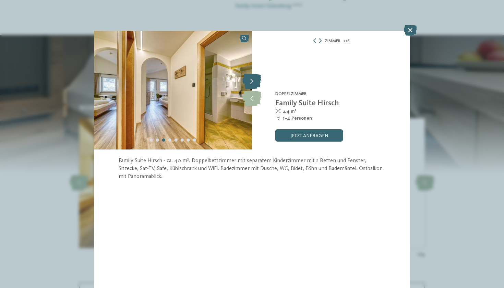
click at [249, 82] on icon at bounding box center [251, 81] width 19 height 15
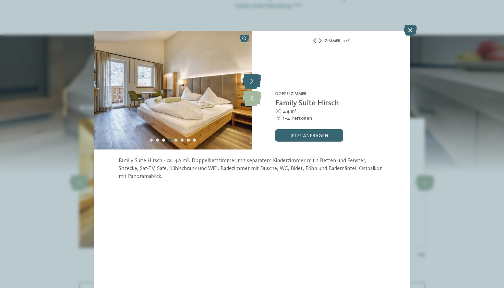
click at [249, 82] on icon at bounding box center [251, 81] width 19 height 15
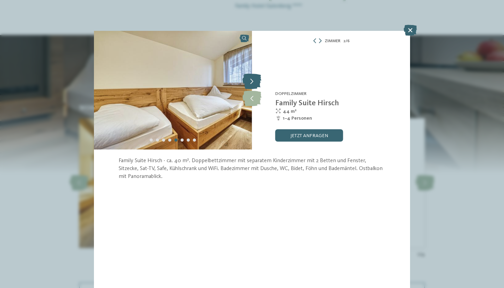
click at [249, 82] on icon at bounding box center [251, 81] width 19 height 15
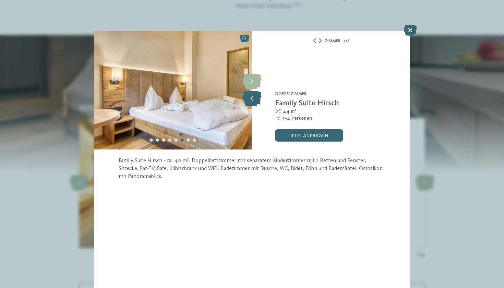
click at [250, 100] on icon at bounding box center [251, 98] width 19 height 15
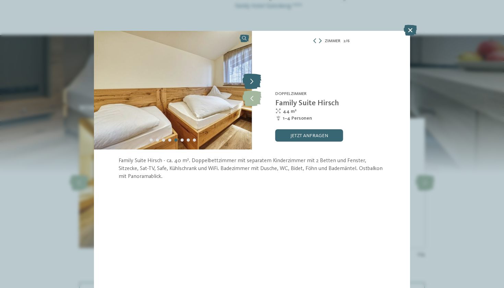
click at [254, 80] on icon at bounding box center [251, 81] width 19 height 15
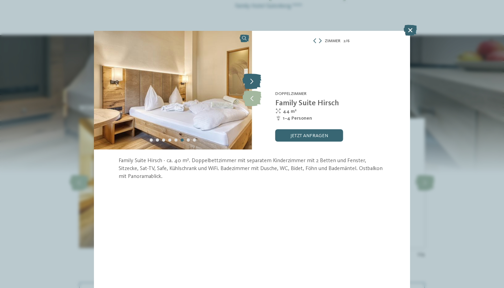
click at [254, 80] on icon at bounding box center [251, 81] width 19 height 15
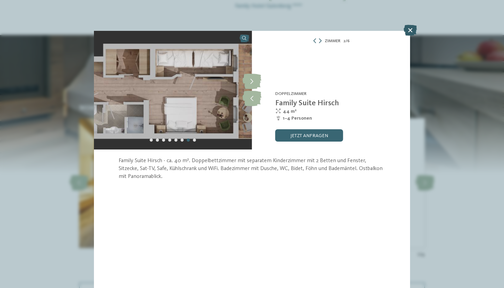
click at [410, 32] on icon at bounding box center [409, 30] width 13 height 11
